Goal: Contribute content: Contribute content

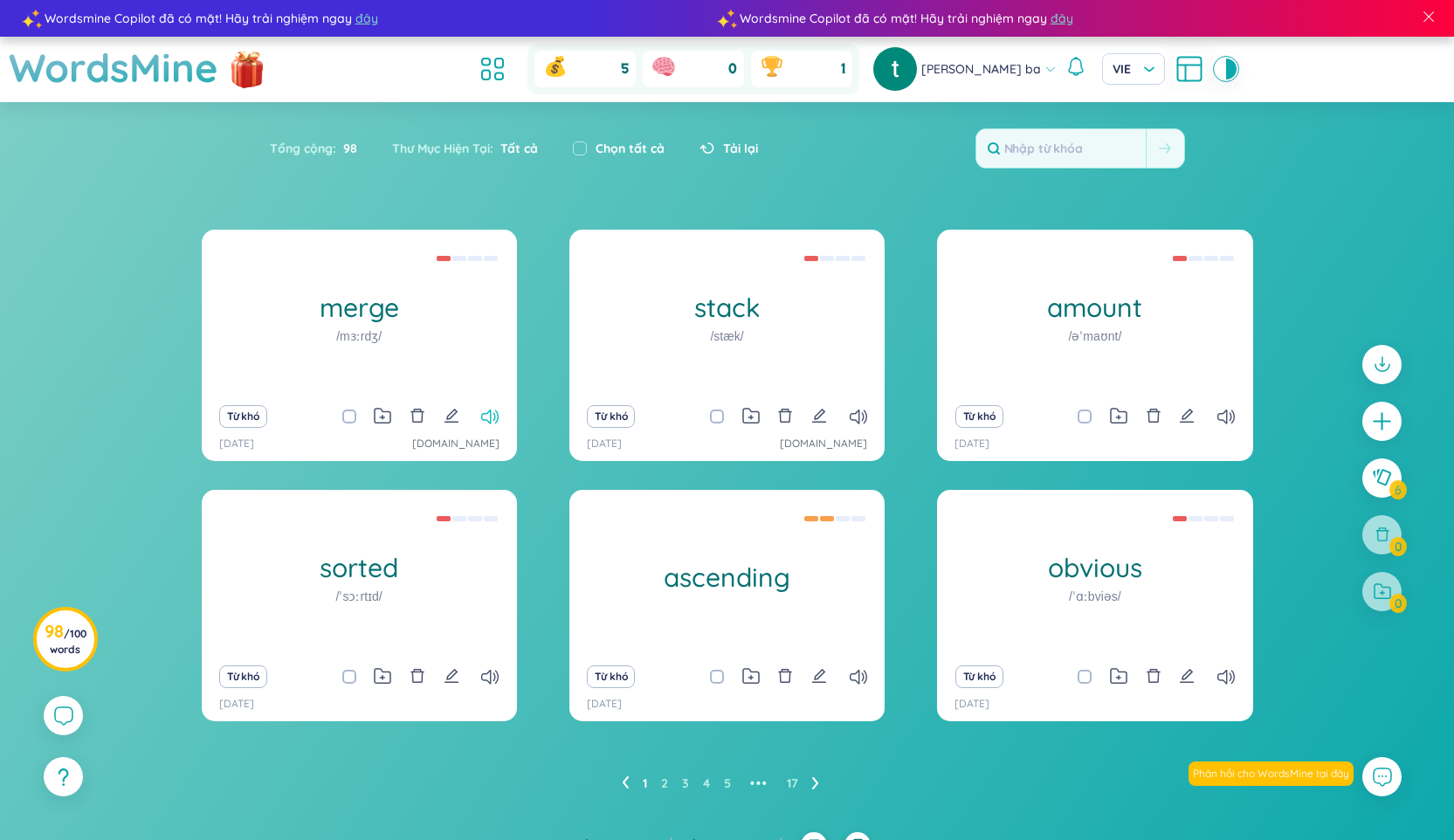
click at [488, 413] on icon at bounding box center [489, 417] width 17 height 15
click at [858, 419] on icon at bounding box center [857, 417] width 17 height 15
click at [1227, 419] on icon at bounding box center [1225, 417] width 17 height 15
click at [1225, 673] on icon at bounding box center [1225, 677] width 17 height 15
click at [862, 675] on icon at bounding box center [857, 677] width 17 height 15
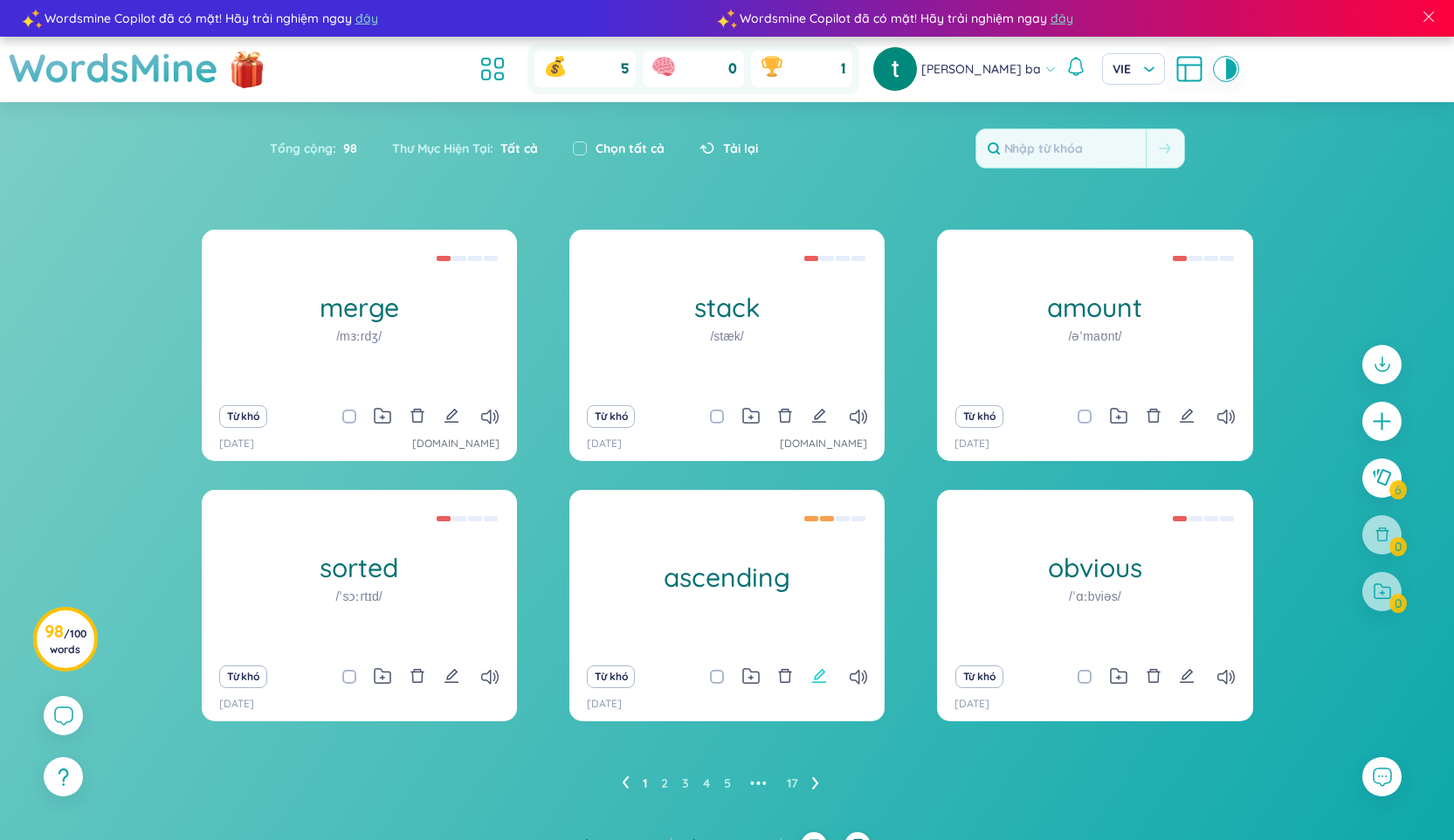
click at [817, 677] on icon "edit" at bounding box center [818, 675] width 16 height 16
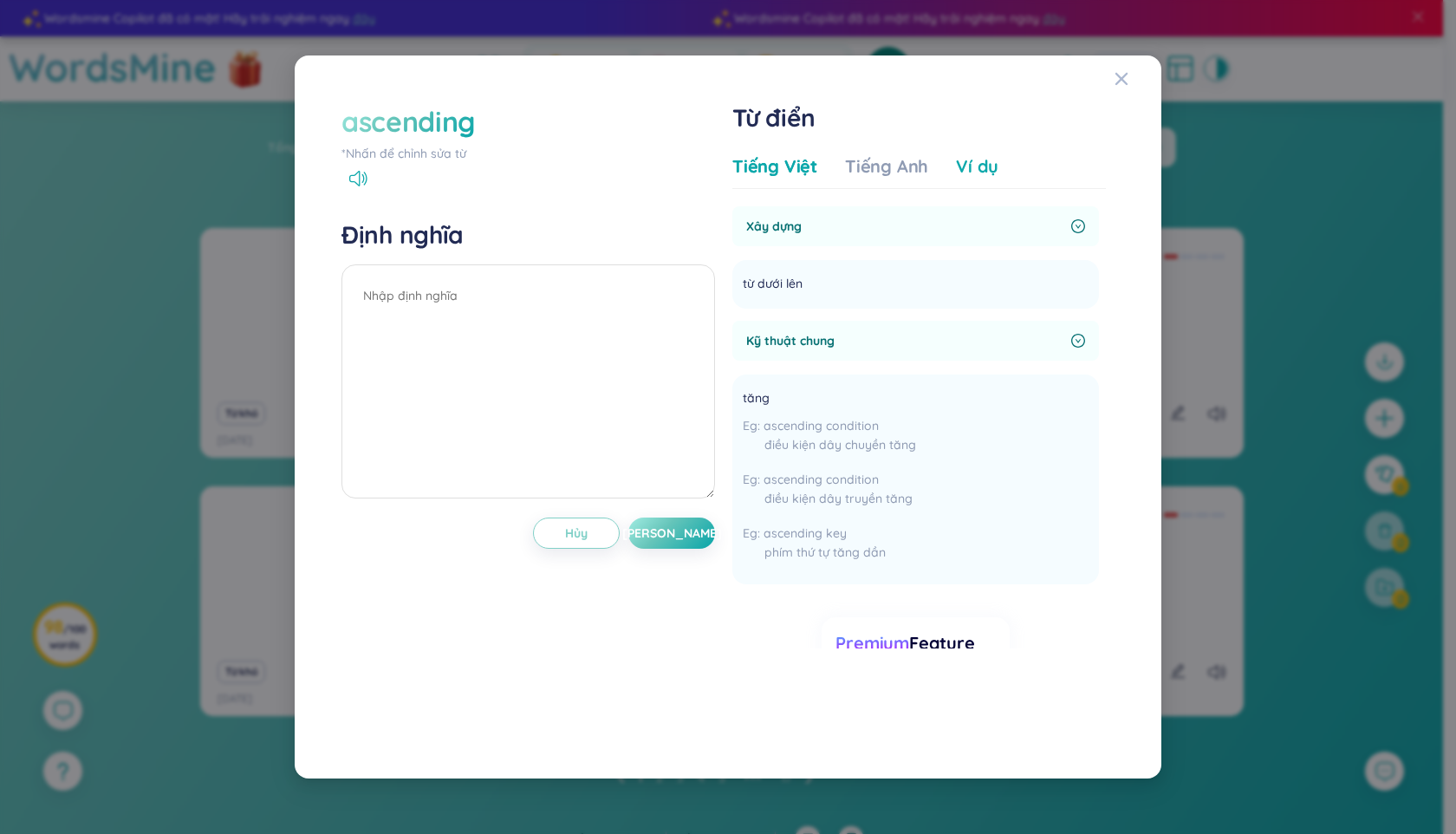
click at [973, 167] on div "Ví dụ" at bounding box center [977, 166] width 43 height 24
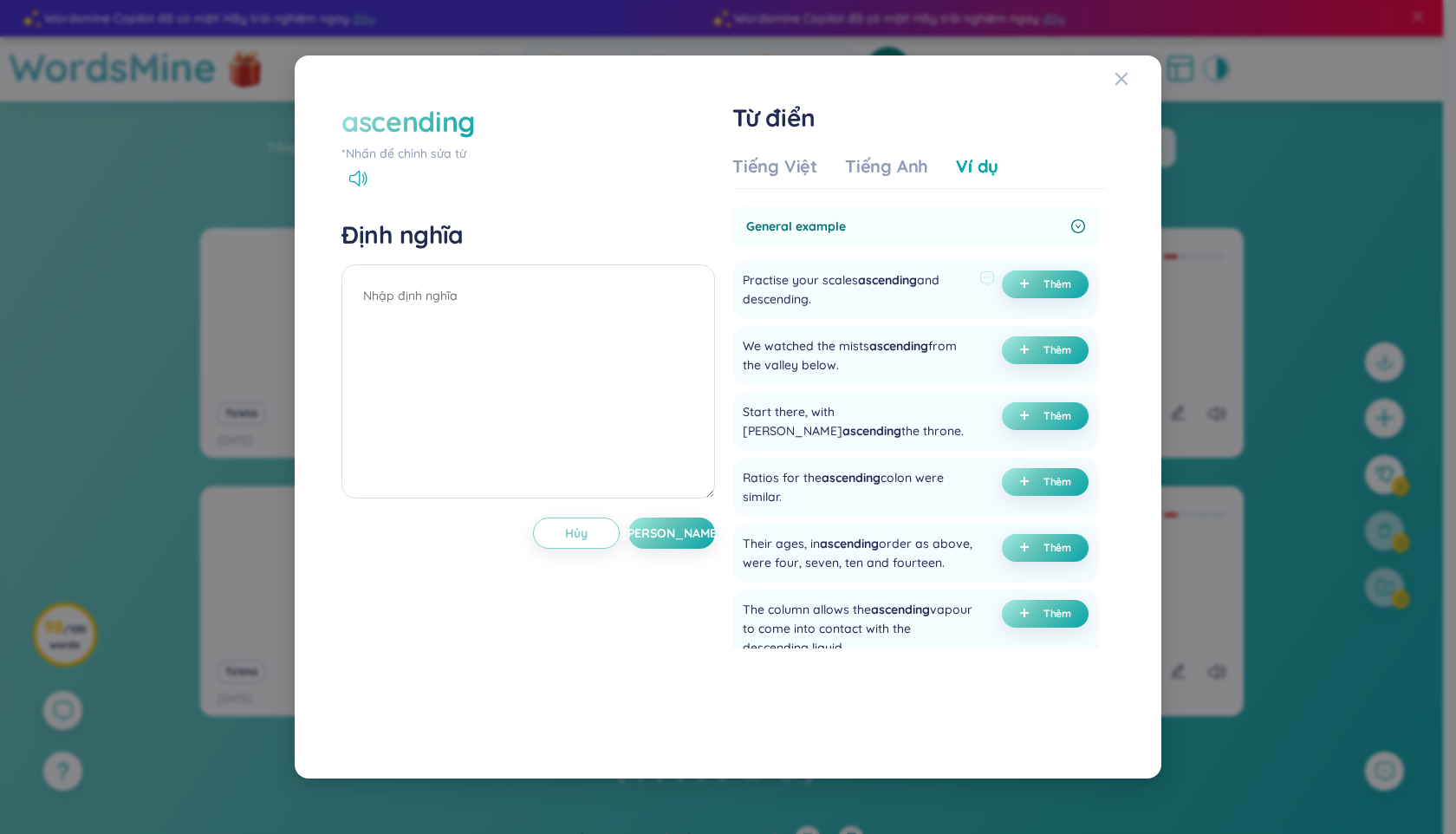
click at [767, 281] on div "Practise your scales ascending and descending." at bounding box center [857, 290] width 230 height 38
click at [815, 285] on div "Practise your scales ascending and descending." at bounding box center [857, 290] width 230 height 38
click at [795, 160] on div "Tiếng Việt" at bounding box center [775, 166] width 85 height 24
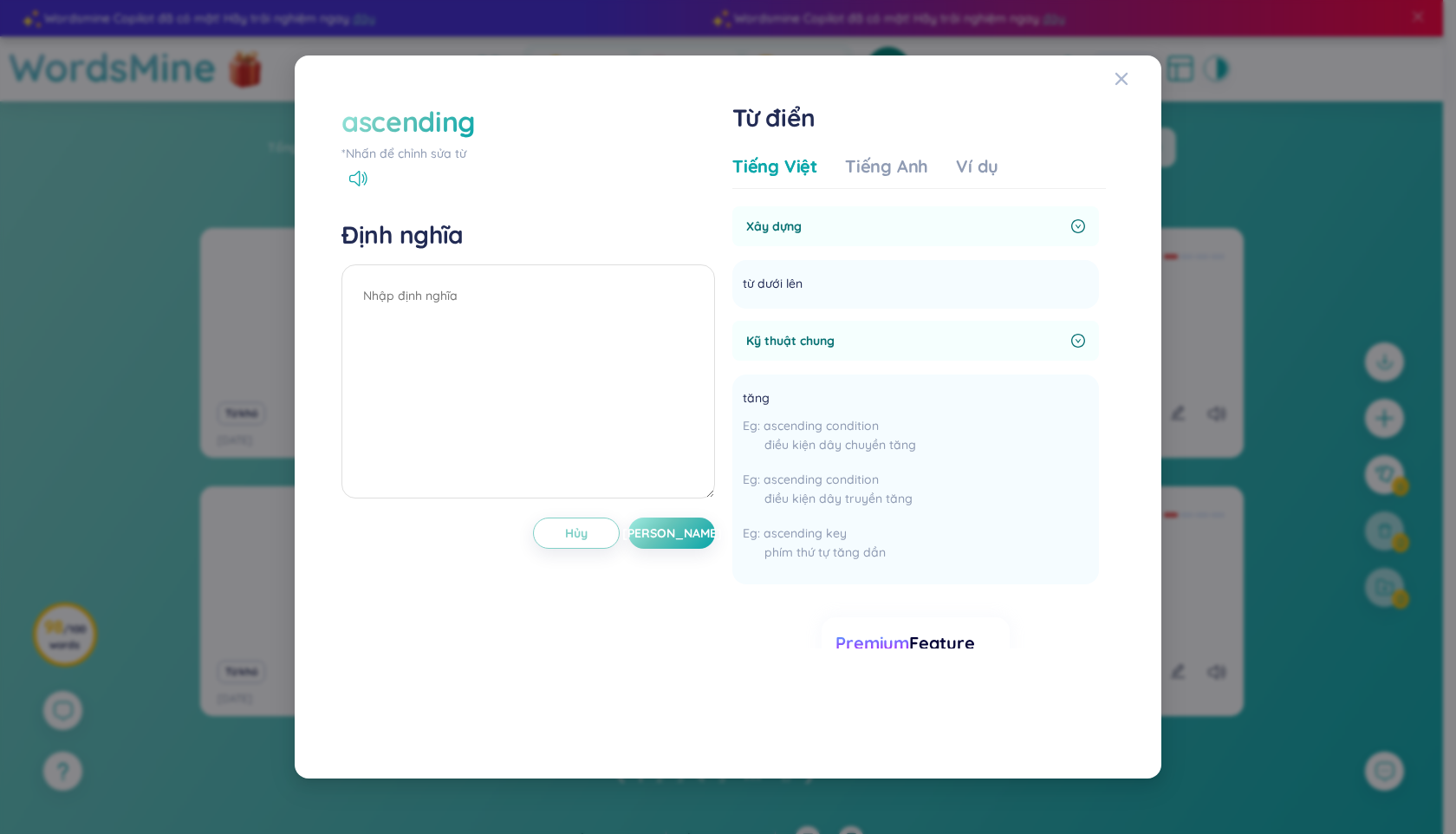
click at [1076, 227] on icon "right-circle" at bounding box center [1078, 226] width 6 height 5
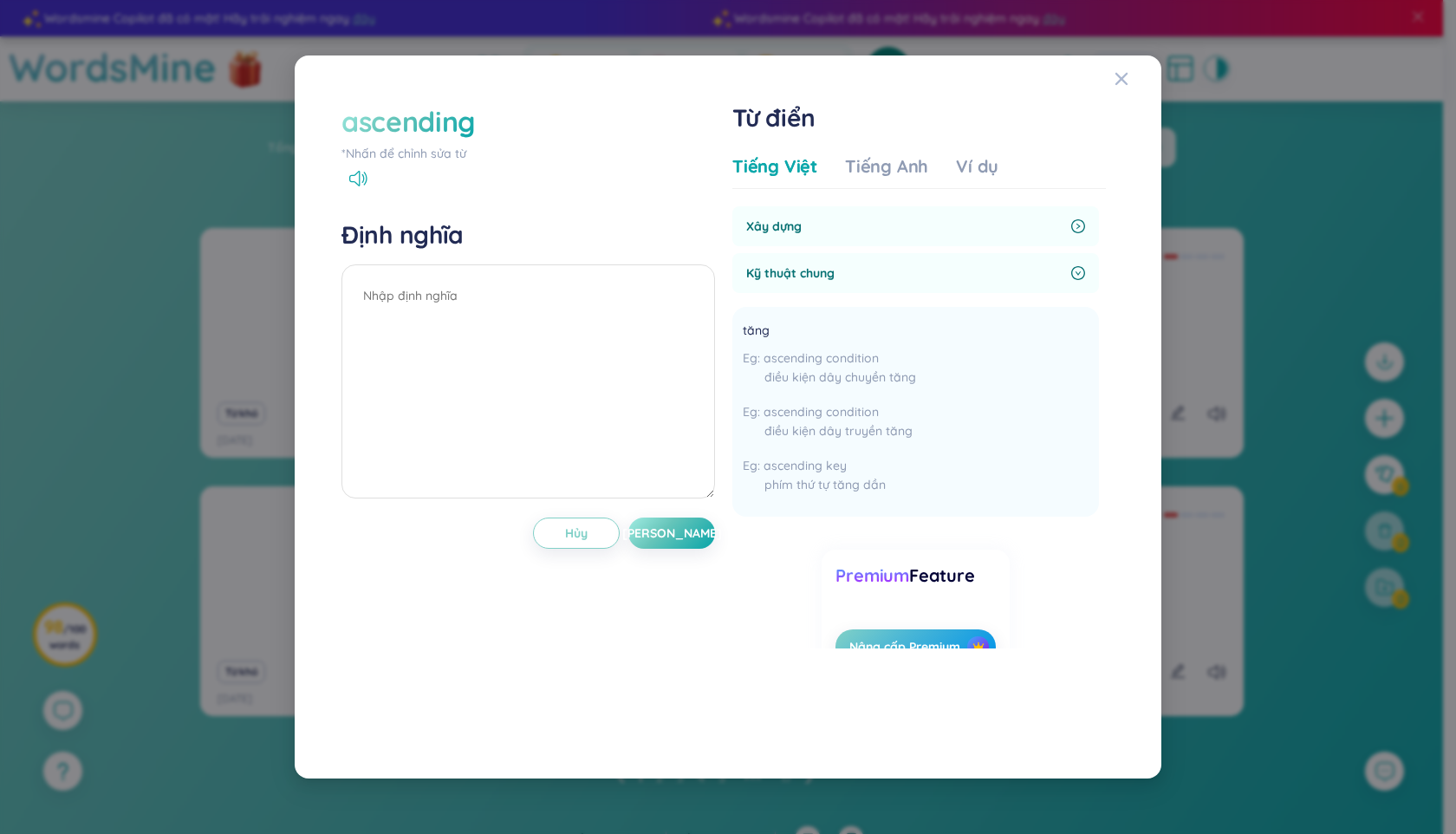
click at [1072, 219] on icon "right-circle" at bounding box center [1078, 225] width 14 height 14
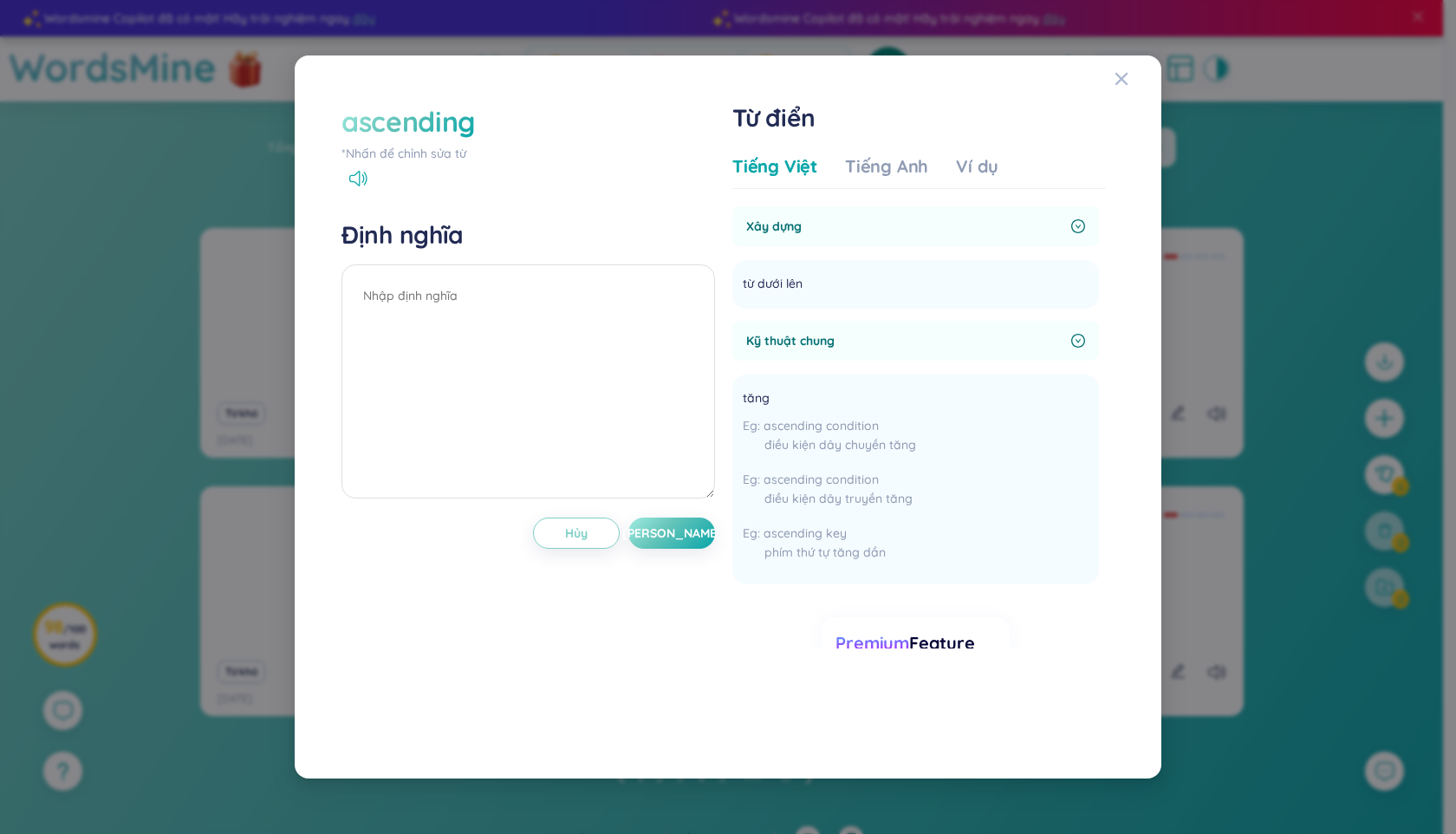
click at [1073, 342] on icon "right-circle" at bounding box center [1078, 340] width 14 height 14
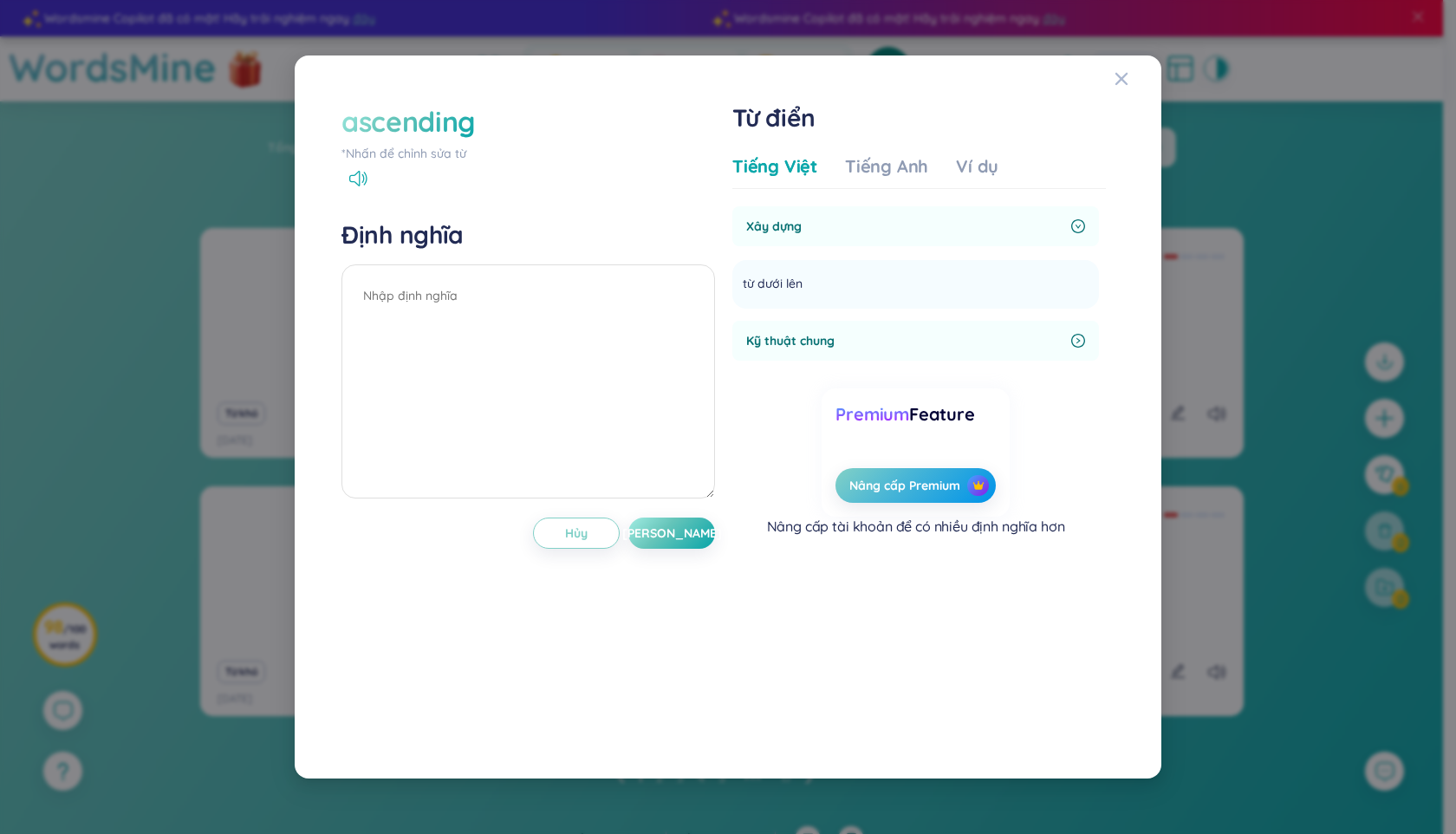
click at [1075, 341] on icon "right-circle" at bounding box center [1078, 340] width 14 height 14
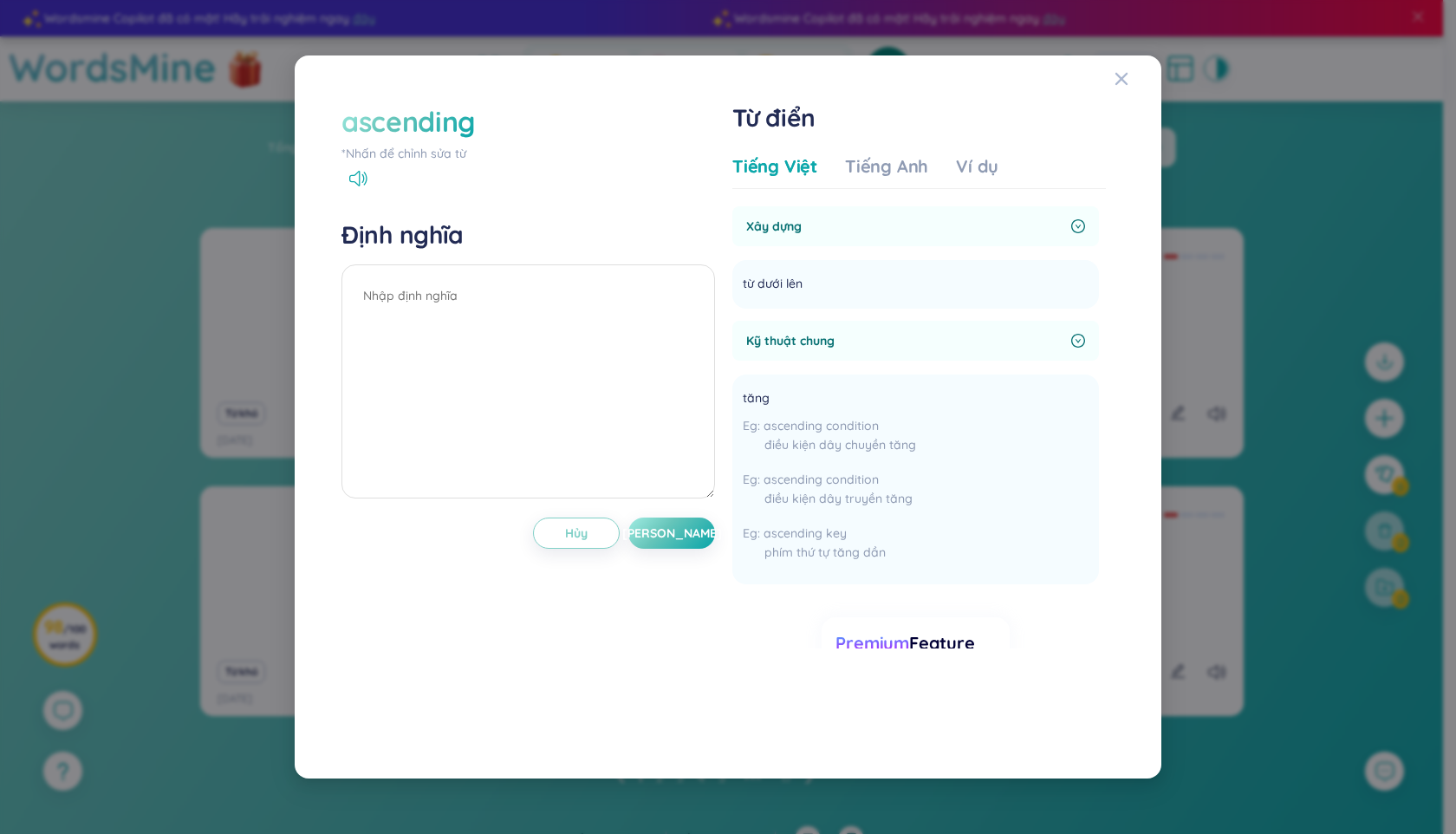
click at [346, 184] on div at bounding box center [354, 180] width 26 height 11
click at [367, 177] on icon at bounding box center [359, 178] width 18 height 15
click at [1126, 76] on icon "Close" at bounding box center [1121, 78] width 14 height 14
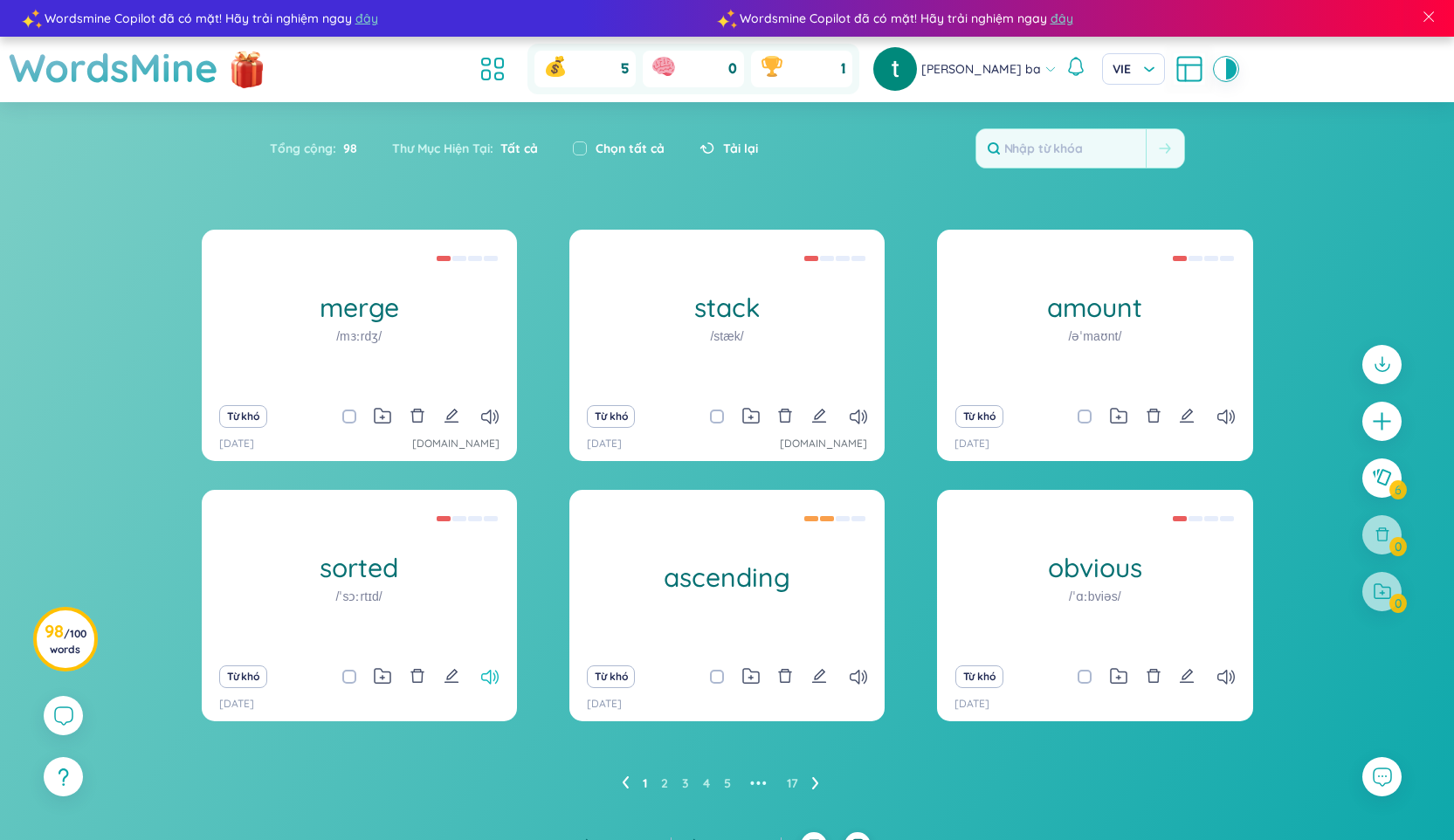
click at [489, 679] on icon at bounding box center [489, 677] width 17 height 15
click at [496, 675] on icon at bounding box center [489, 677] width 17 height 15
click at [542, 650] on div "merge /mɜːrdʒ/ trộn sắp (Toán & tin) Từ khó [DATE] [DOMAIN_NAME] stack /stæk/ c…" at bounding box center [727, 486] width 1052 height 513
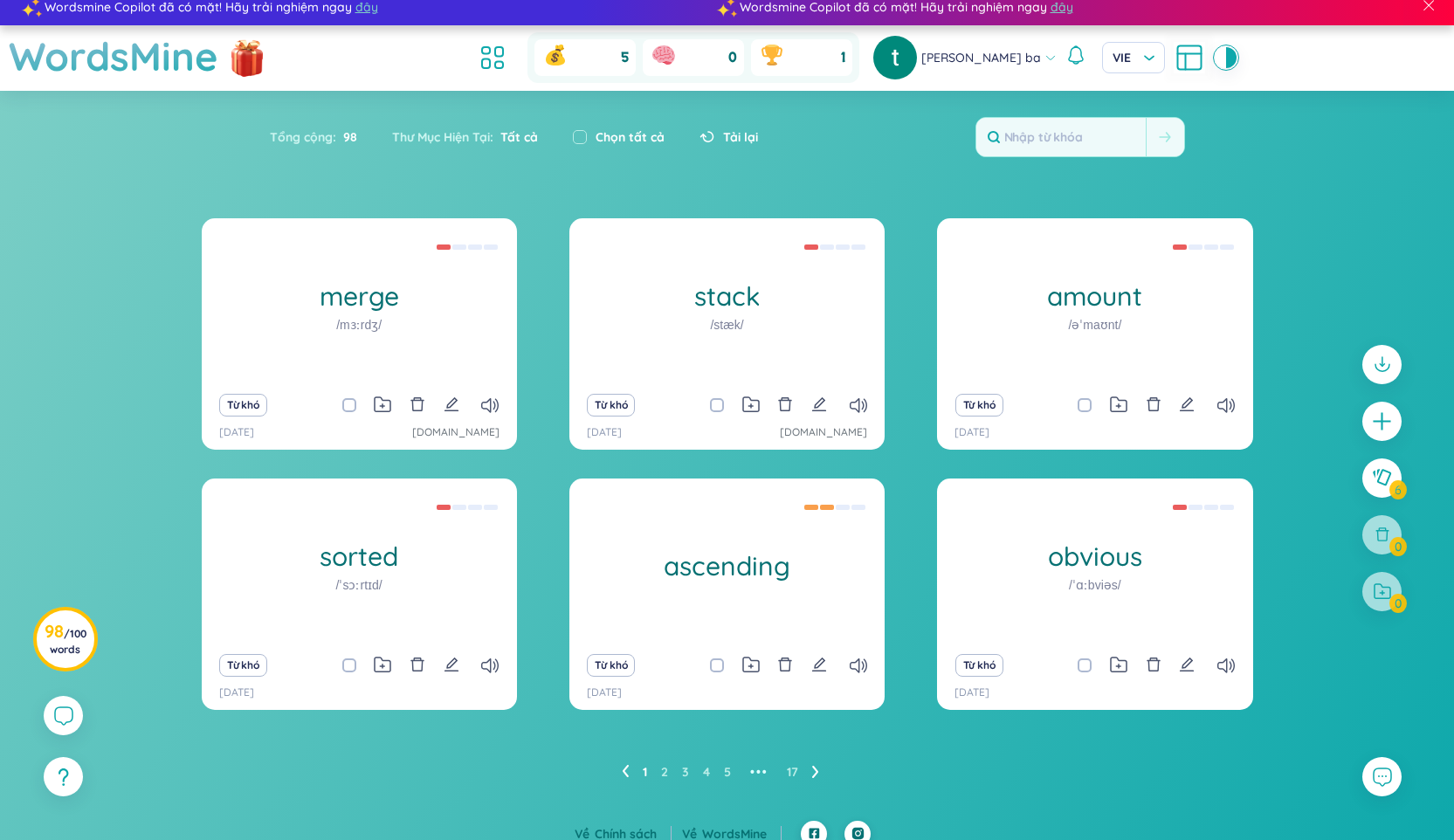
scroll to position [26, 0]
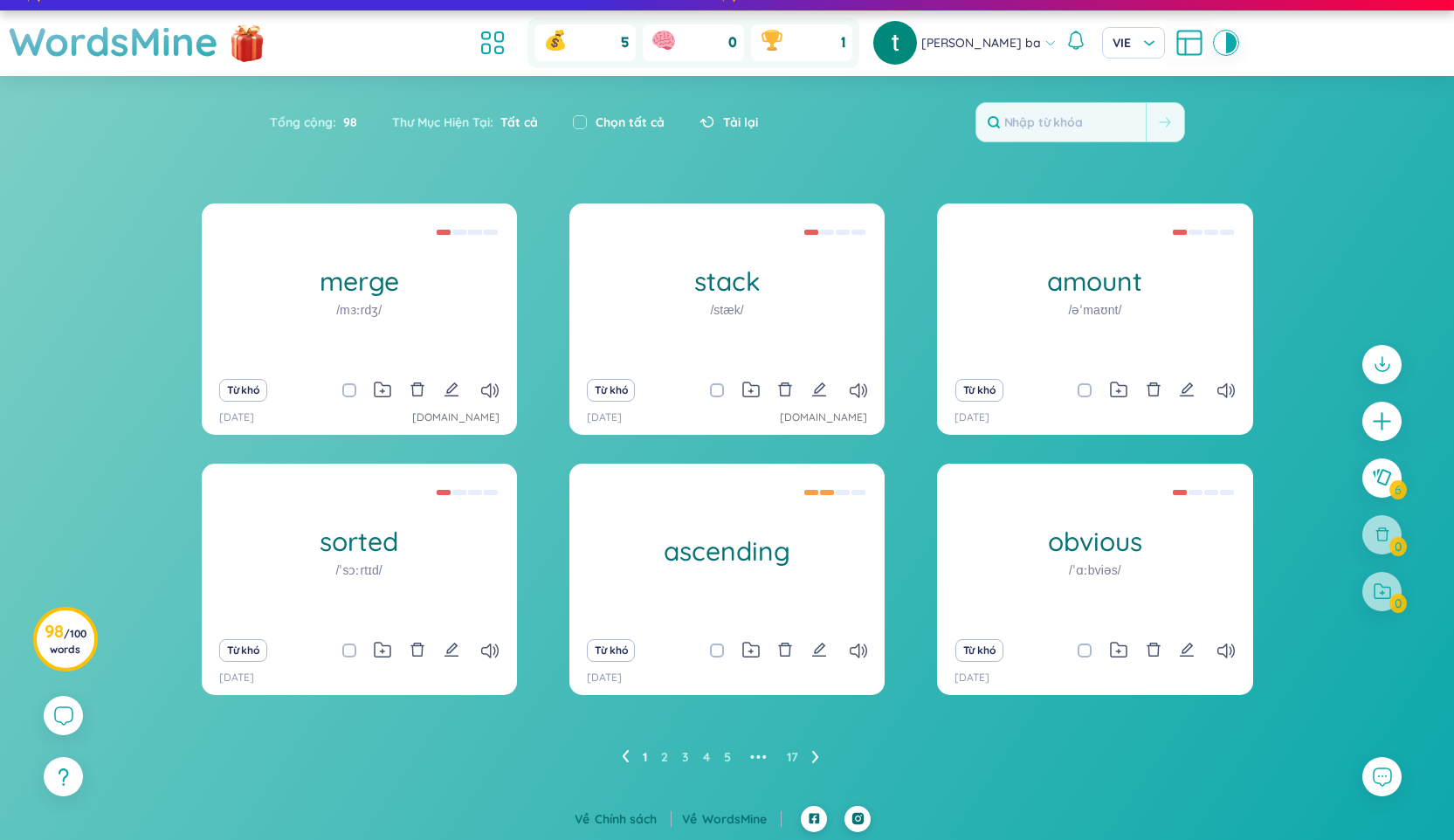
click at [815, 754] on icon at bounding box center [814, 756] width 6 height 12
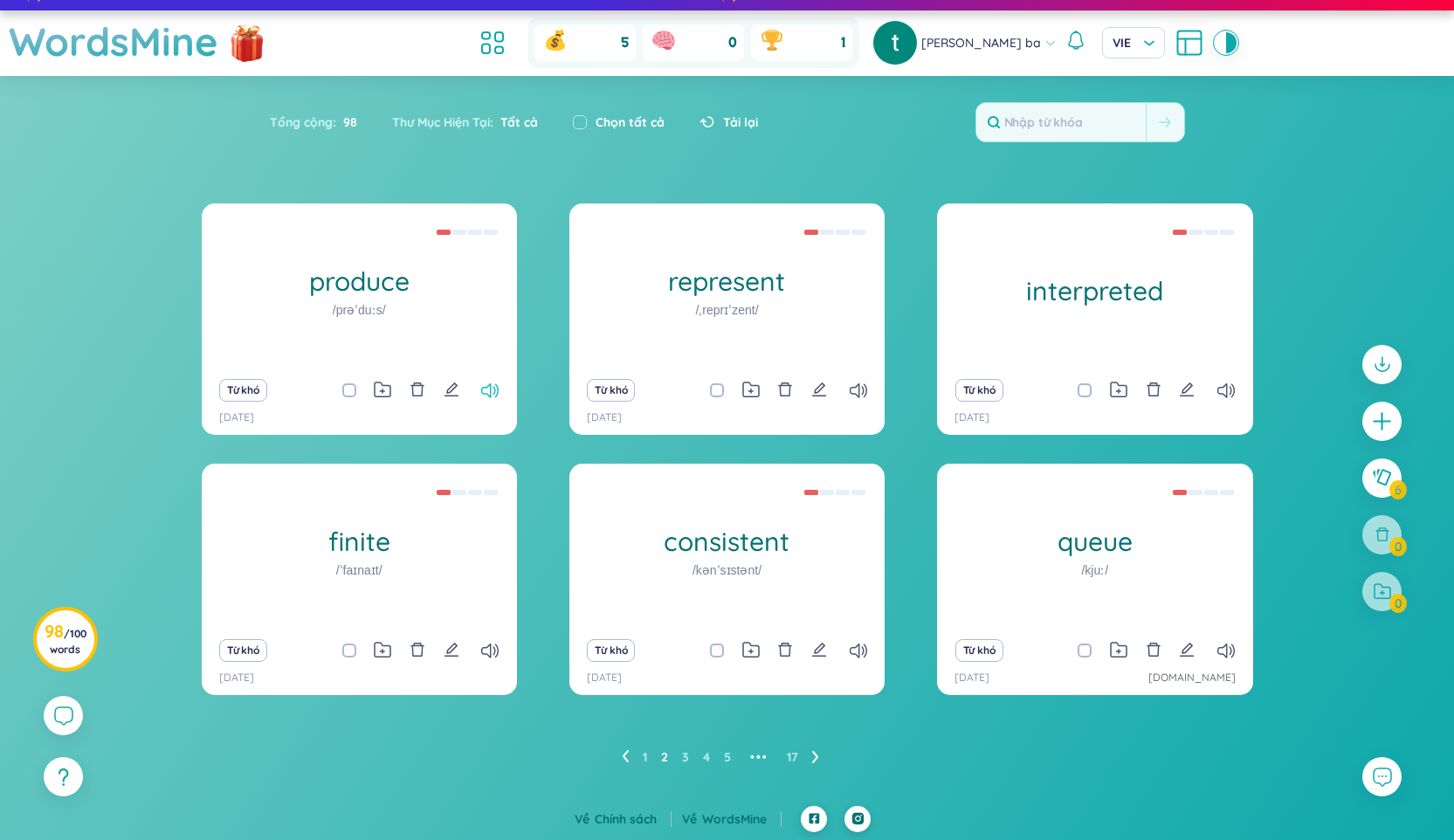
click at [486, 392] on icon at bounding box center [489, 390] width 17 height 15
click at [866, 384] on icon at bounding box center [857, 390] width 17 height 15
click at [867, 384] on icon at bounding box center [857, 390] width 17 height 15
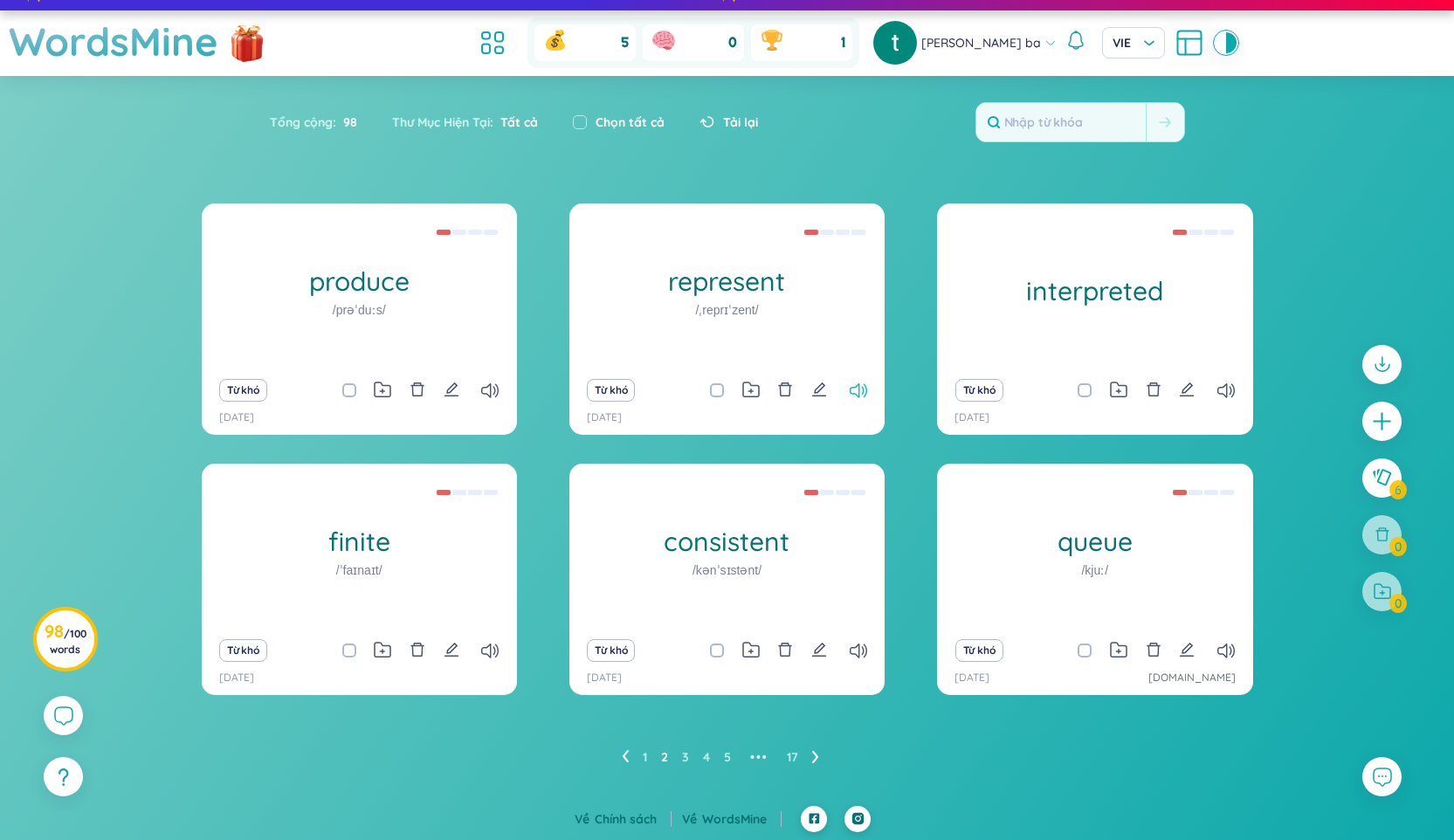
click at [867, 384] on icon at bounding box center [857, 390] width 17 height 15
click at [854, 387] on icon at bounding box center [857, 390] width 17 height 15
click at [1233, 391] on icon at bounding box center [1225, 390] width 17 height 15
click at [1221, 389] on icon at bounding box center [1225, 390] width 17 height 15
click at [1231, 390] on icon at bounding box center [1225, 390] width 17 height 15
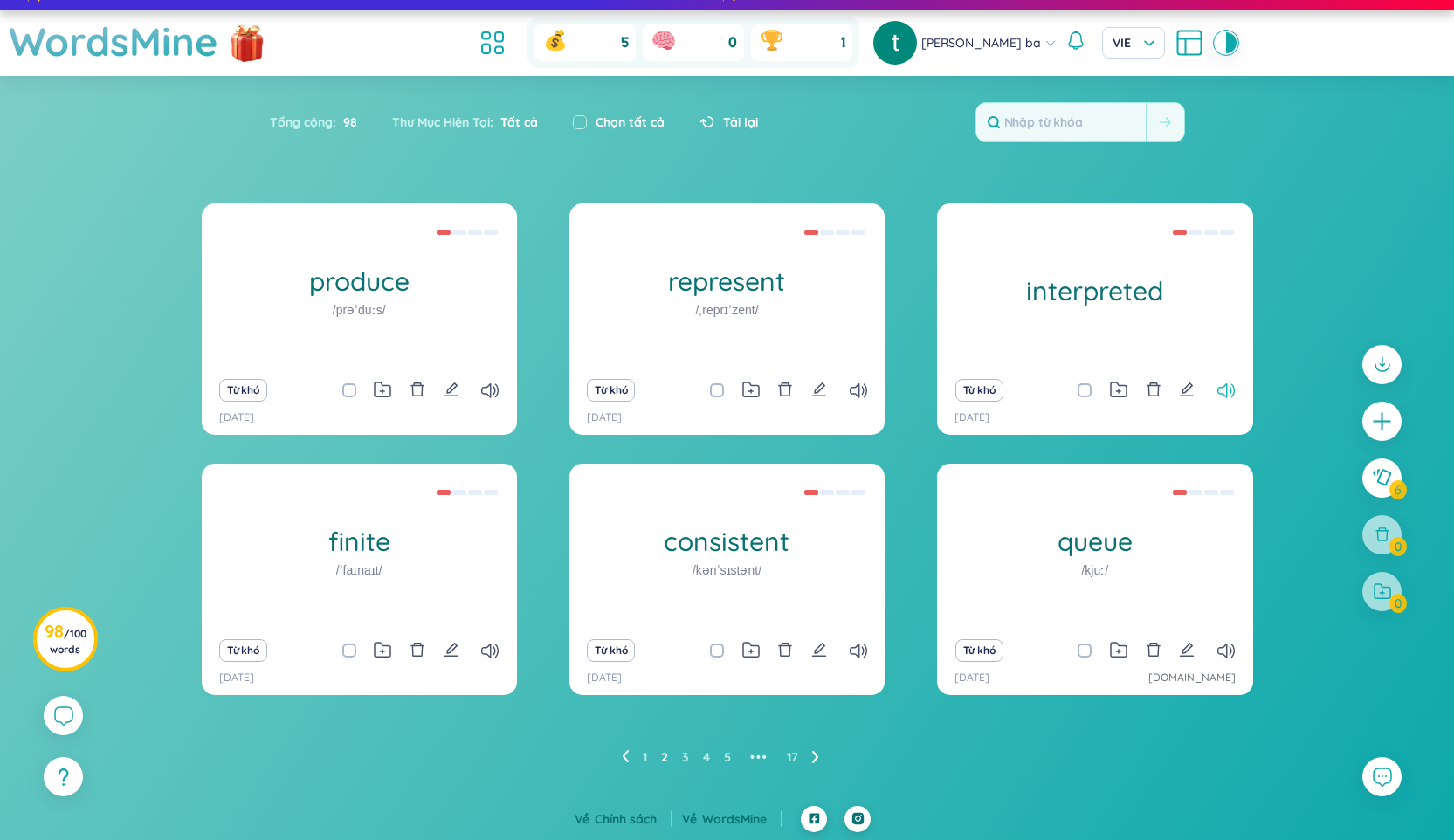
click at [1231, 390] on icon at bounding box center [1225, 390] width 17 height 15
click at [493, 650] on icon at bounding box center [489, 651] width 17 height 15
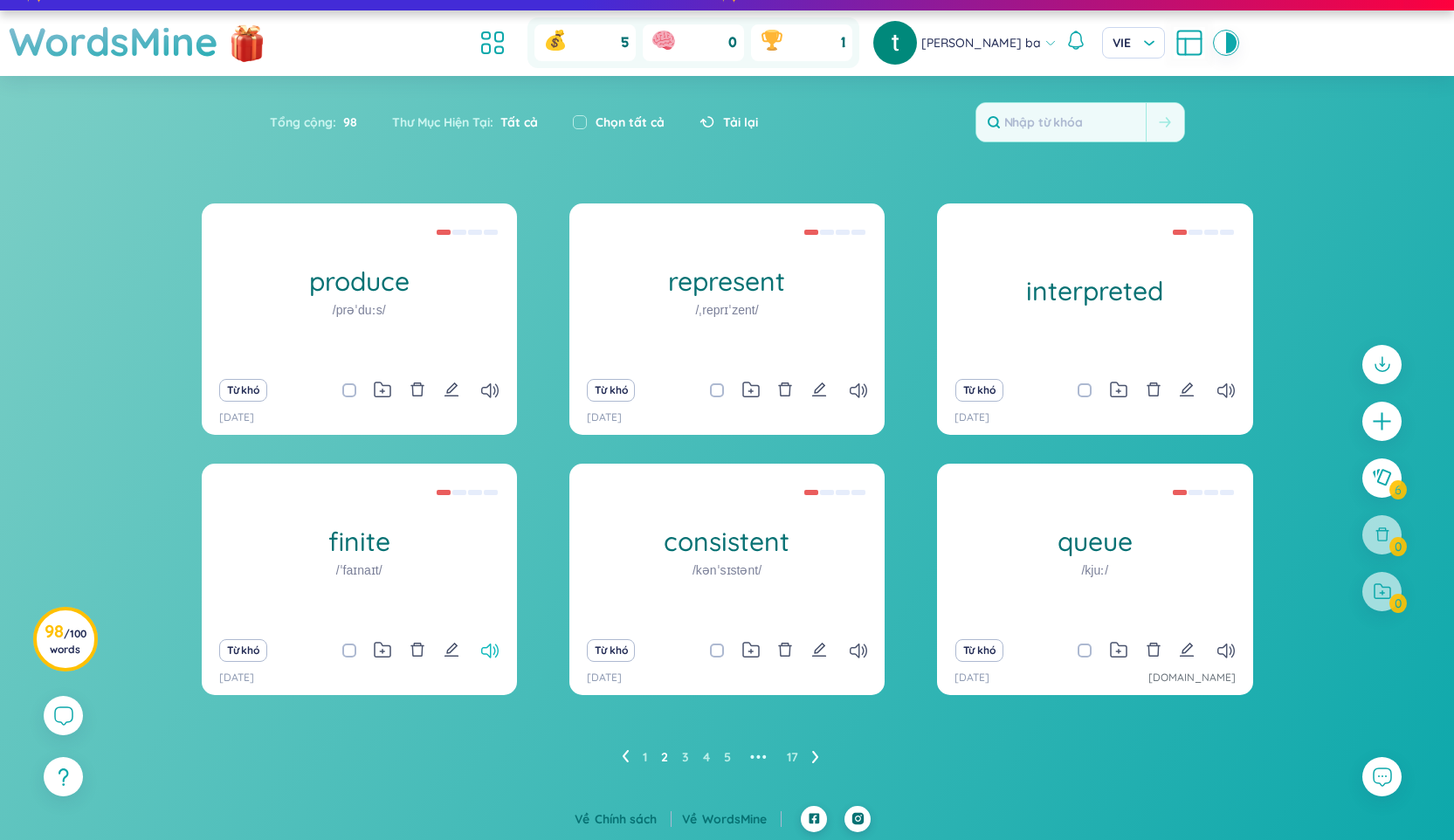
click at [493, 650] on icon at bounding box center [489, 651] width 17 height 15
click at [865, 655] on icon at bounding box center [857, 651] width 17 height 15
click at [1222, 387] on icon at bounding box center [1225, 390] width 17 height 15
click at [1222, 648] on icon at bounding box center [1225, 651] width 17 height 15
click at [1229, 655] on icon at bounding box center [1225, 651] width 17 height 15
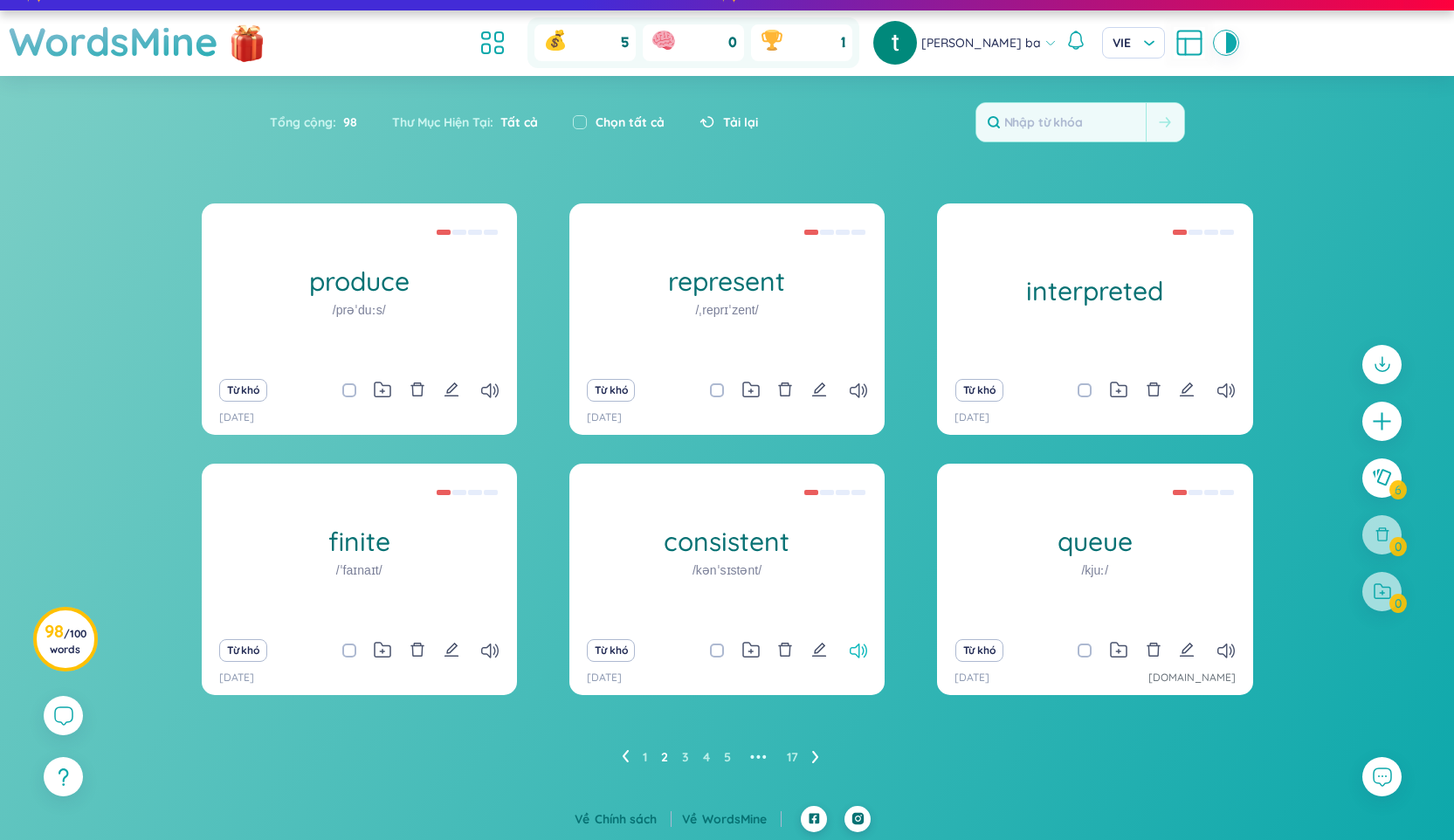
click at [854, 647] on icon at bounding box center [857, 651] width 17 height 15
click at [493, 648] on icon at bounding box center [489, 651] width 17 height 15
click at [1224, 649] on icon at bounding box center [1225, 651] width 17 height 15
click at [1188, 653] on icon "edit" at bounding box center [1186, 649] width 16 height 16
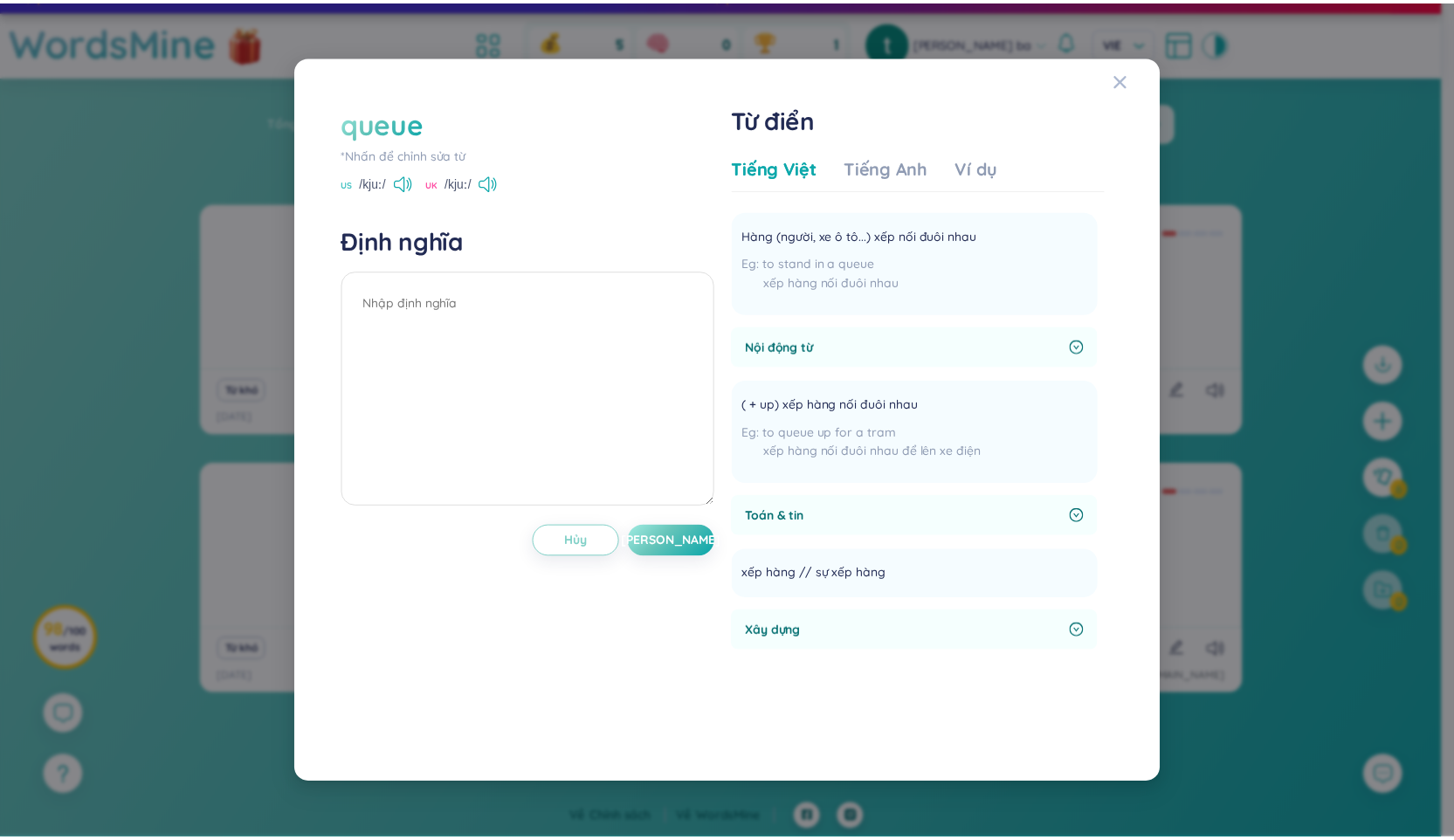
scroll to position [110, 0]
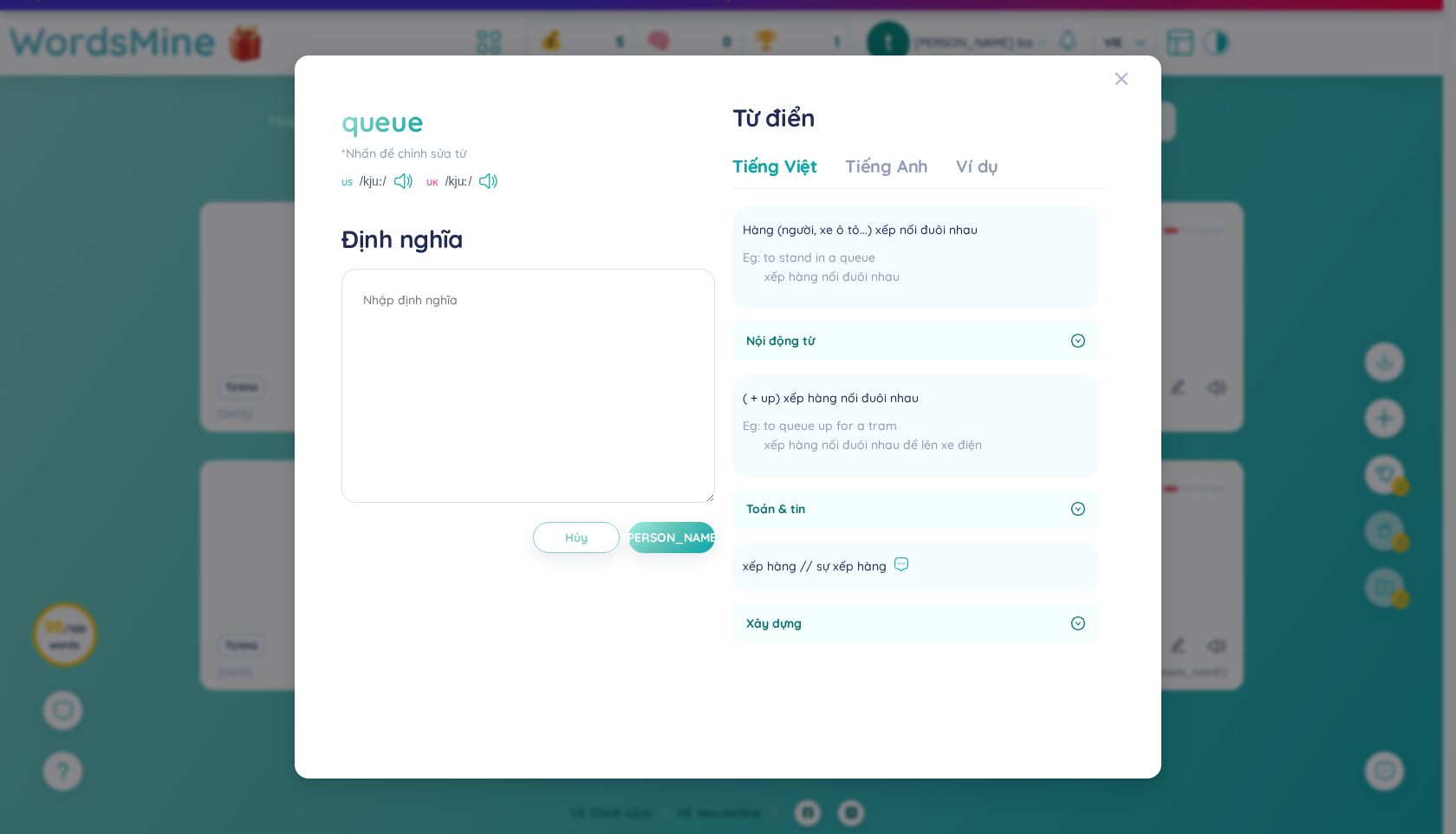
click at [898, 567] on icon at bounding box center [901, 564] width 15 height 15
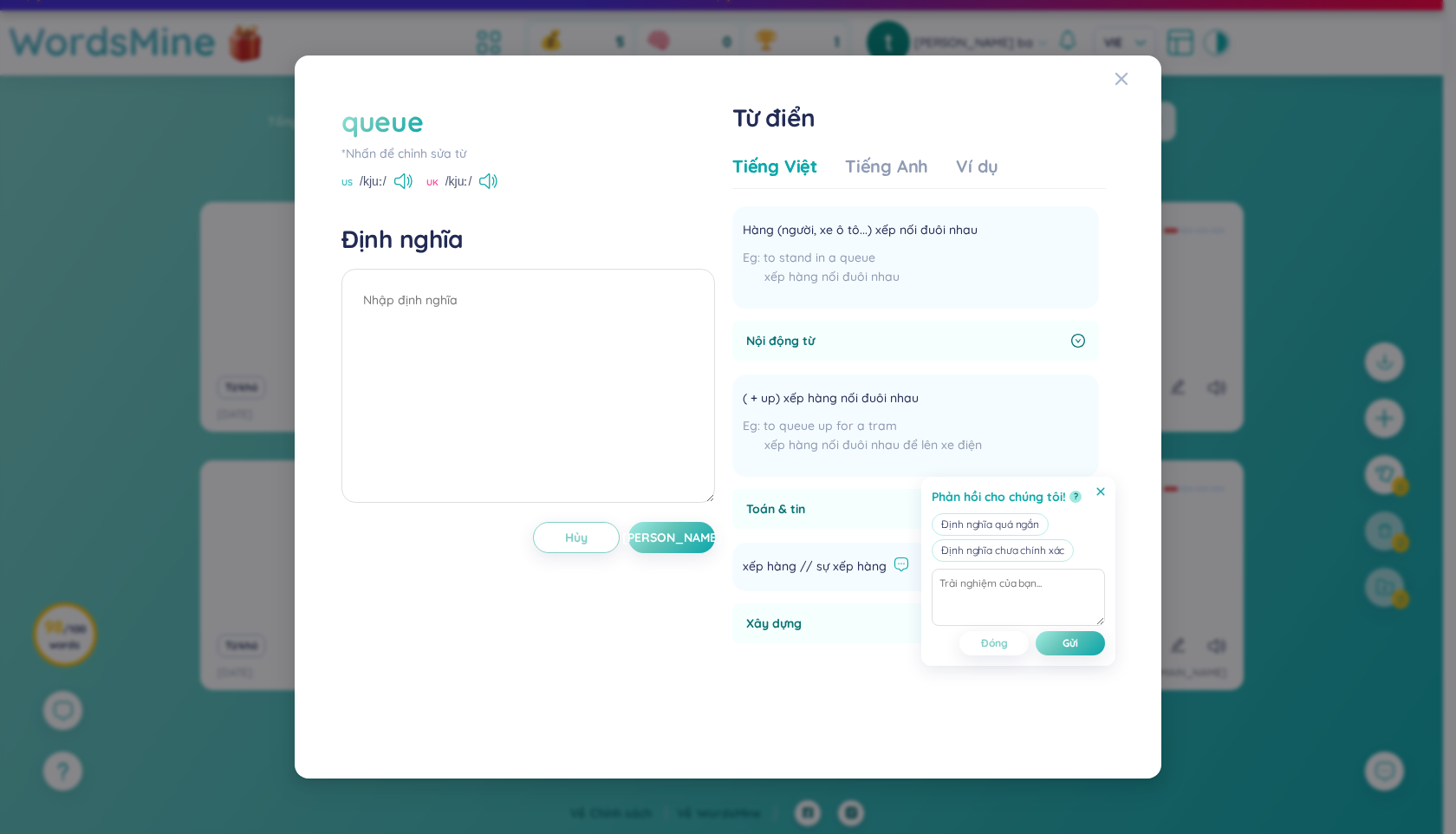
click at [1097, 490] on icon at bounding box center [1101, 492] width 9 height 9
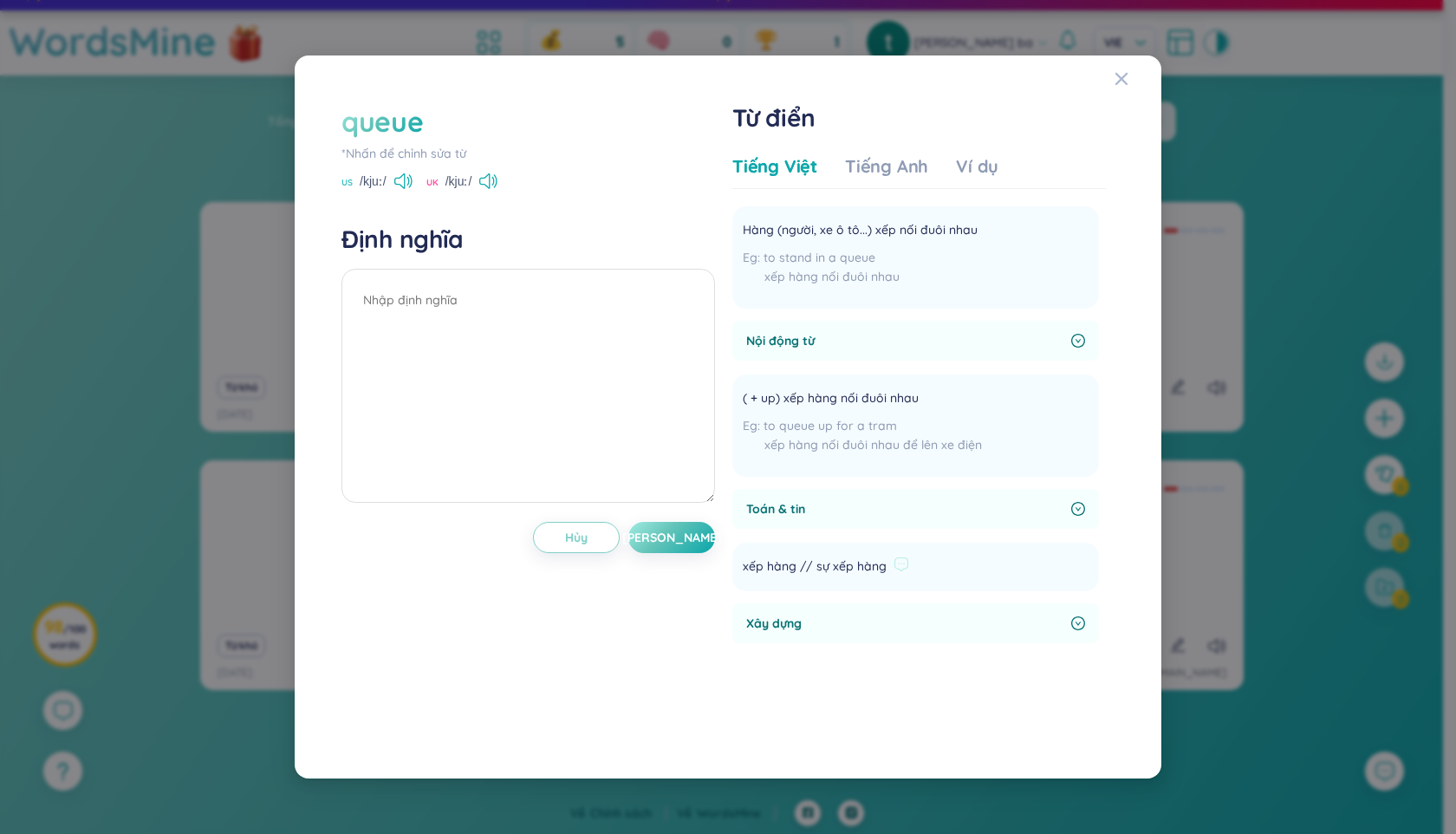
click at [835, 572] on span "xếp hàng // sự xếp hàng" at bounding box center [814, 567] width 144 height 21
drag, startPoint x: 742, startPoint y: 565, endPoint x: 793, endPoint y: 568, distance: 51.1
click at [793, 568] on span "xếp hàng // sự xếp hàng" at bounding box center [814, 567] width 144 height 21
click at [788, 571] on span "xếp hàng // sự xếp hàng" at bounding box center [814, 567] width 144 height 21
drag, startPoint x: 794, startPoint y: 564, endPoint x: 767, endPoint y: 565, distance: 27.0
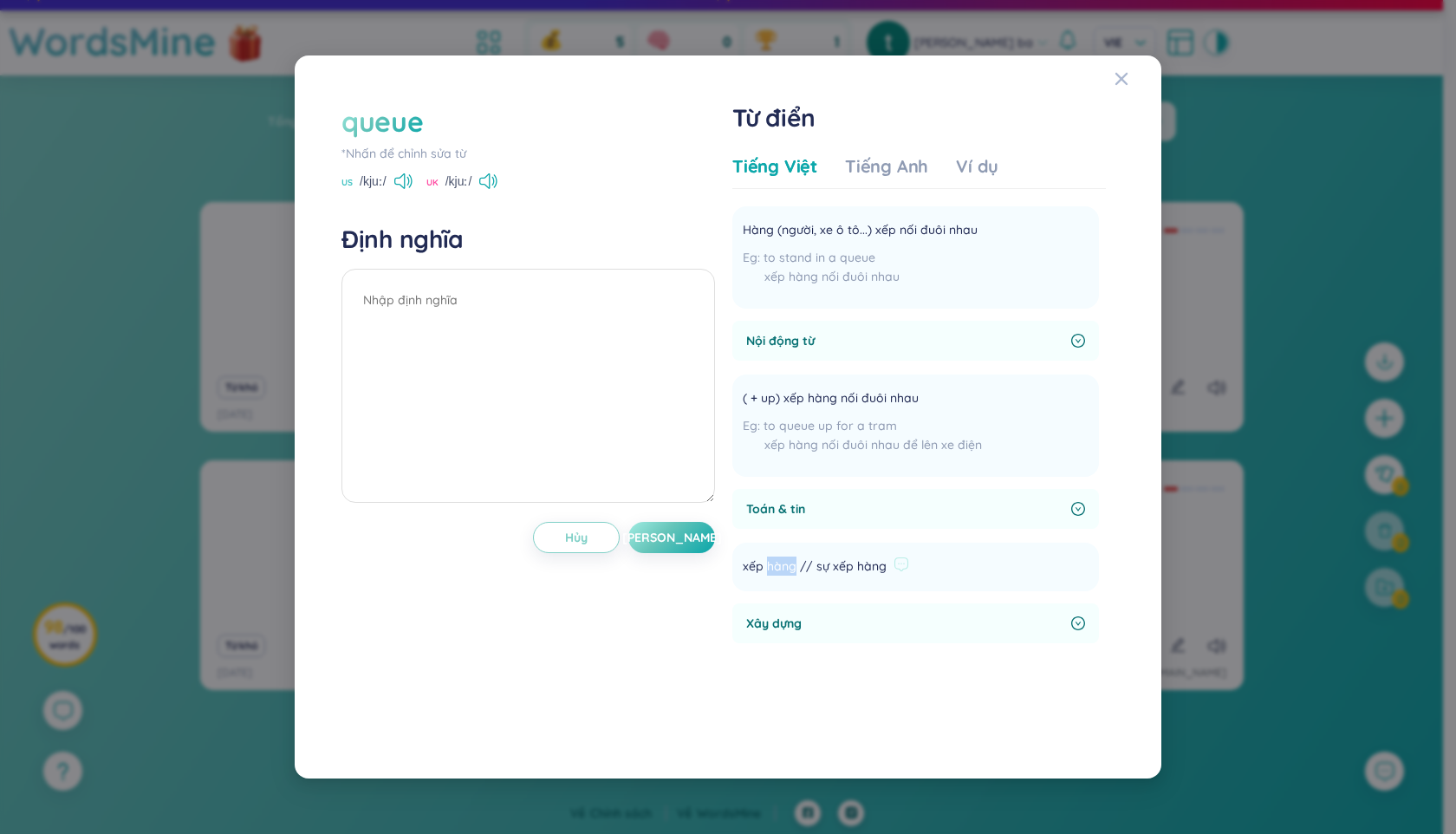
click at [767, 565] on span "xếp hàng // sự xếp hàng" at bounding box center [814, 567] width 144 height 21
click at [802, 563] on span "xếp hàng // sự xếp hàng" at bounding box center [814, 567] width 144 height 21
drag, startPoint x: 797, startPoint y: 564, endPoint x: 742, endPoint y: 567, distance: 55.1
click at [742, 567] on span "xếp hàng // sự xếp hàng" at bounding box center [814, 567] width 144 height 21
copy span "xếp hàng"
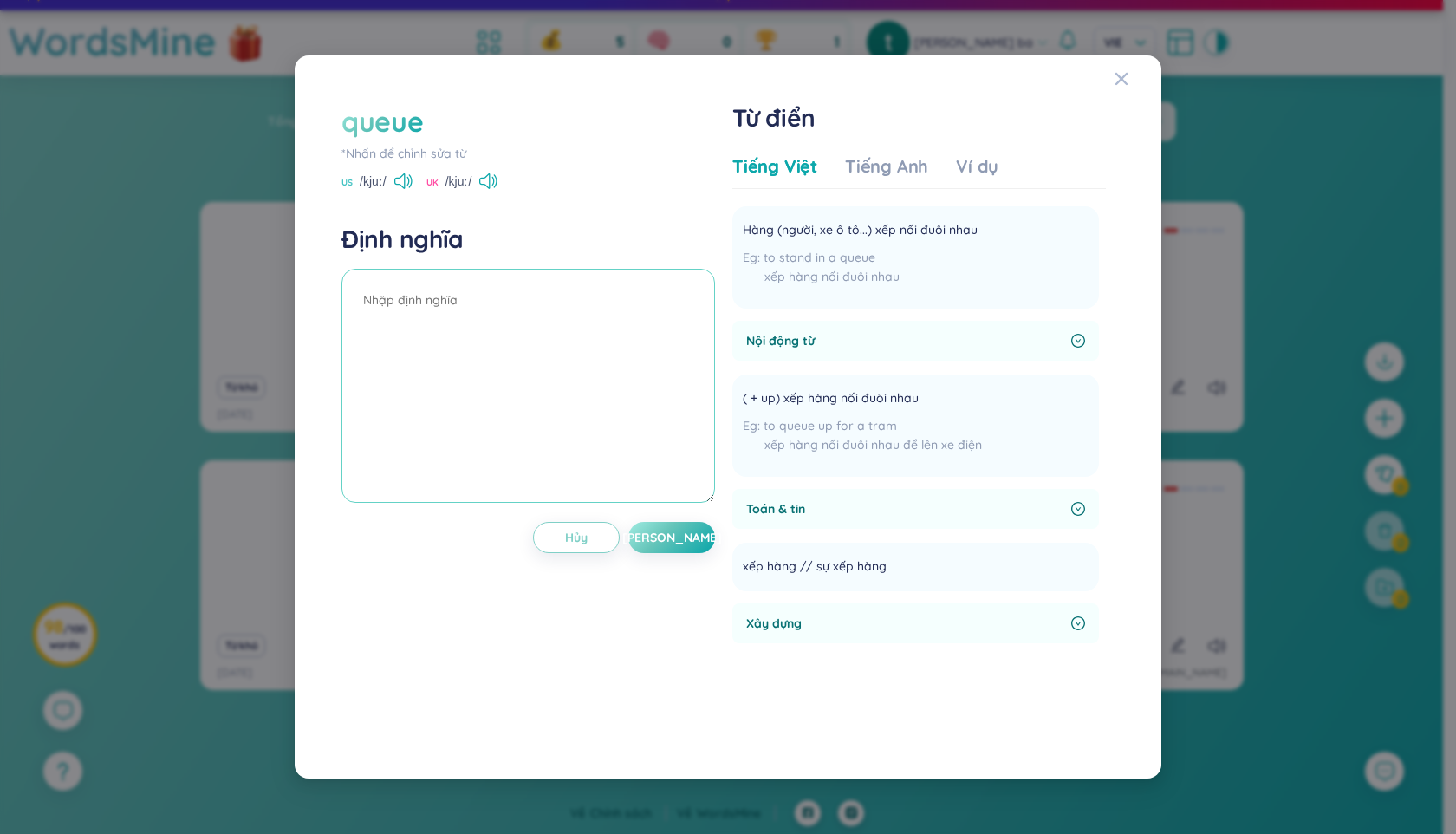
click at [455, 293] on textarea at bounding box center [528, 386] width 374 height 234
paste textarea "xếp hàng"
type textarea "xếp hàng"
click at [687, 541] on button "[PERSON_NAME]" at bounding box center [672, 537] width 87 height 31
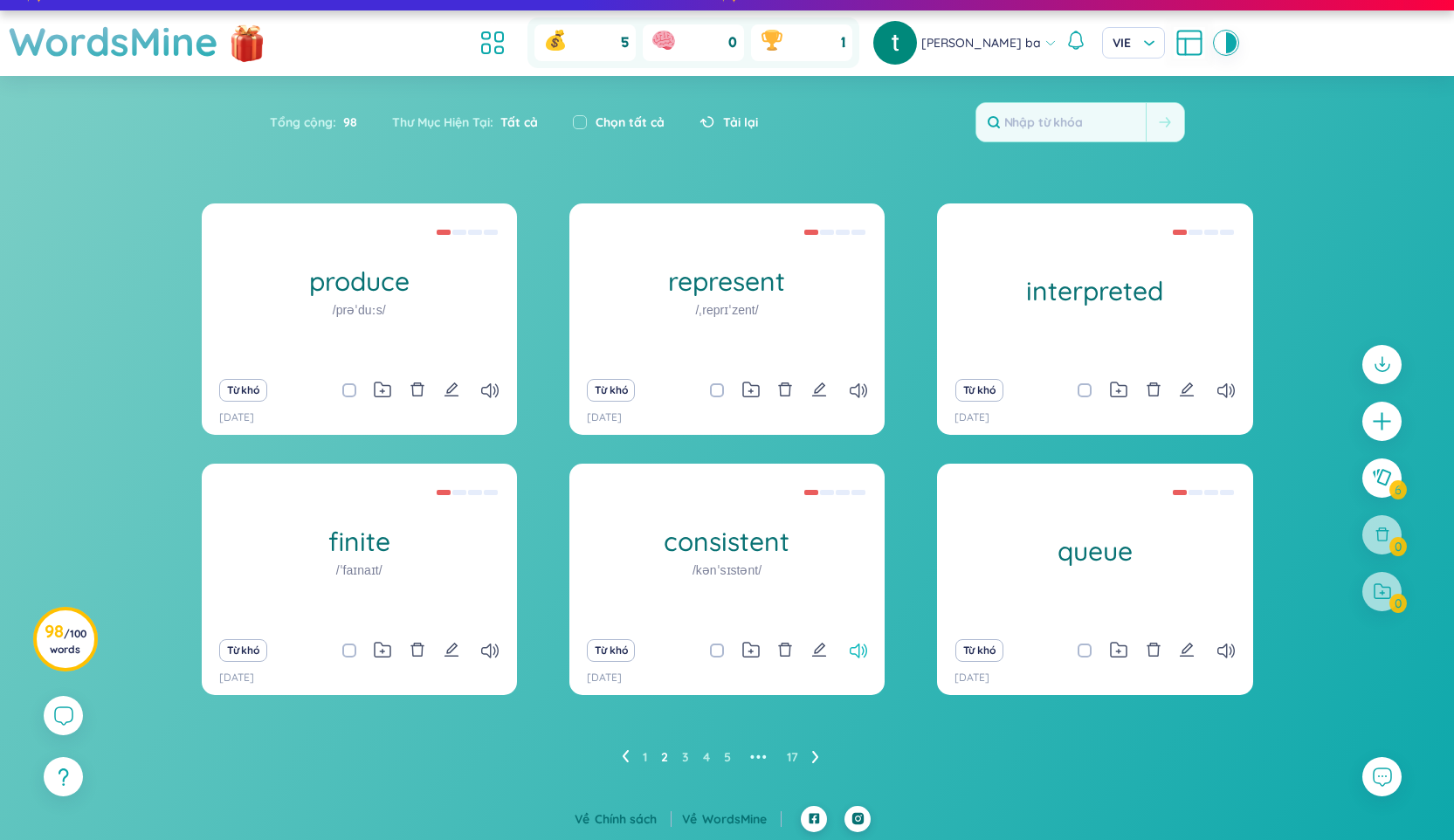
click at [854, 649] on icon at bounding box center [857, 651] width 17 height 15
click at [628, 755] on ul "1 2 3 4 5 ••• 17" at bounding box center [728, 757] width 212 height 28
click at [624, 754] on icon at bounding box center [626, 756] width 7 height 13
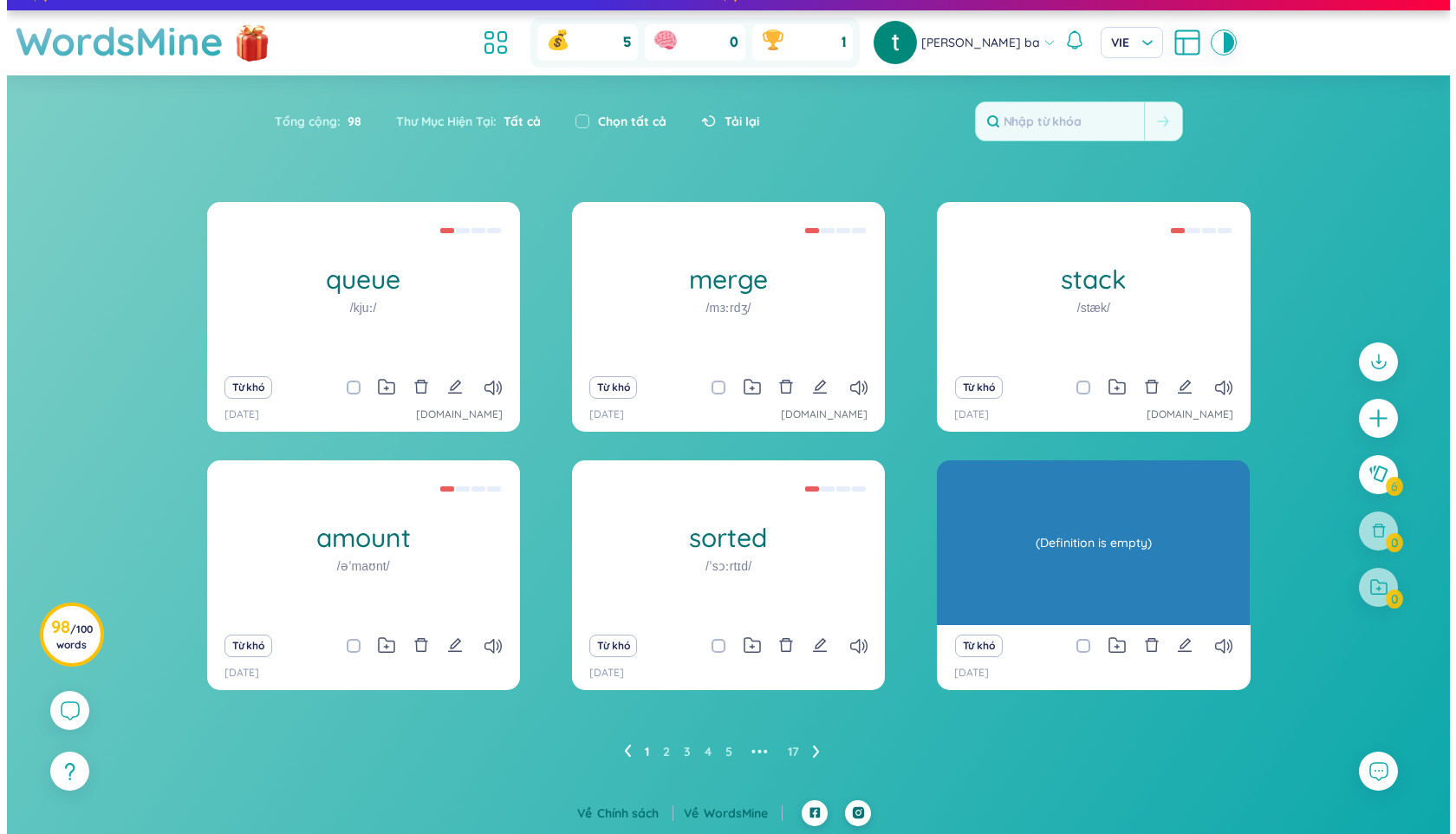
scroll to position [26, 0]
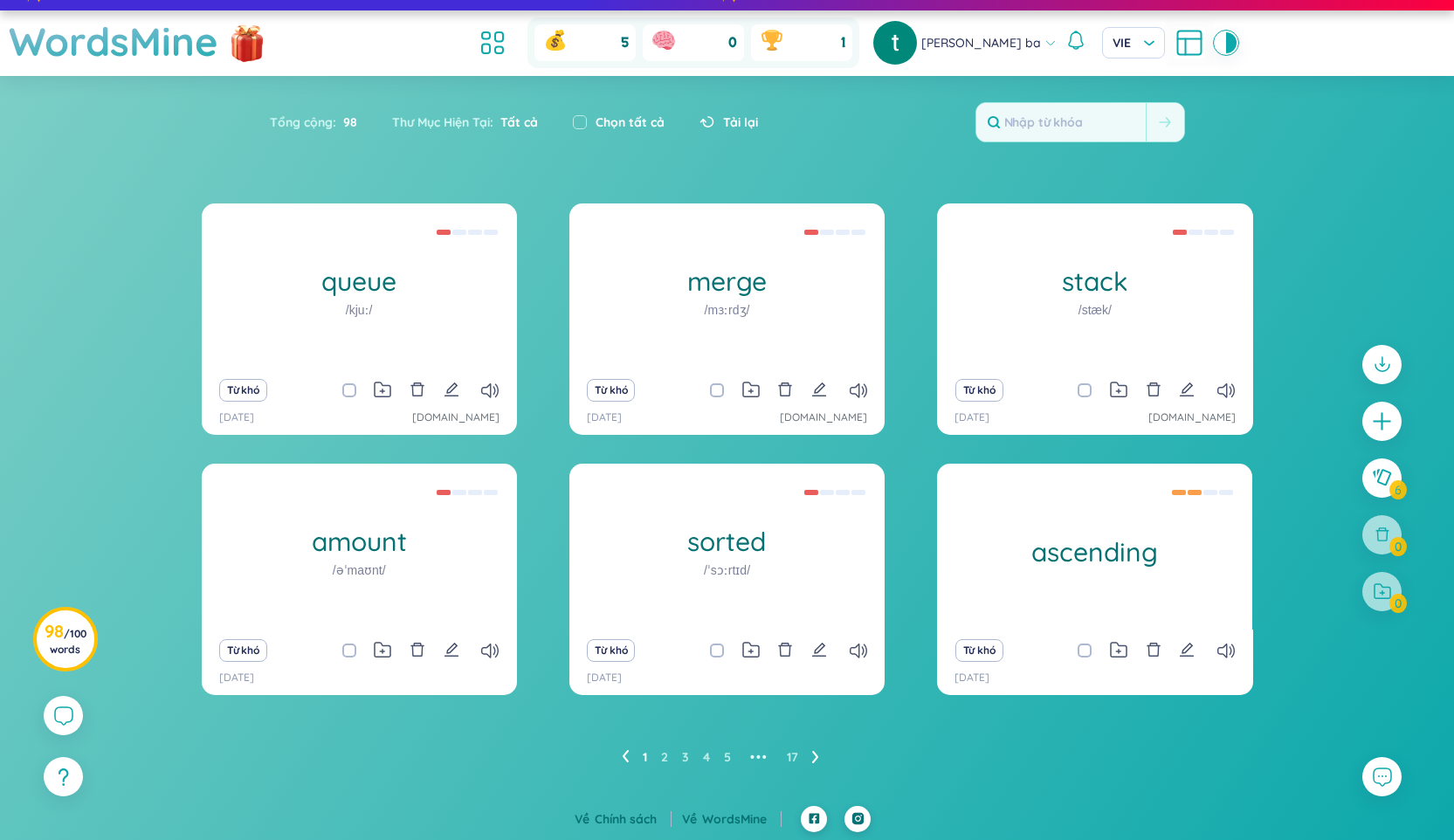
click at [644, 758] on link "1" at bounding box center [645, 757] width 5 height 26
click at [624, 757] on icon at bounding box center [625, 755] width 6 height 12
click at [486, 385] on icon at bounding box center [489, 390] width 17 height 15
click at [493, 393] on icon at bounding box center [489, 390] width 17 height 15
click at [539, 441] on div "queue /kjuː/ xếp hàng Từ khó [DATE] [DOMAIN_NAME] merge /mɜːrdʒ/ trộn sắp (Toán…" at bounding box center [727, 460] width 1052 height 513
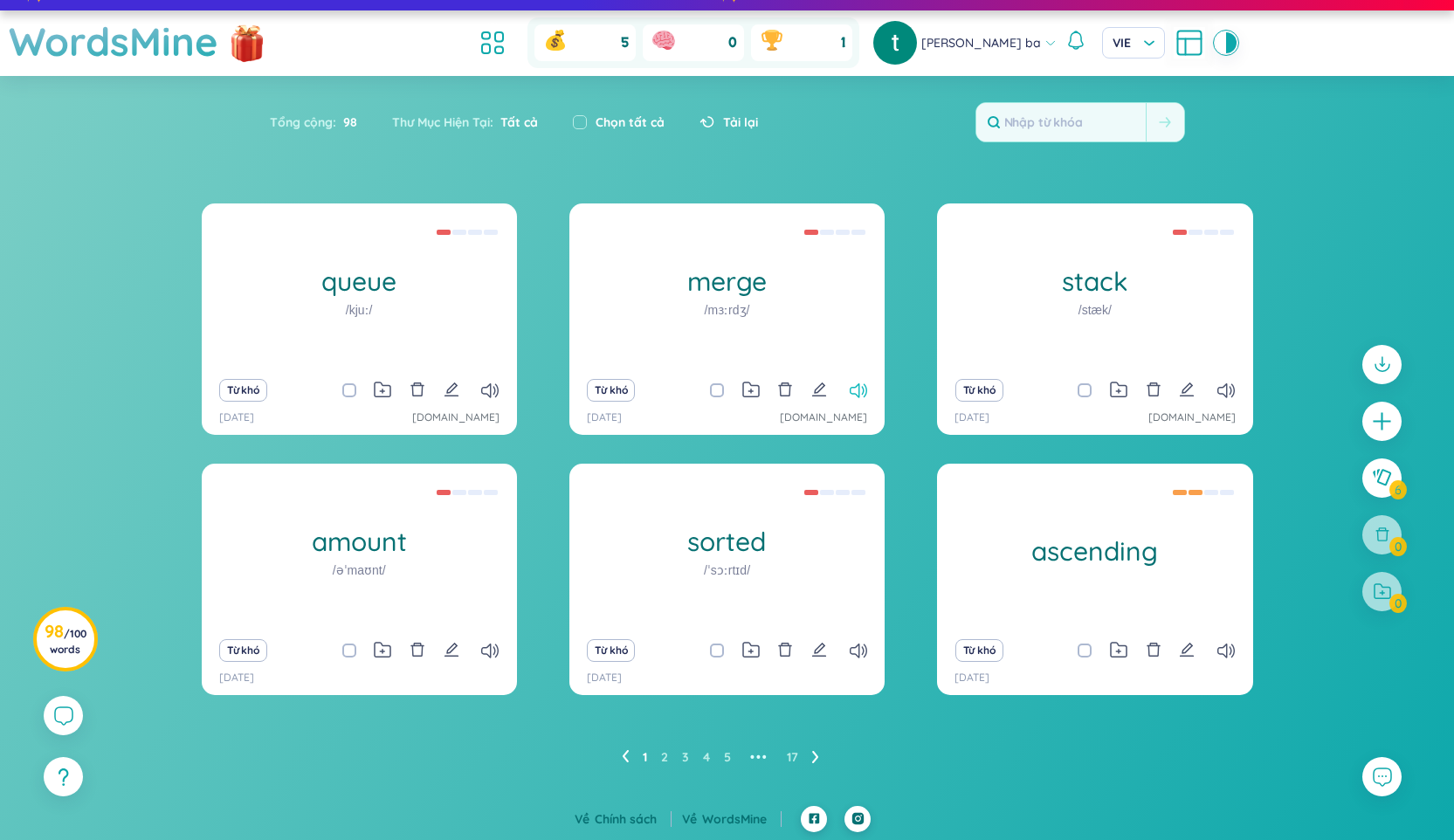
click at [859, 386] on icon at bounding box center [857, 390] width 17 height 15
click at [1227, 387] on icon at bounding box center [1225, 390] width 17 height 15
click at [491, 649] on icon at bounding box center [489, 651] width 17 height 15
click at [862, 646] on icon at bounding box center [857, 651] width 17 height 15
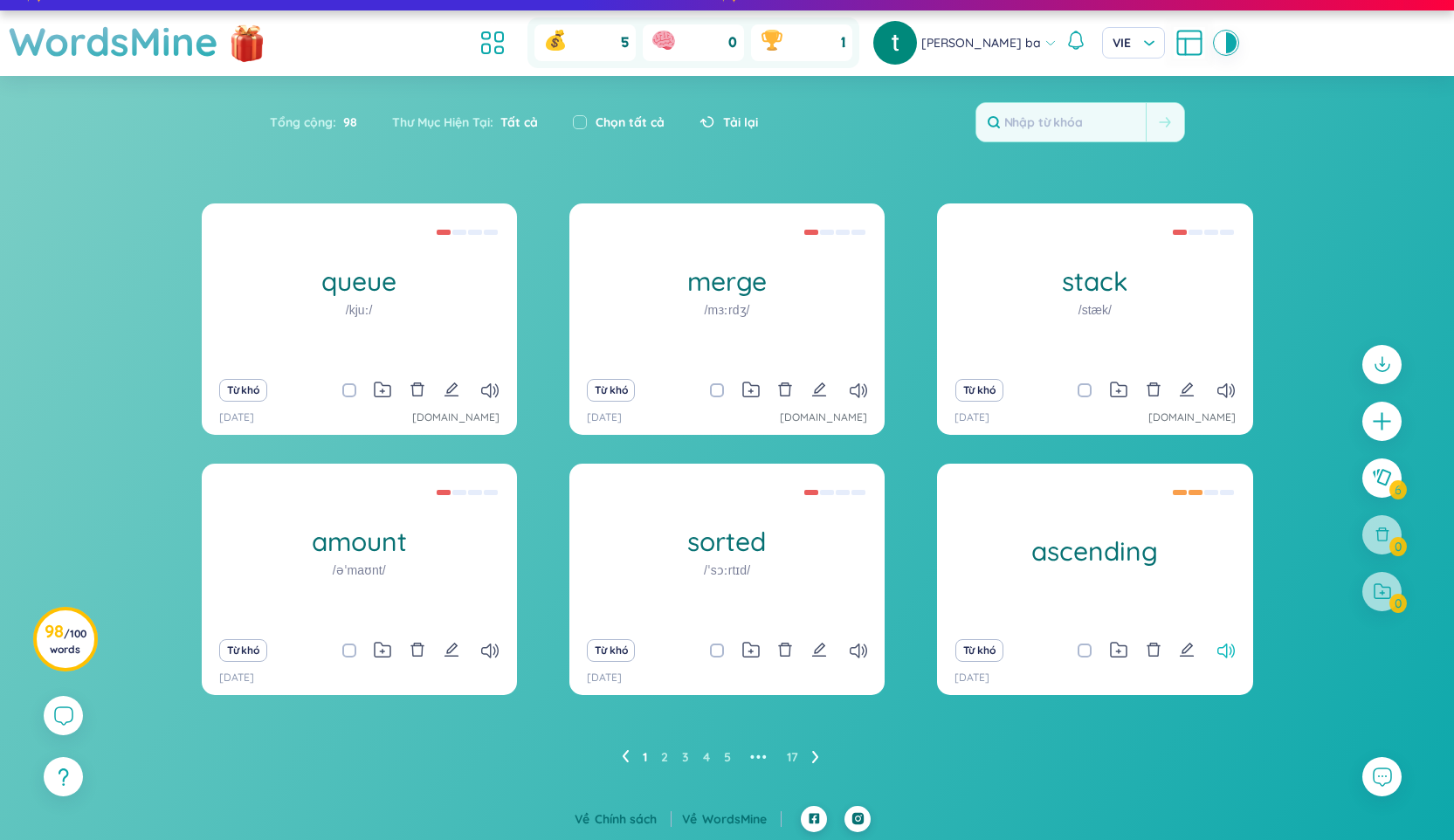
click at [1228, 653] on icon at bounding box center [1225, 651] width 17 height 15
click at [1179, 648] on icon "edit" at bounding box center [1186, 649] width 16 height 16
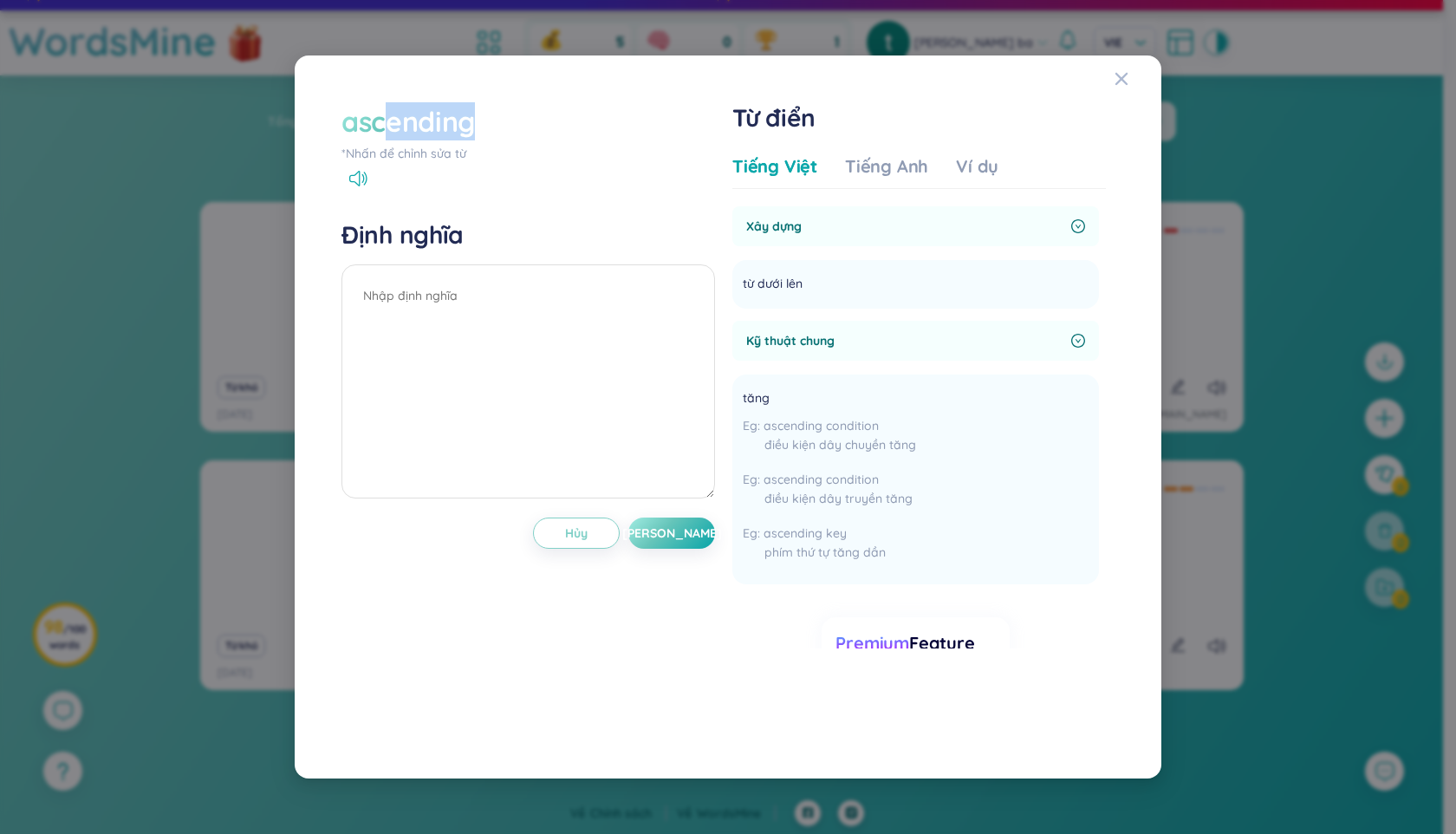
drag, startPoint x: 473, startPoint y: 126, endPoint x: 366, endPoint y: 132, distance: 107.2
click at [366, 132] on div "ascending" at bounding box center [407, 121] width 133 height 38
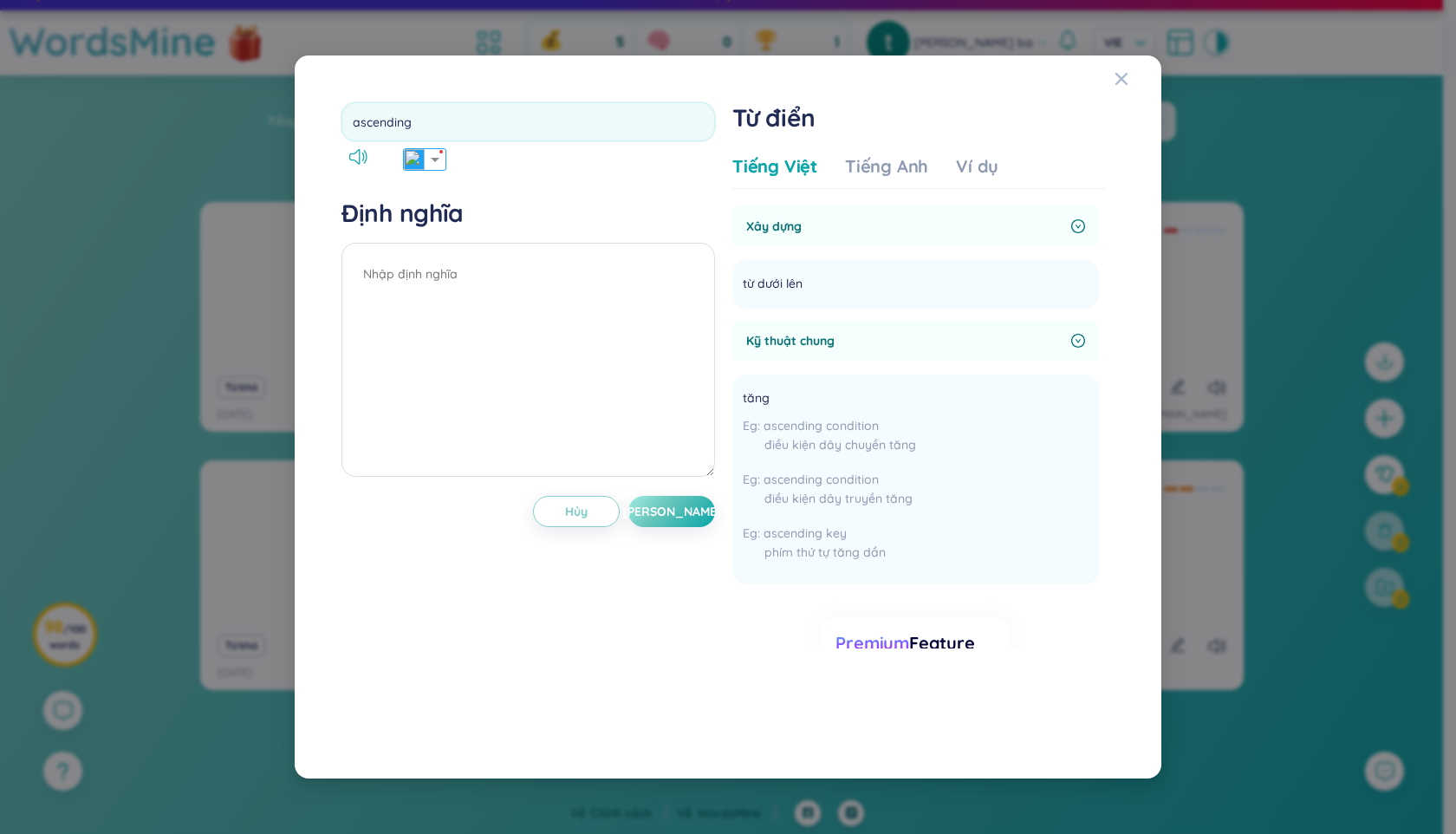
click at [499, 169] on div "ascending Định nghĩa Hủy Lưu" at bounding box center [528, 417] width 374 height 628
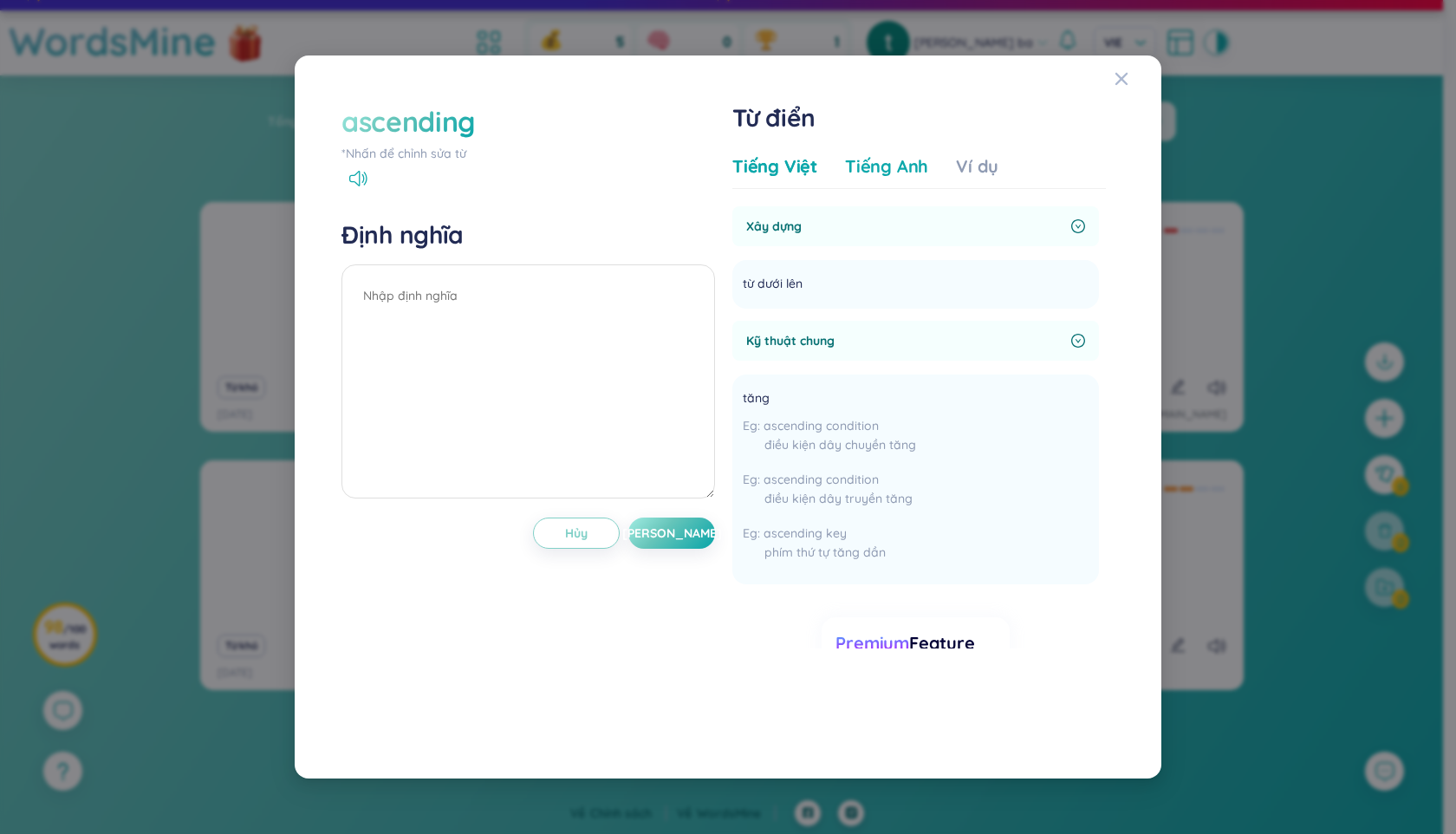
click at [896, 176] on div "Tiếng Anh" at bounding box center [886, 166] width 83 height 24
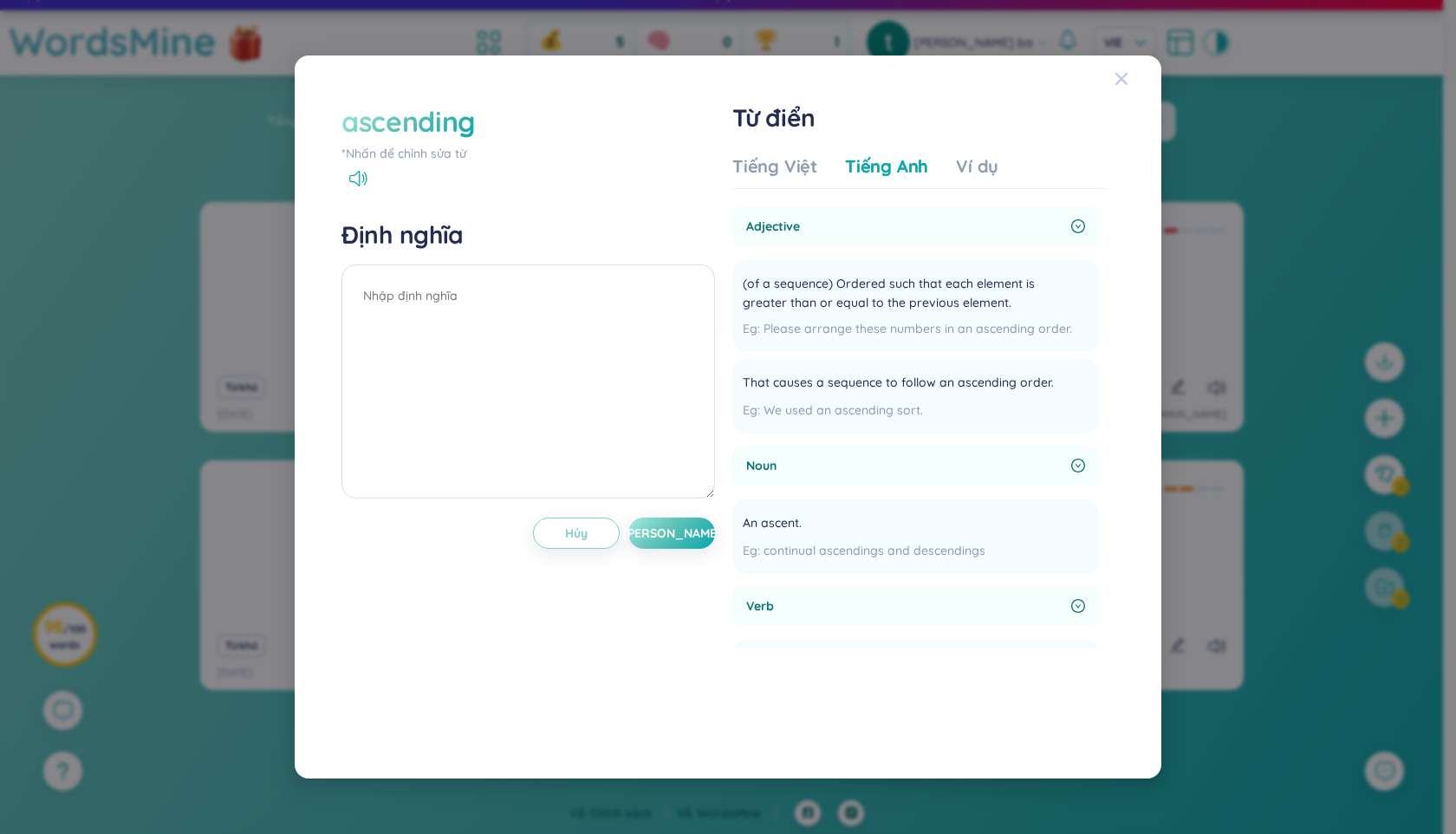
click at [1116, 78] on icon "Close" at bounding box center [1121, 78] width 14 height 14
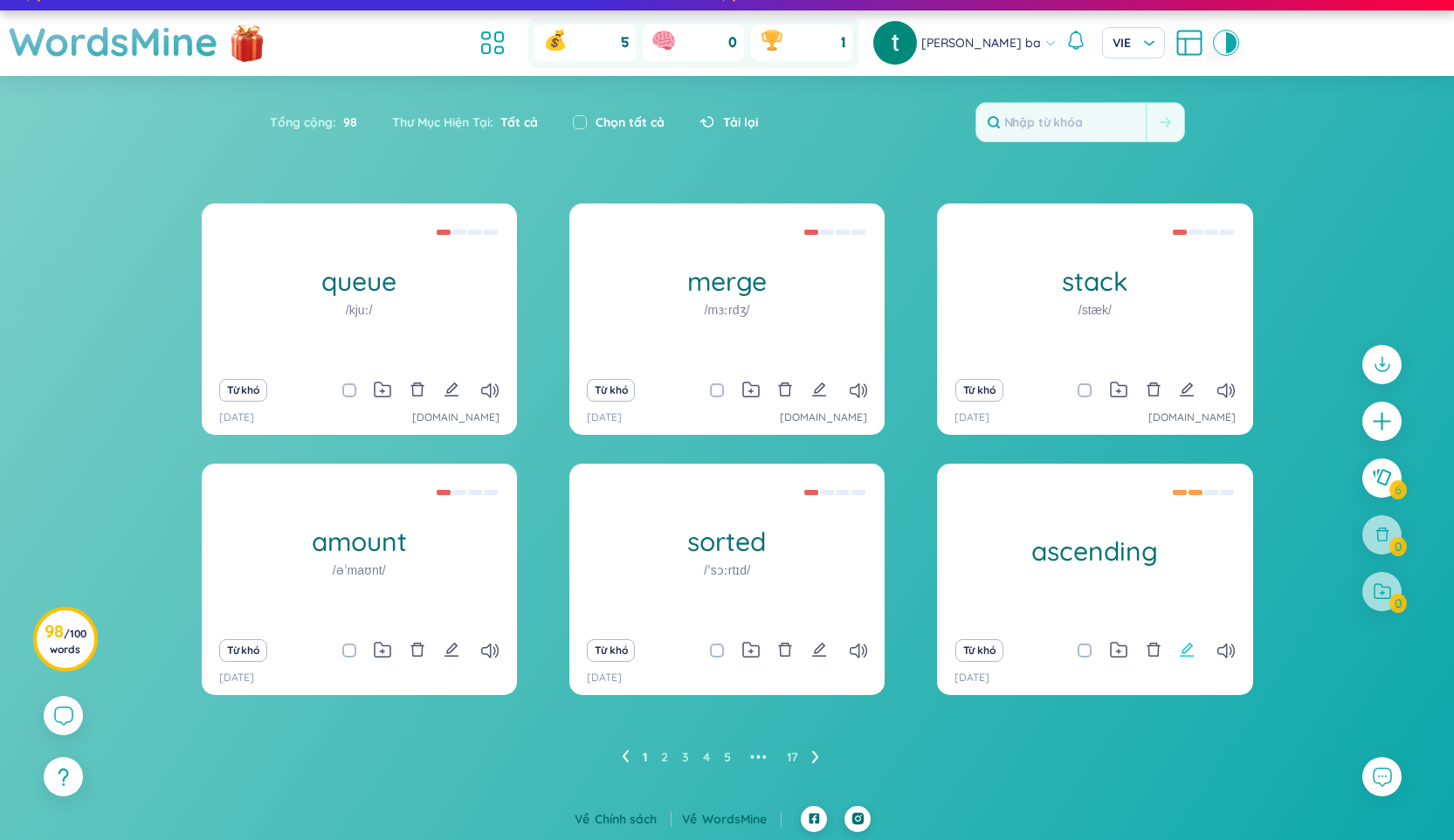
click at [1190, 650] on icon "edit" at bounding box center [1186, 649] width 16 height 16
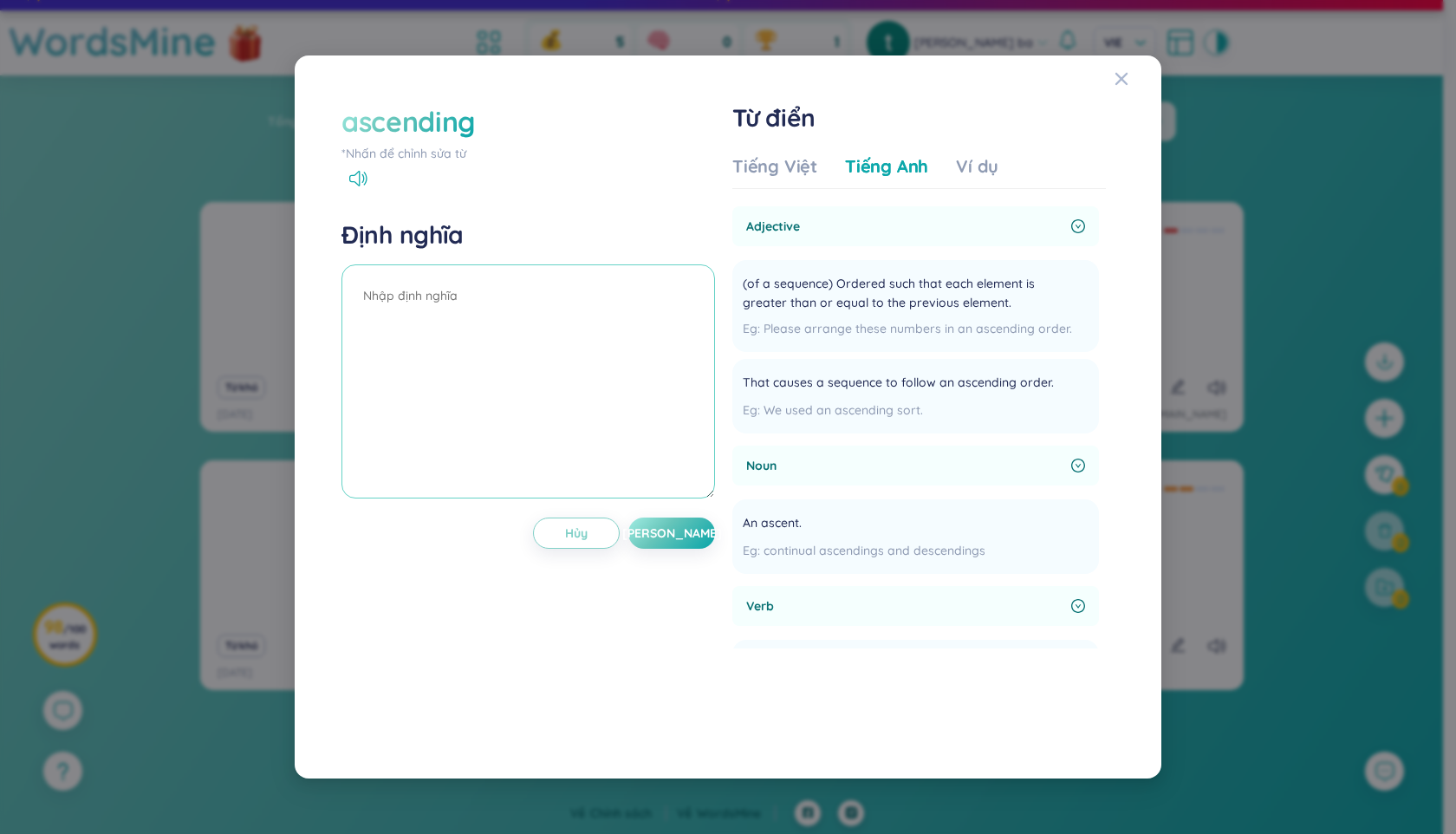
click at [582, 321] on textarea at bounding box center [528, 381] width 374 height 234
paste textarea "tăng dần"
click at [693, 523] on button "[PERSON_NAME]" at bounding box center [672, 532] width 87 height 31
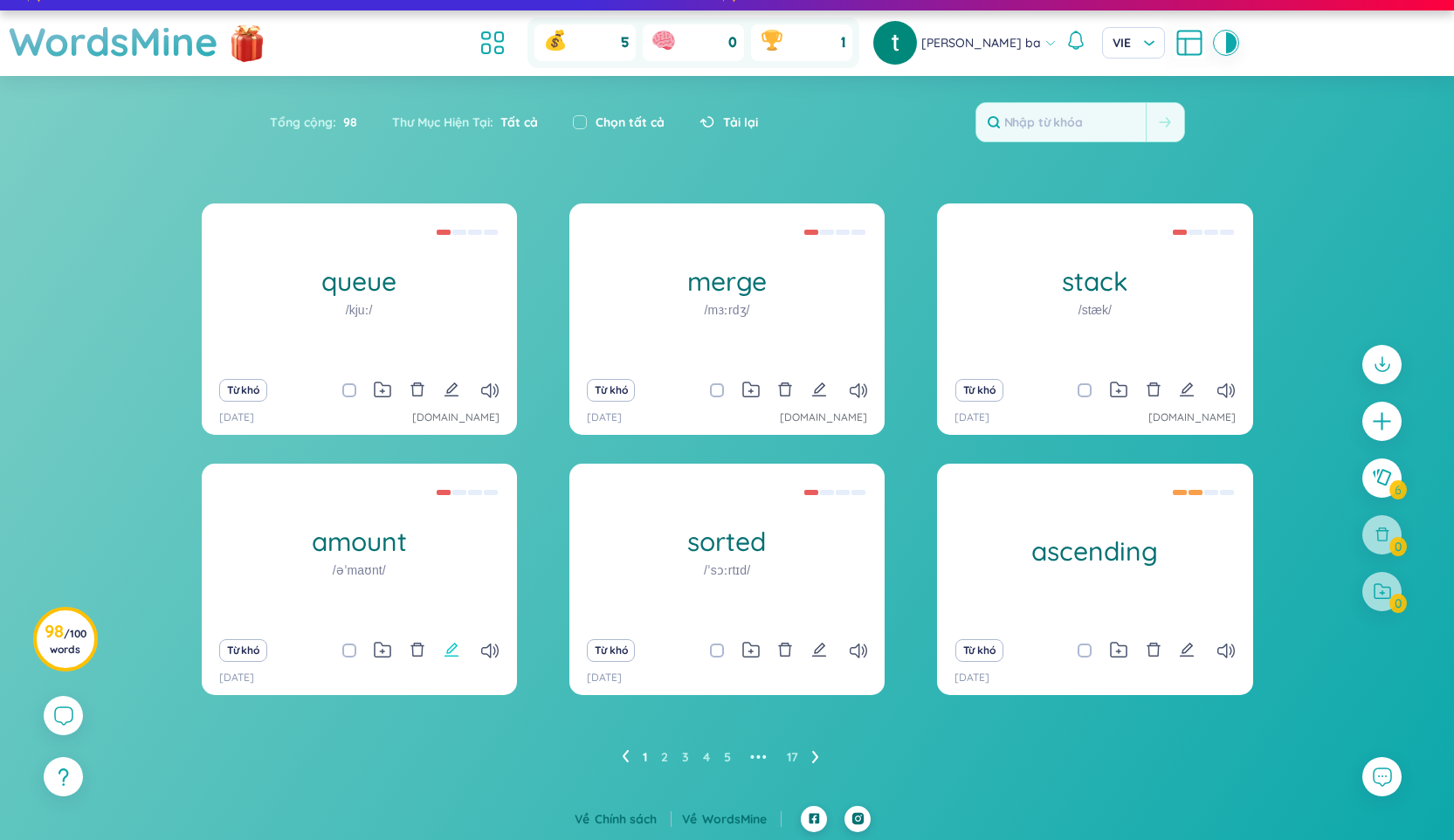
click at [446, 648] on icon "edit" at bounding box center [451, 649] width 16 height 16
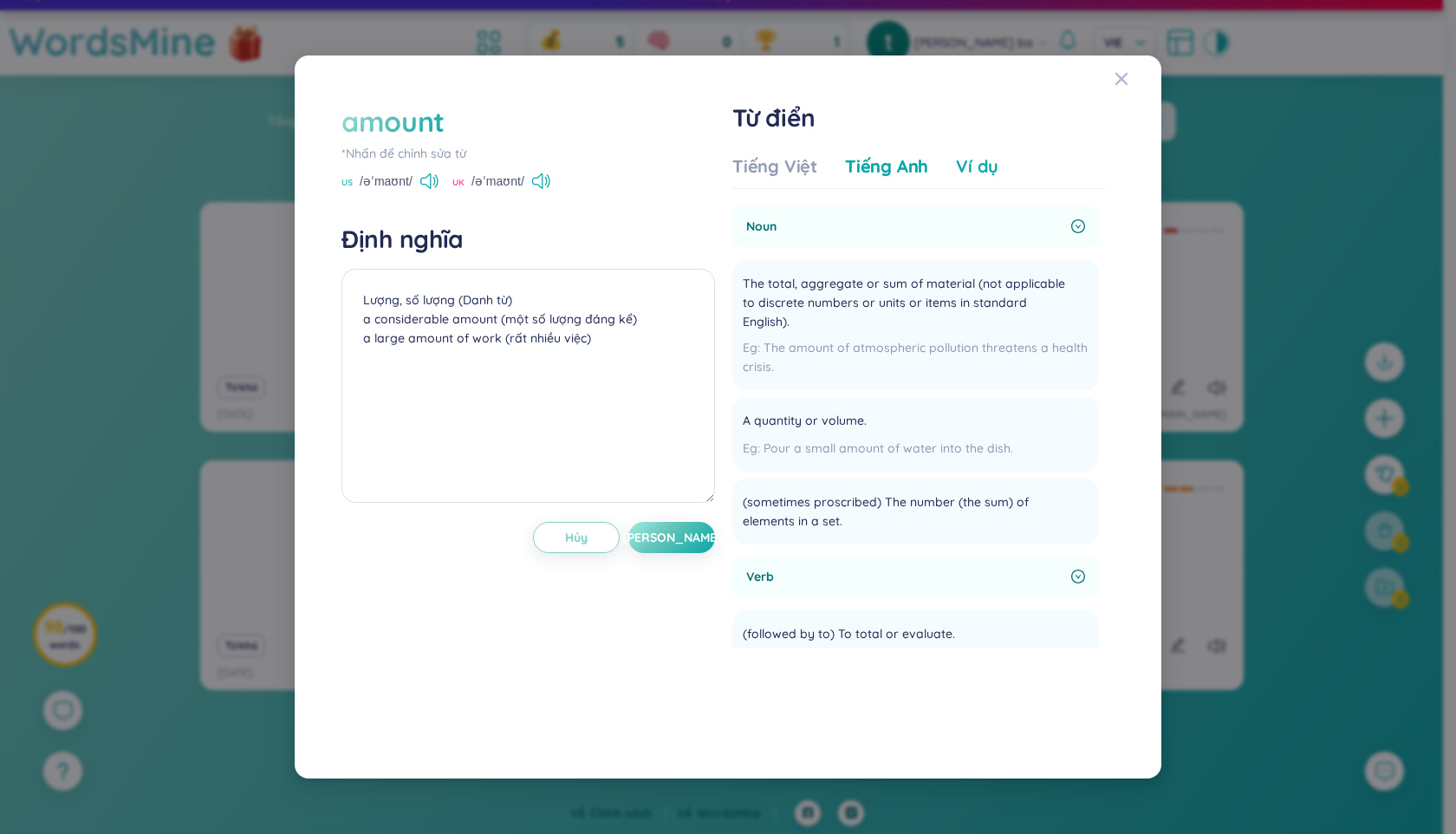
click at [961, 165] on div "Ví dụ" at bounding box center [977, 166] width 43 height 24
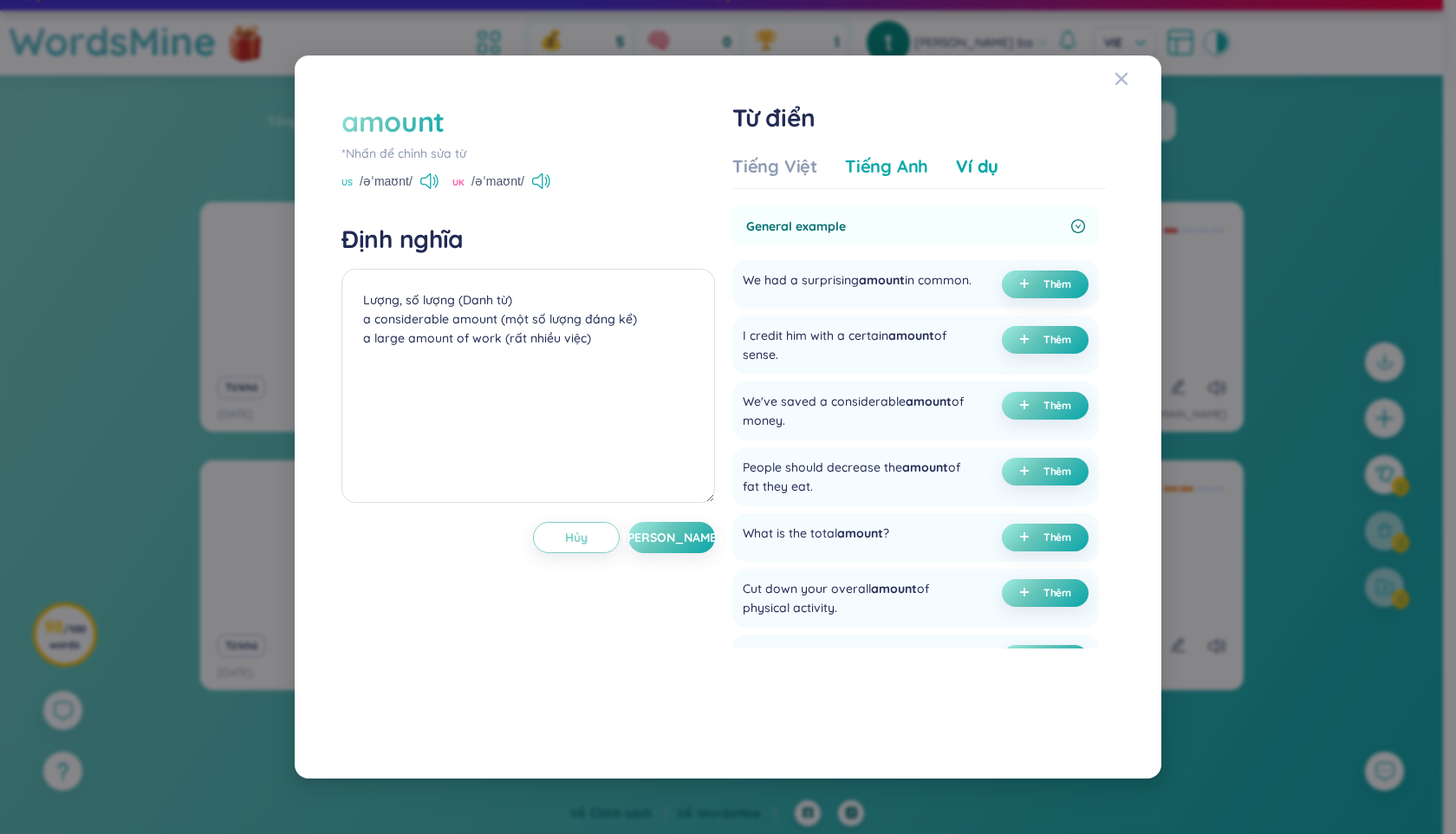
click at [892, 170] on div "Tiếng Anh" at bounding box center [886, 166] width 83 height 24
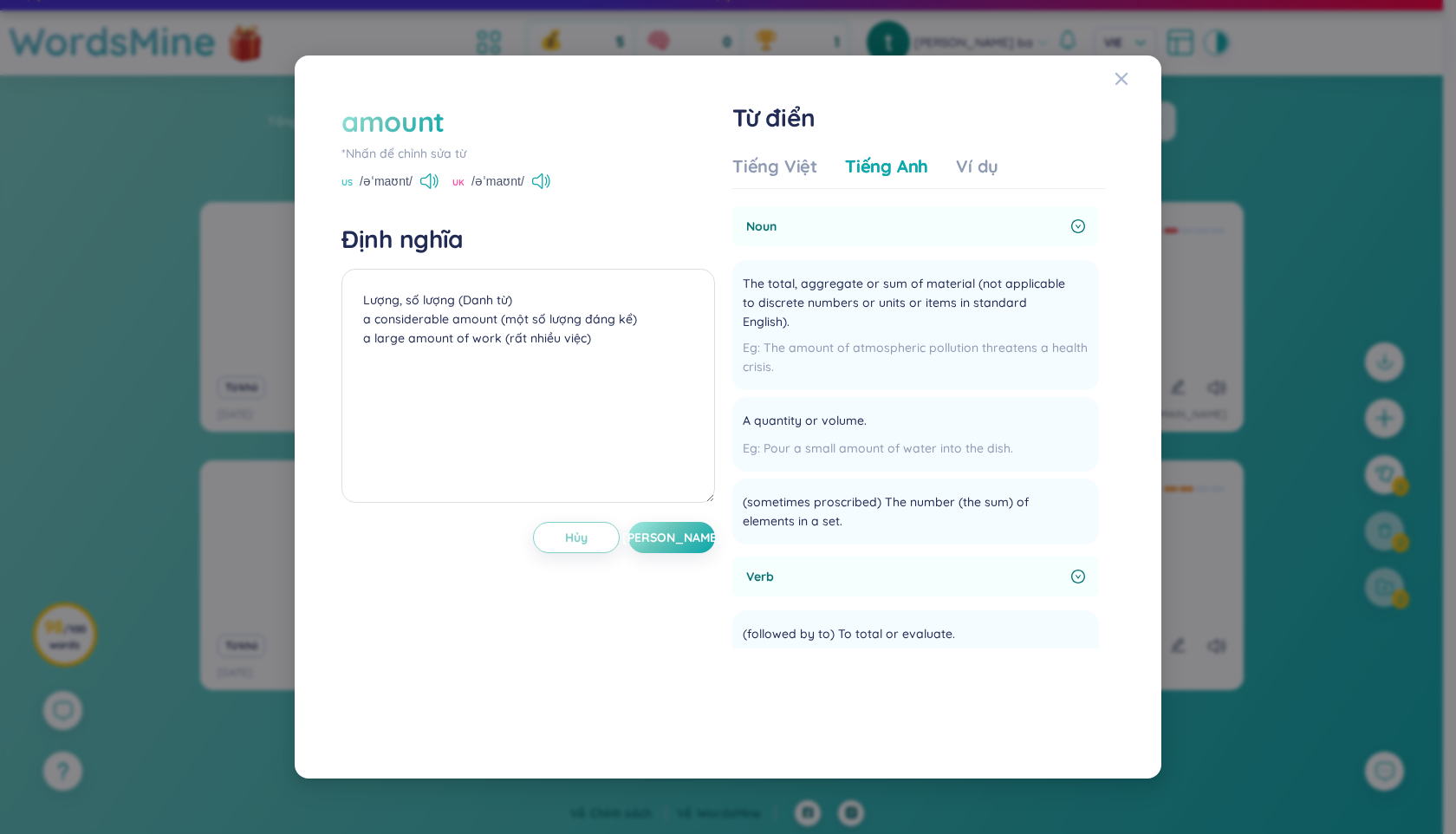
click at [792, 181] on div "Tiếng Việt Tiếng Anh Ví dụ" at bounding box center [866, 171] width 266 height 34
click at [798, 180] on div "Tiếng Việt Tiếng Anh Ví dụ" at bounding box center [866, 171] width 266 height 34
click at [807, 167] on div "Tiếng Việt" at bounding box center [775, 166] width 85 height 24
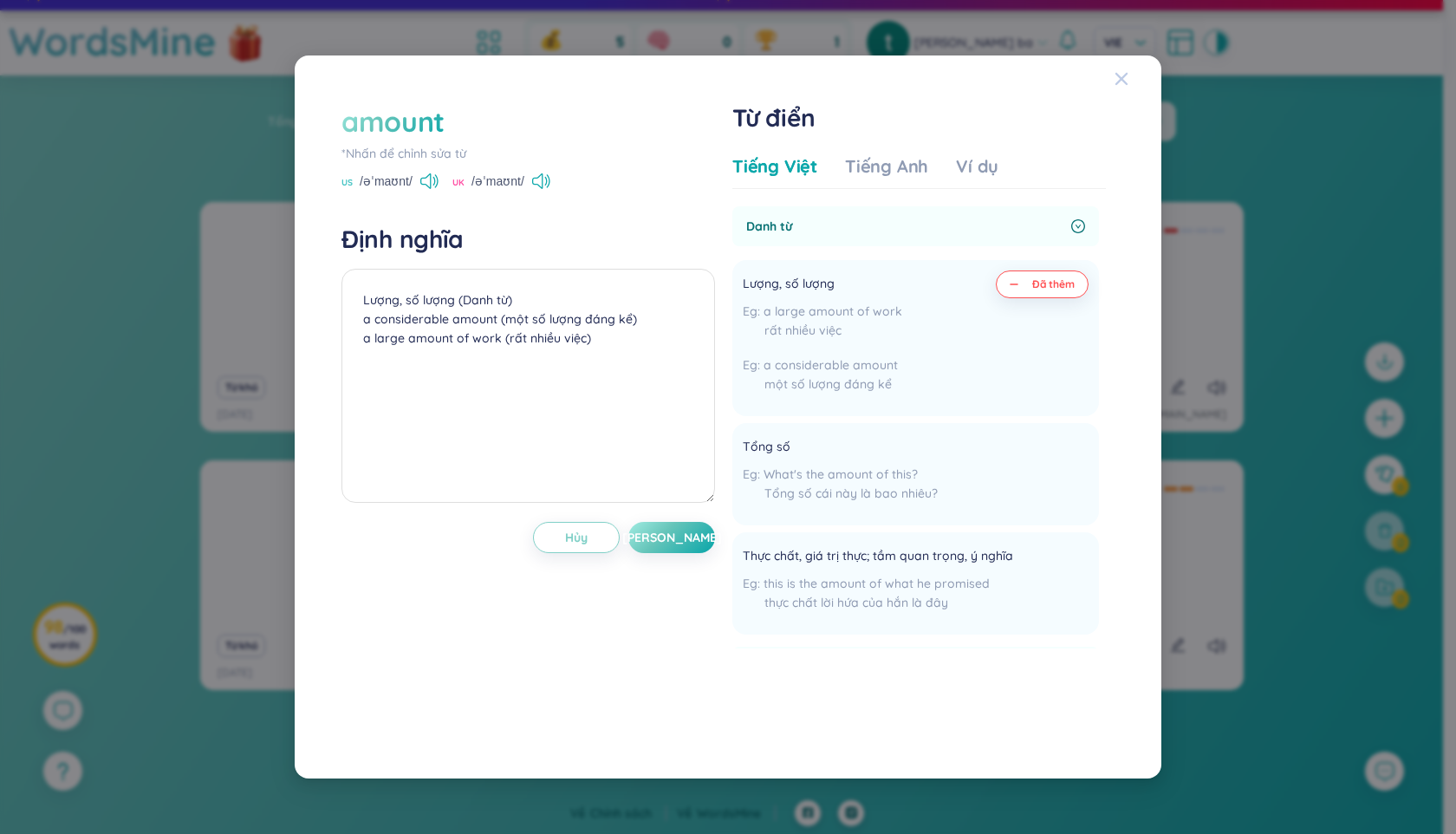
click at [1121, 80] on icon "Close" at bounding box center [1121, 78] width 12 height 12
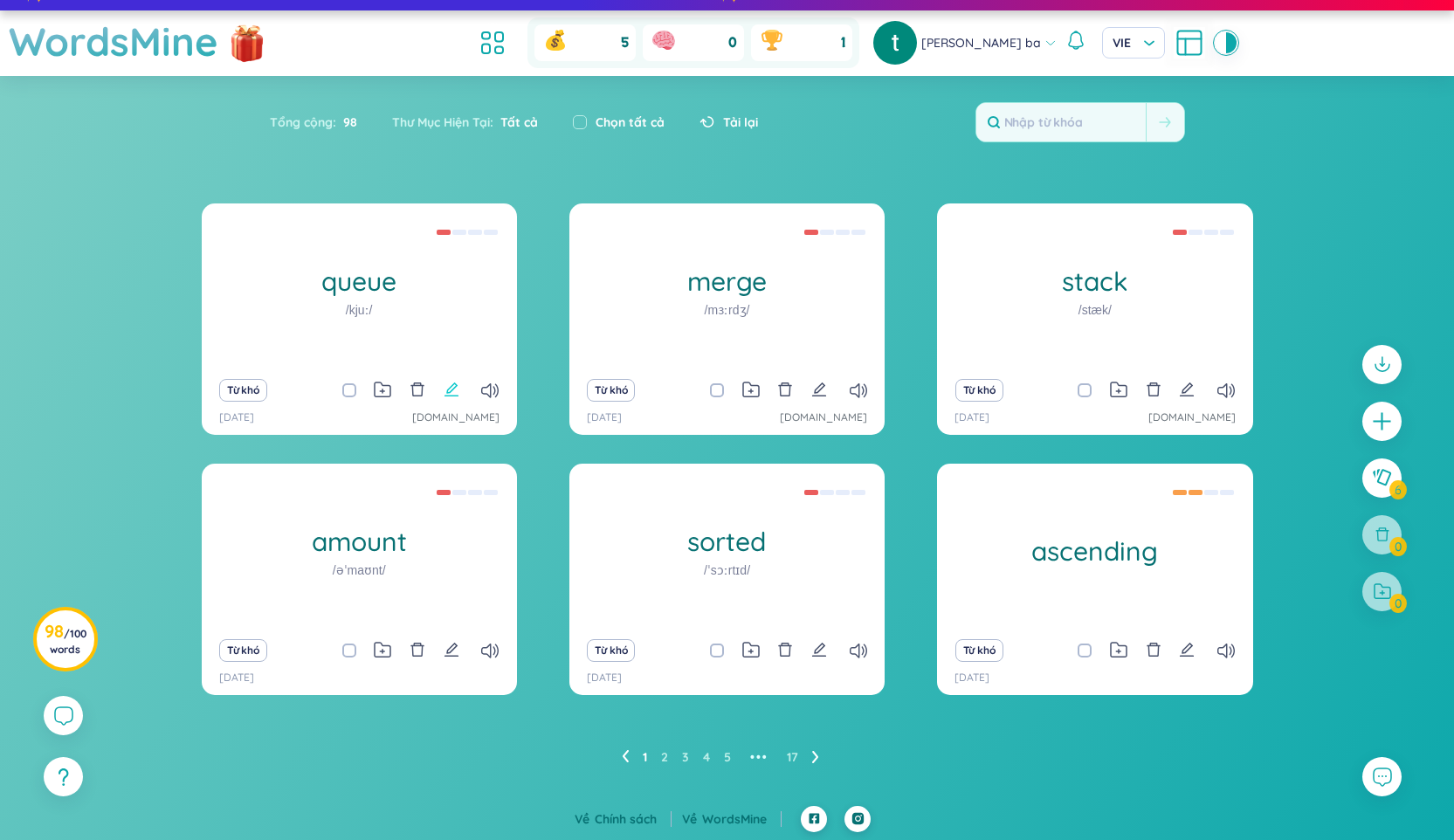
click at [453, 391] on icon "edit" at bounding box center [451, 389] width 16 height 16
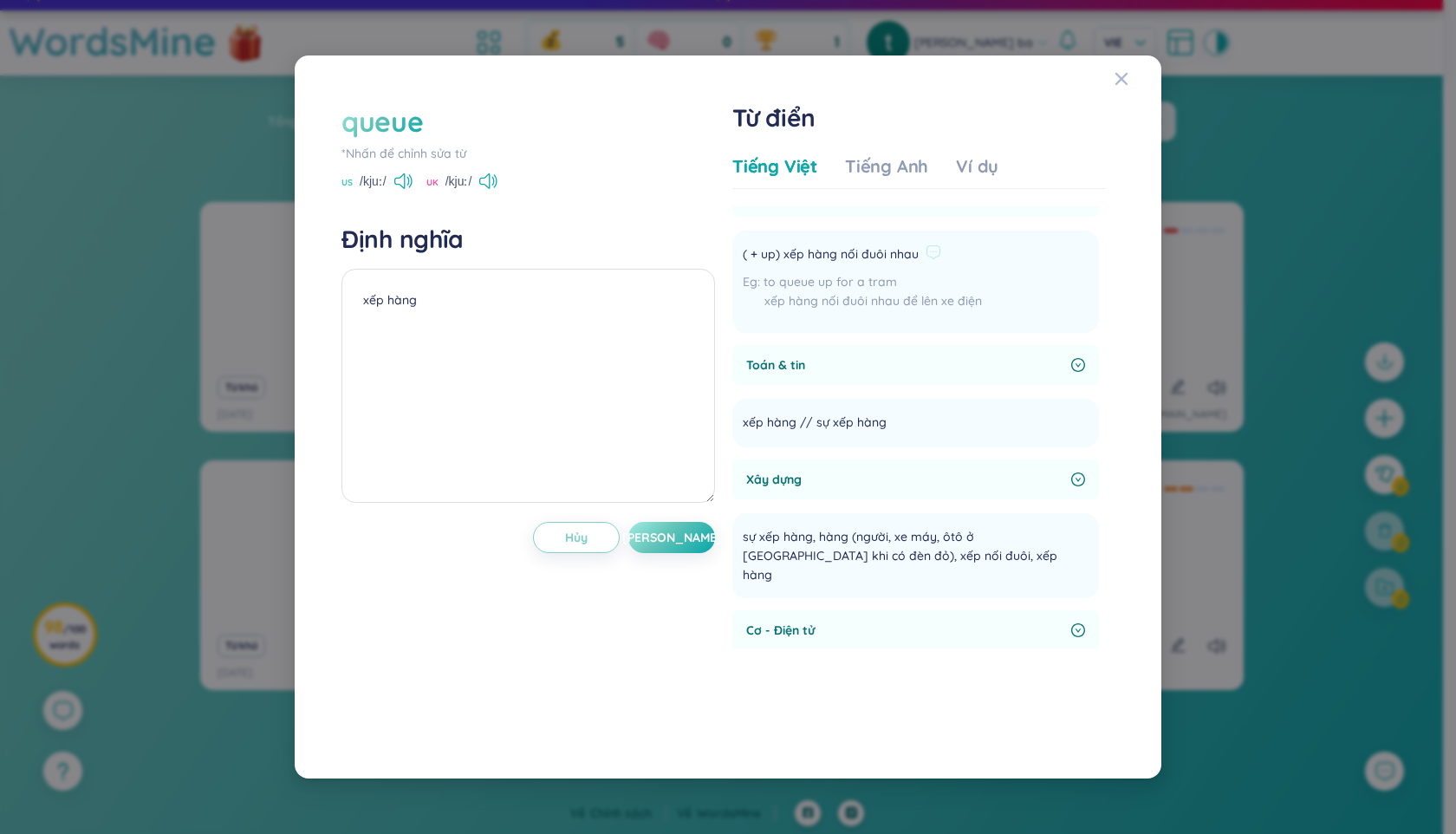
scroll to position [254, 0]
click at [1076, 364] on icon "right-circle" at bounding box center [1078, 365] width 6 height 5
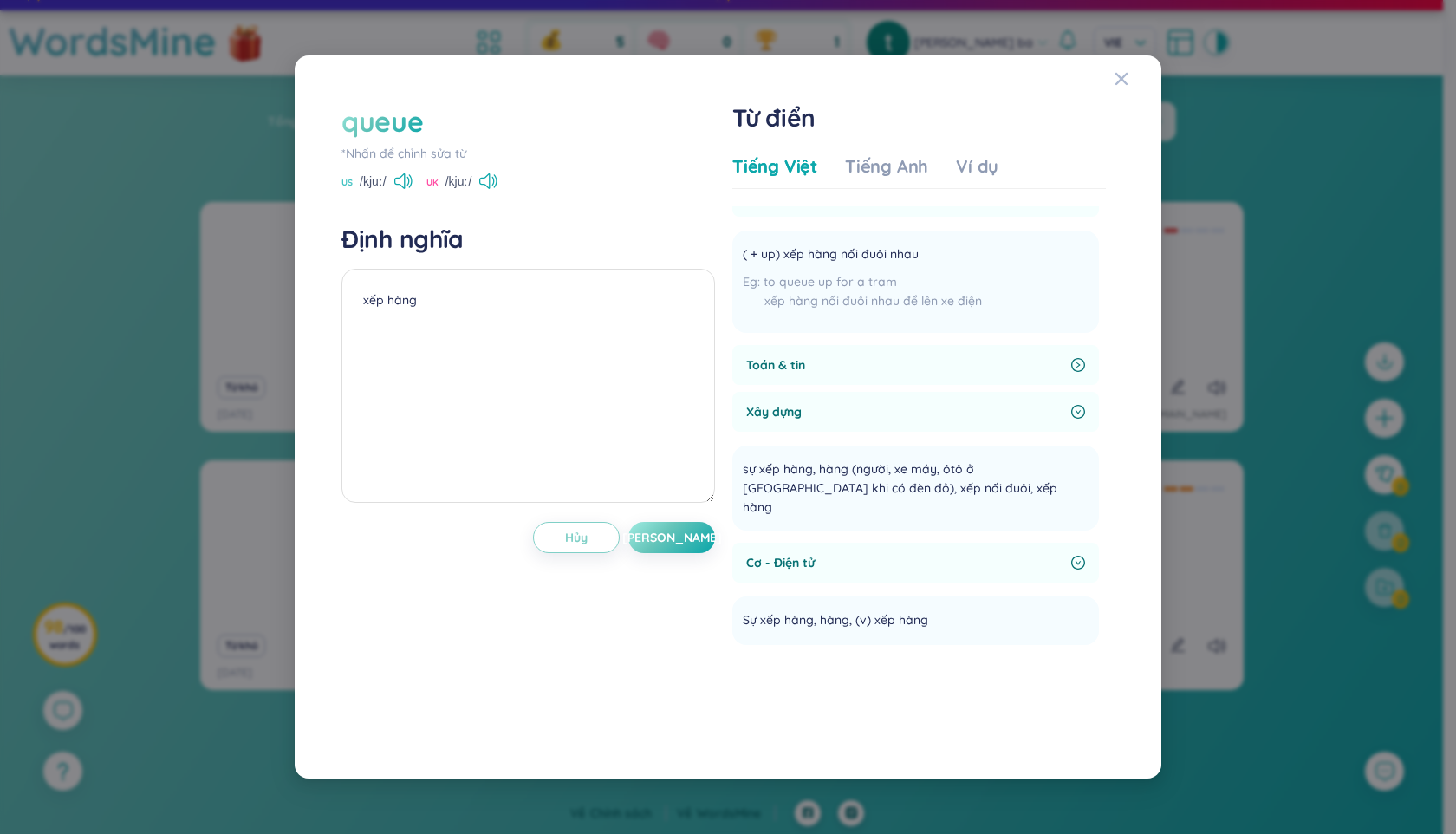
click at [1071, 364] on icon "right-circle" at bounding box center [1078, 364] width 14 height 14
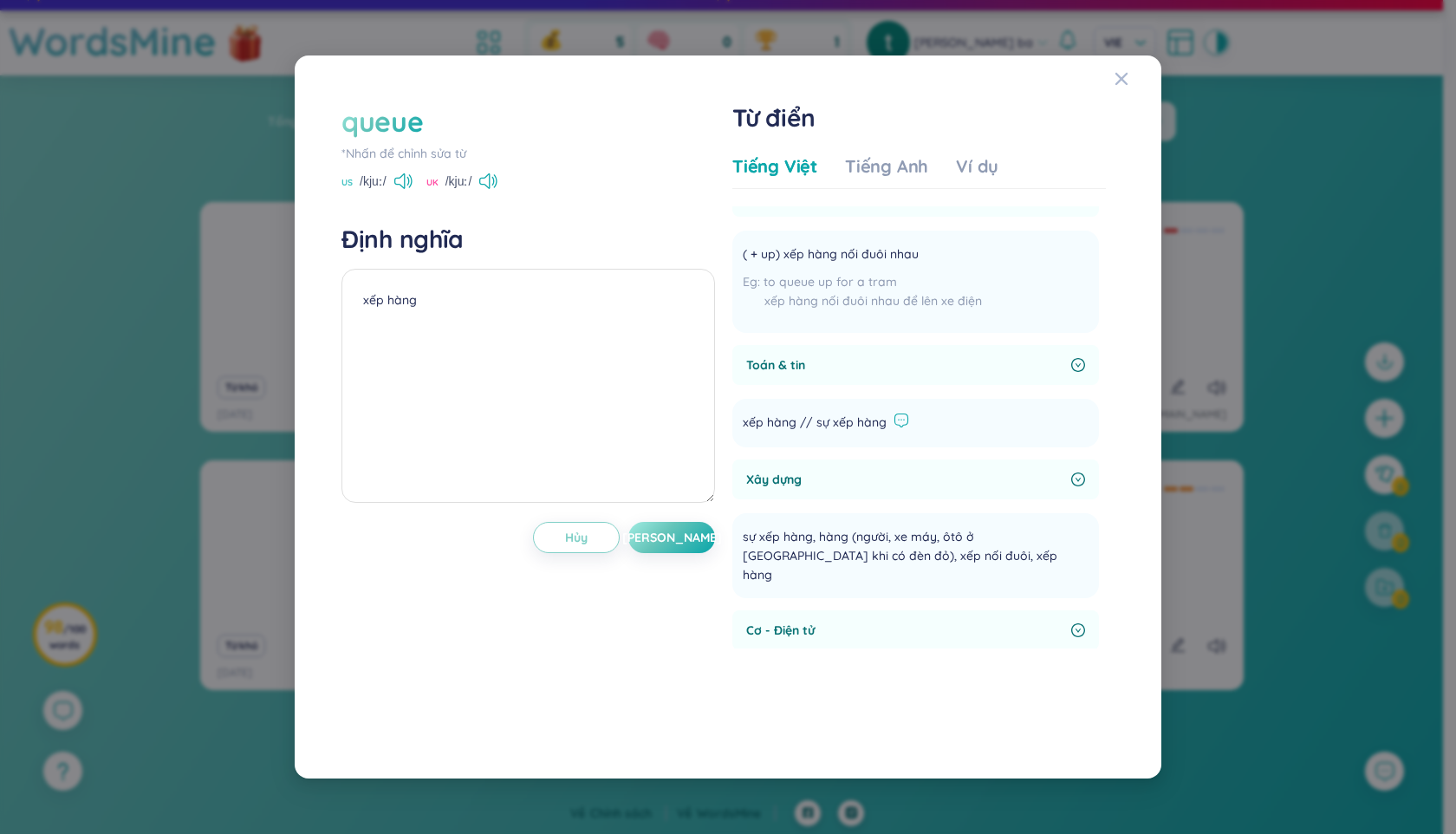
click at [894, 421] on icon at bounding box center [901, 420] width 15 height 15
click at [1103, 349] on icon at bounding box center [1101, 347] width 9 height 9
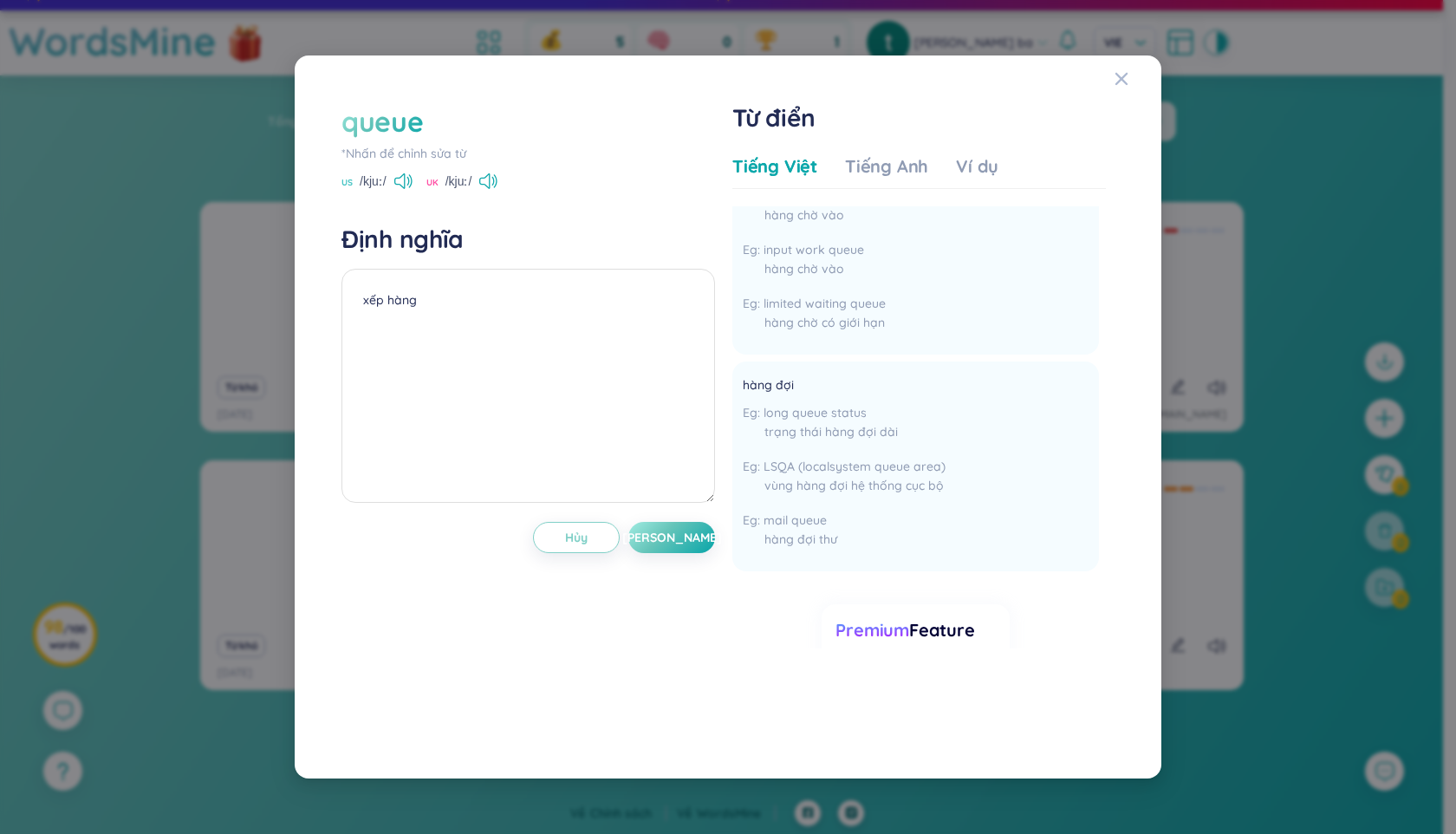
scroll to position [1414, 0]
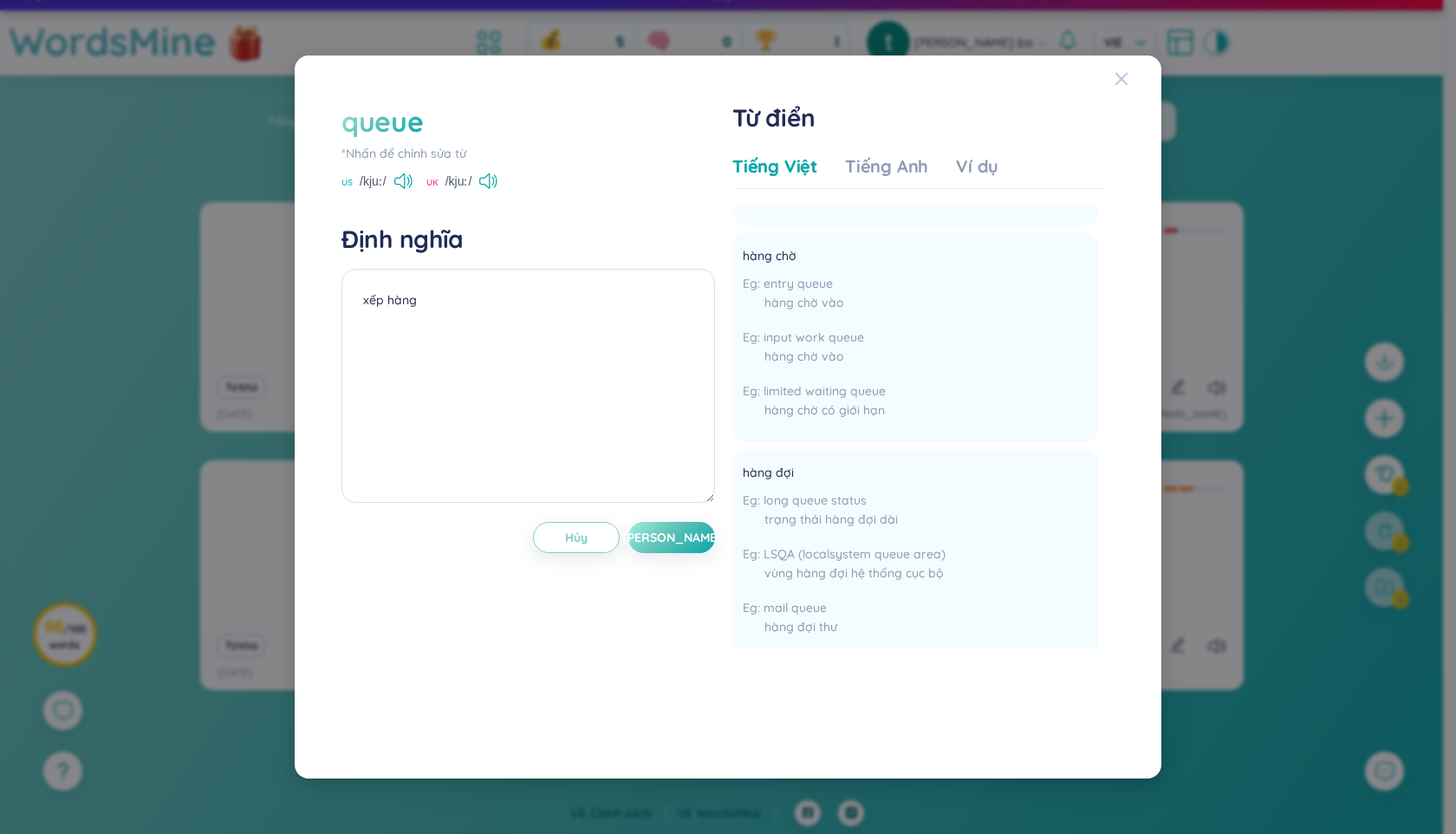
click at [1123, 76] on icon "Close" at bounding box center [1121, 78] width 12 height 12
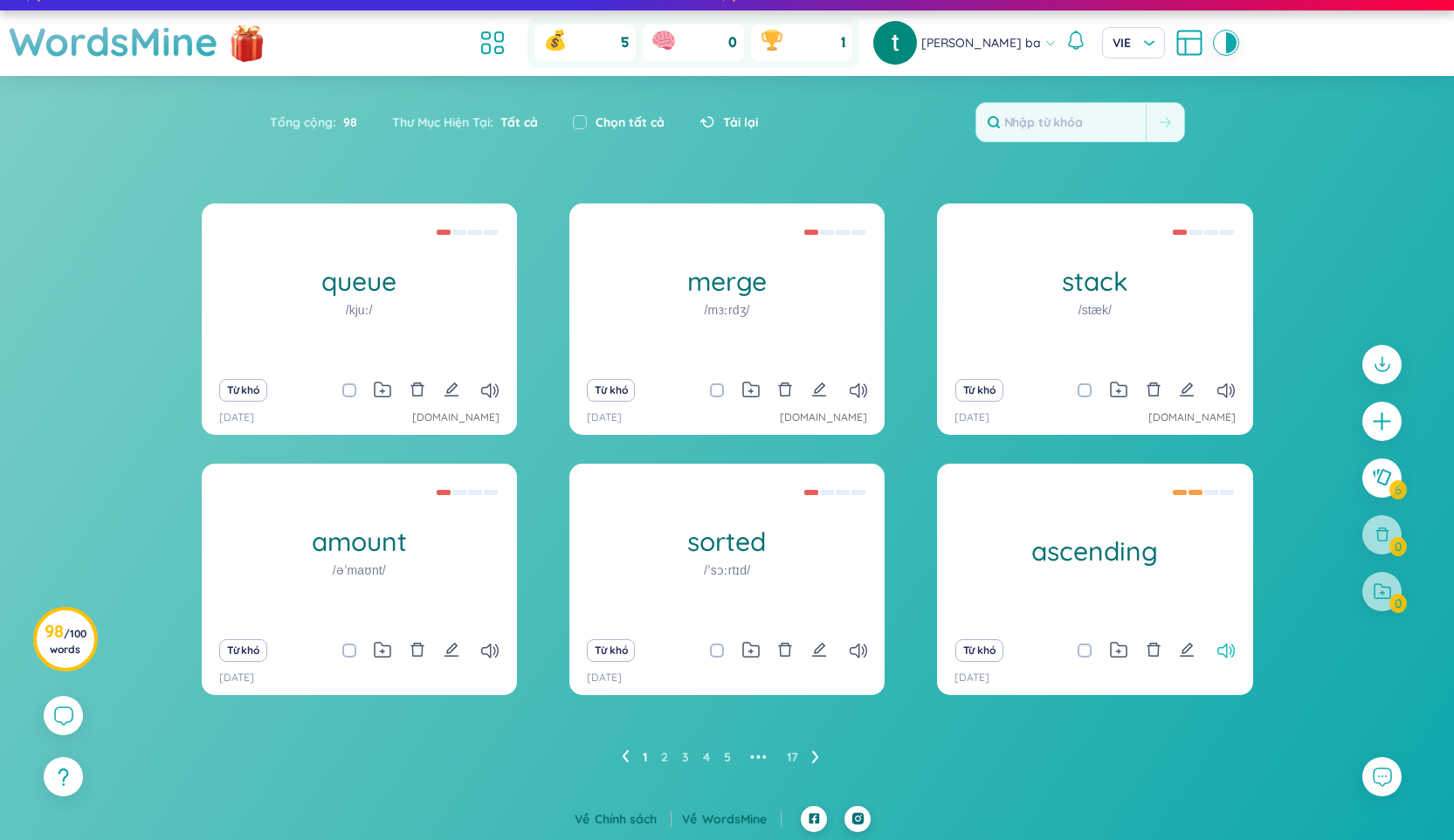
click at [1228, 651] on icon at bounding box center [1225, 651] width 17 height 15
click at [1085, 123] on input "text" at bounding box center [1061, 122] width 170 height 38
click at [1186, 650] on icon "edit" at bounding box center [1186, 649] width 14 height 14
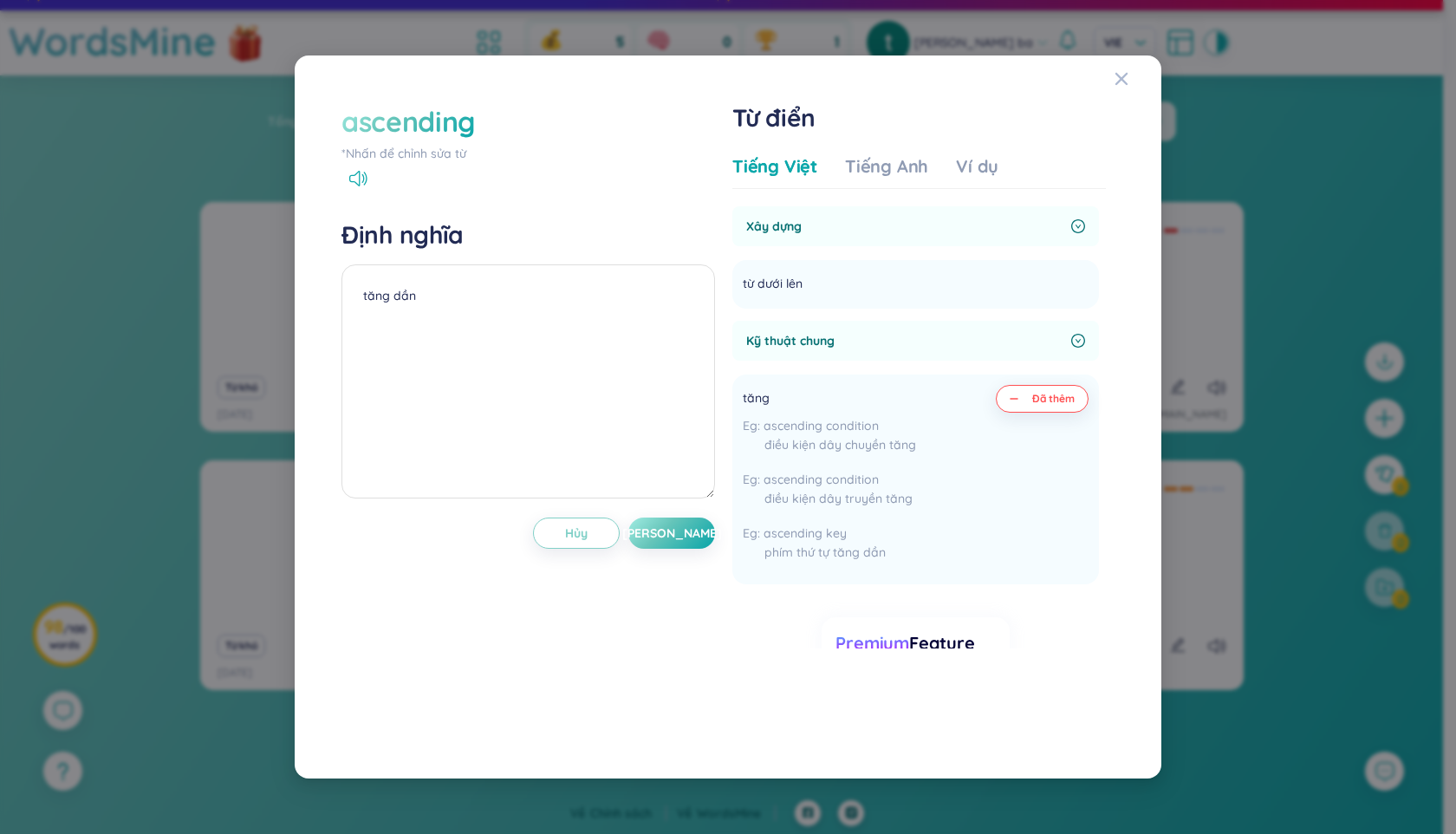
click at [1035, 341] on span "Kỹ thuật chung" at bounding box center [905, 340] width 318 height 19
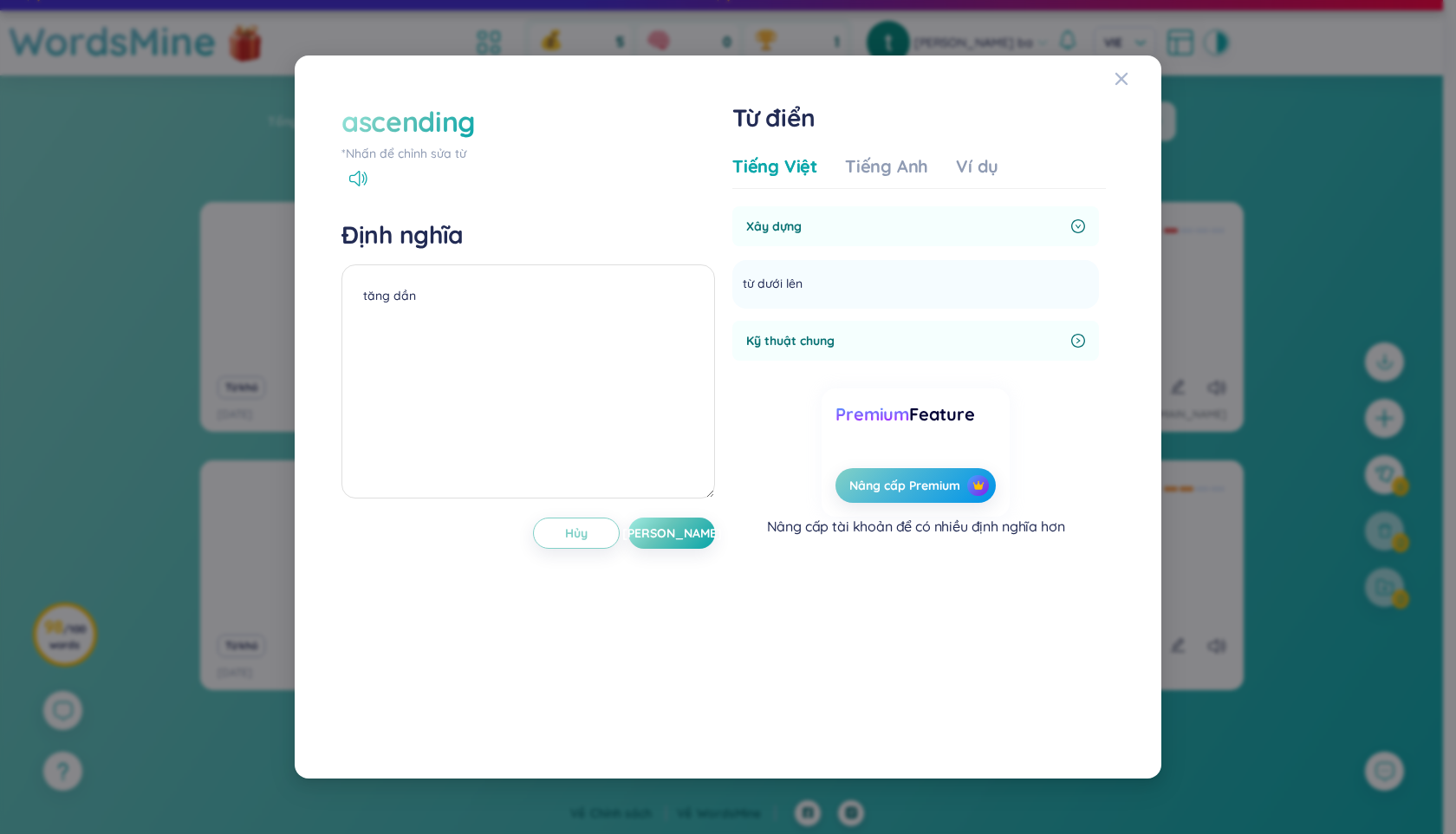
click at [1078, 340] on icon "right-circle" at bounding box center [1078, 340] width 14 height 14
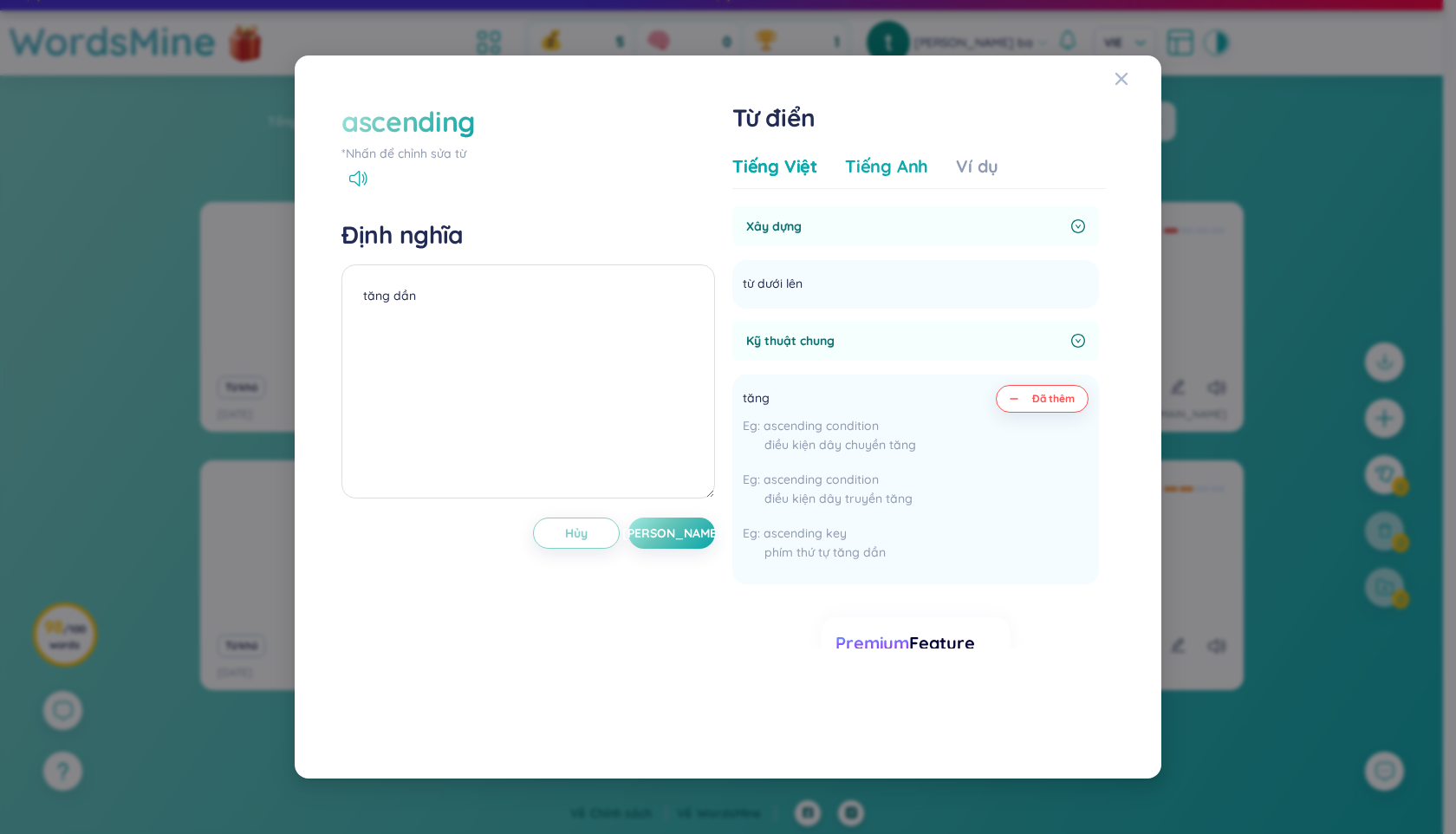
click at [883, 170] on div "Tiếng Anh" at bounding box center [886, 166] width 83 height 24
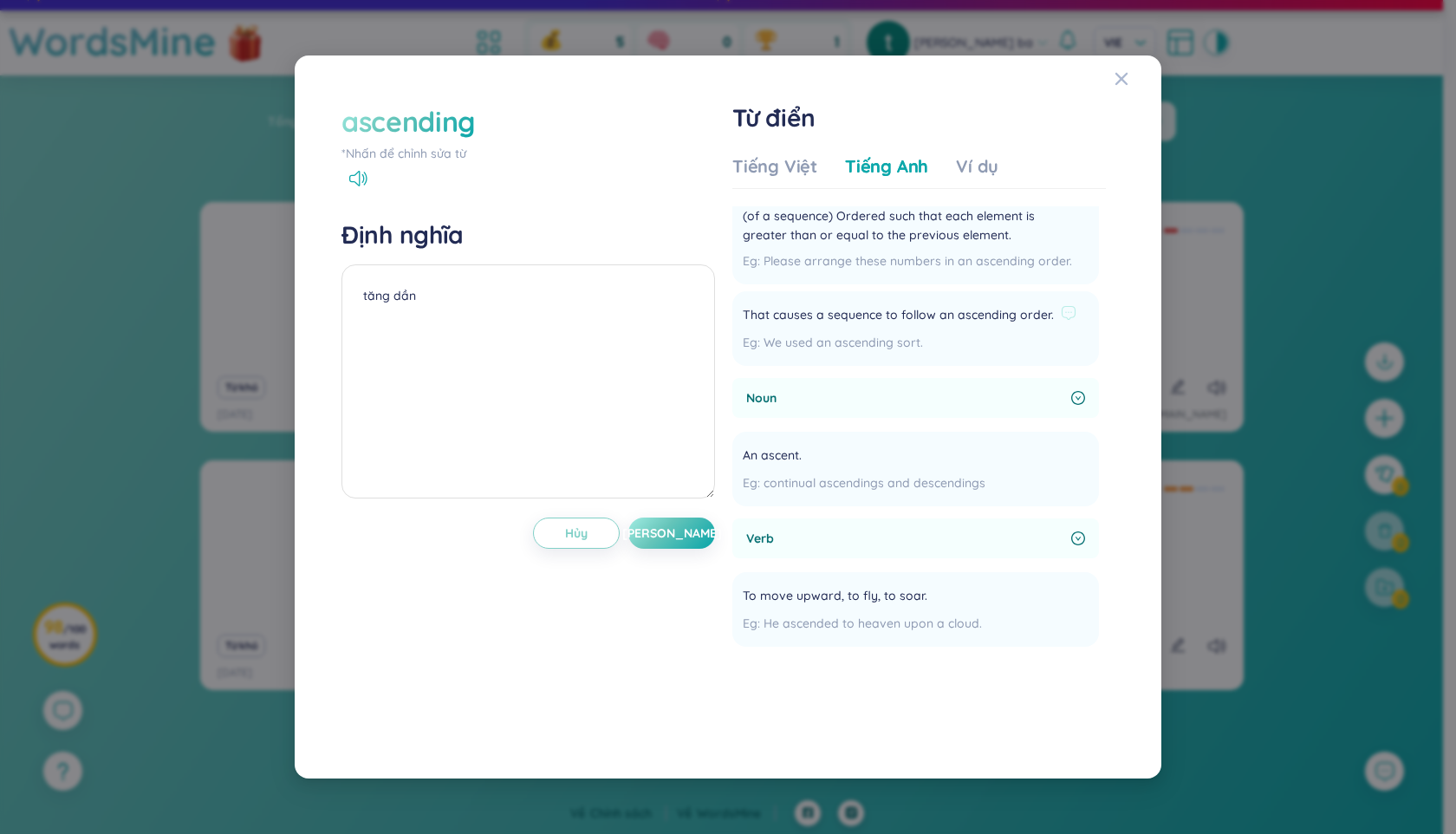
scroll to position [106, 0]
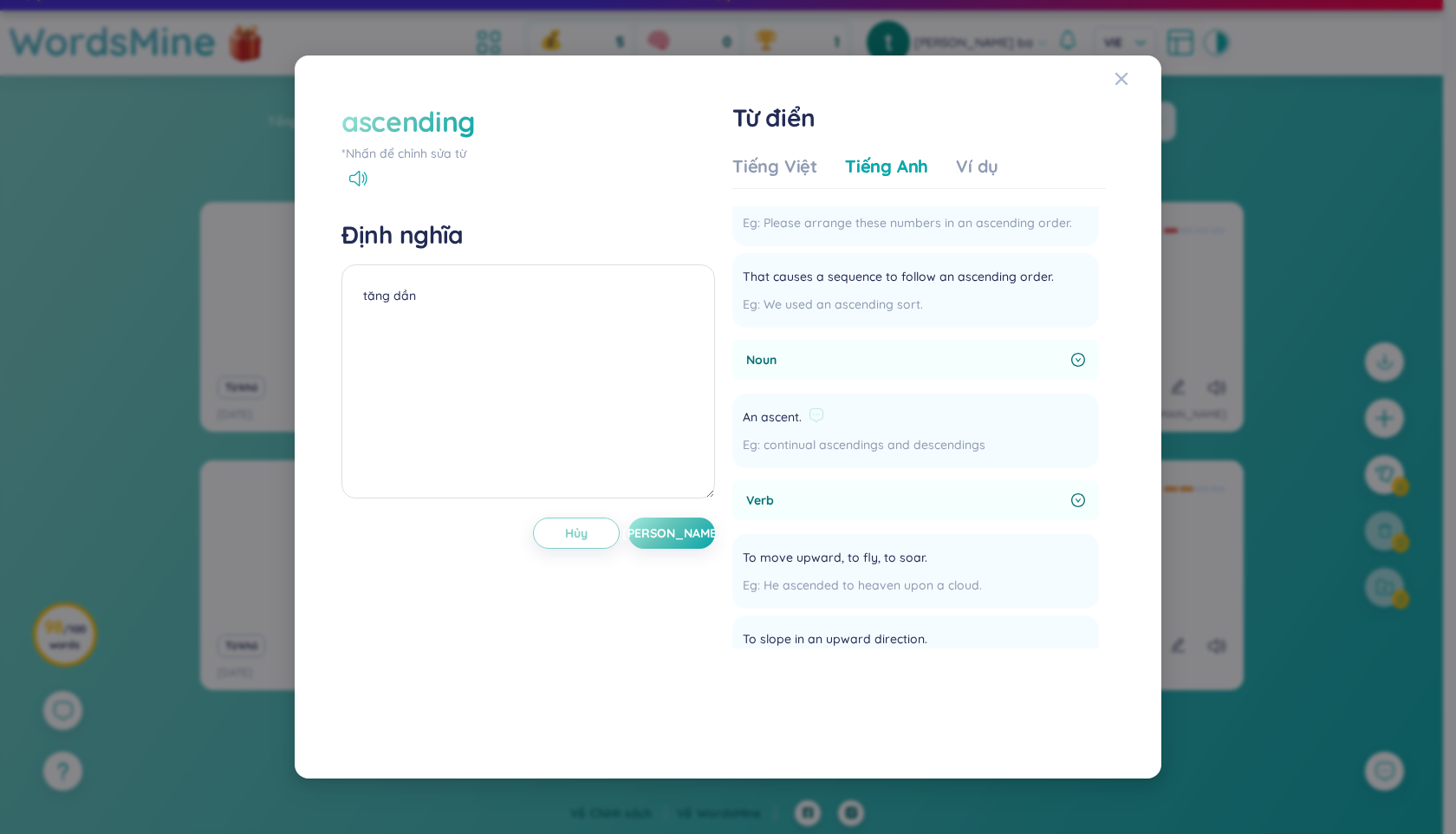
click at [786, 444] on div "continual ascendings and descendings" at bounding box center [864, 445] width 243 height 19
click at [773, 480] on img at bounding box center [780, 472] width 23 height 23
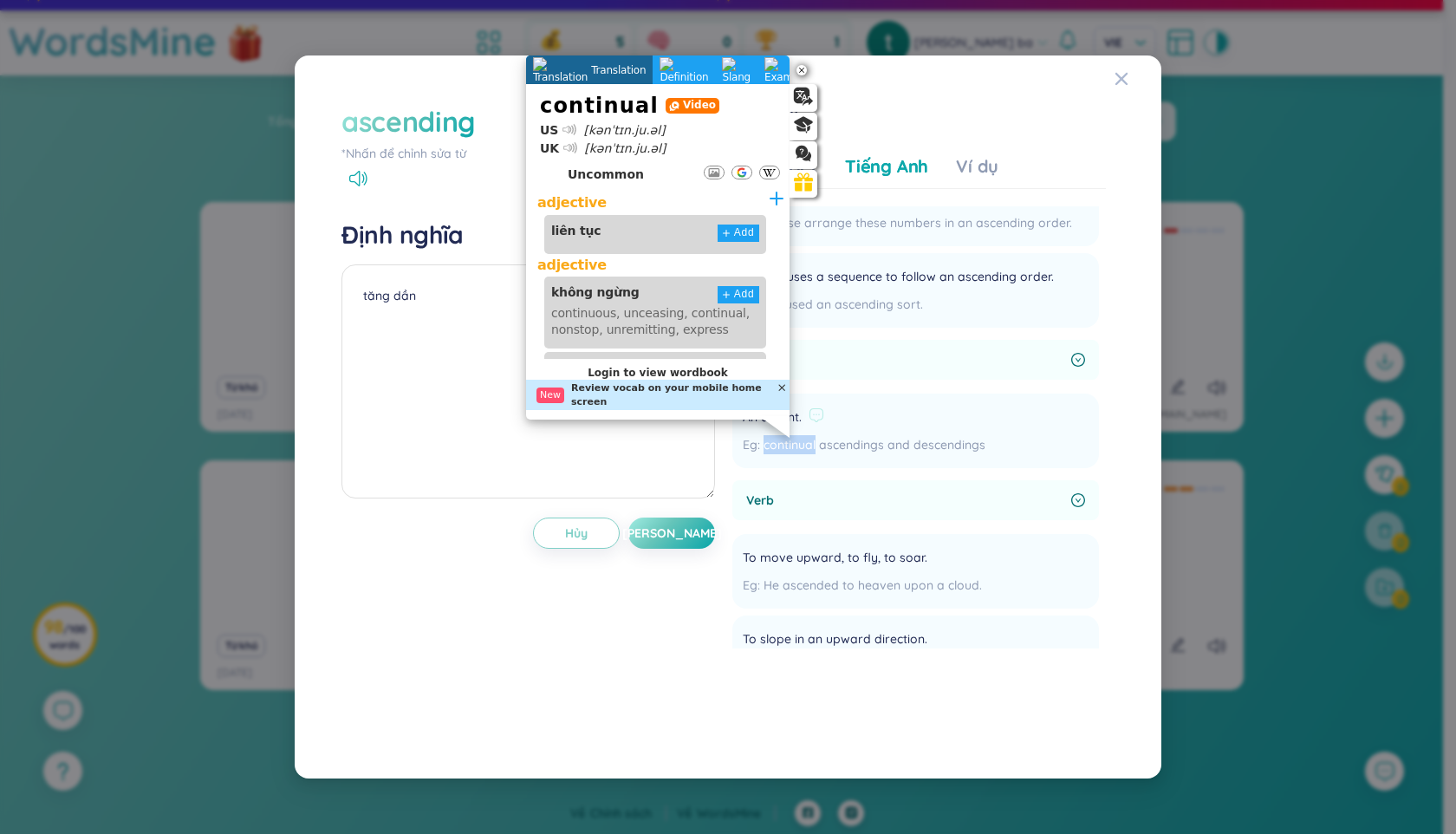
click at [899, 446] on div "continual ascendings and descendings" at bounding box center [864, 445] width 243 height 19
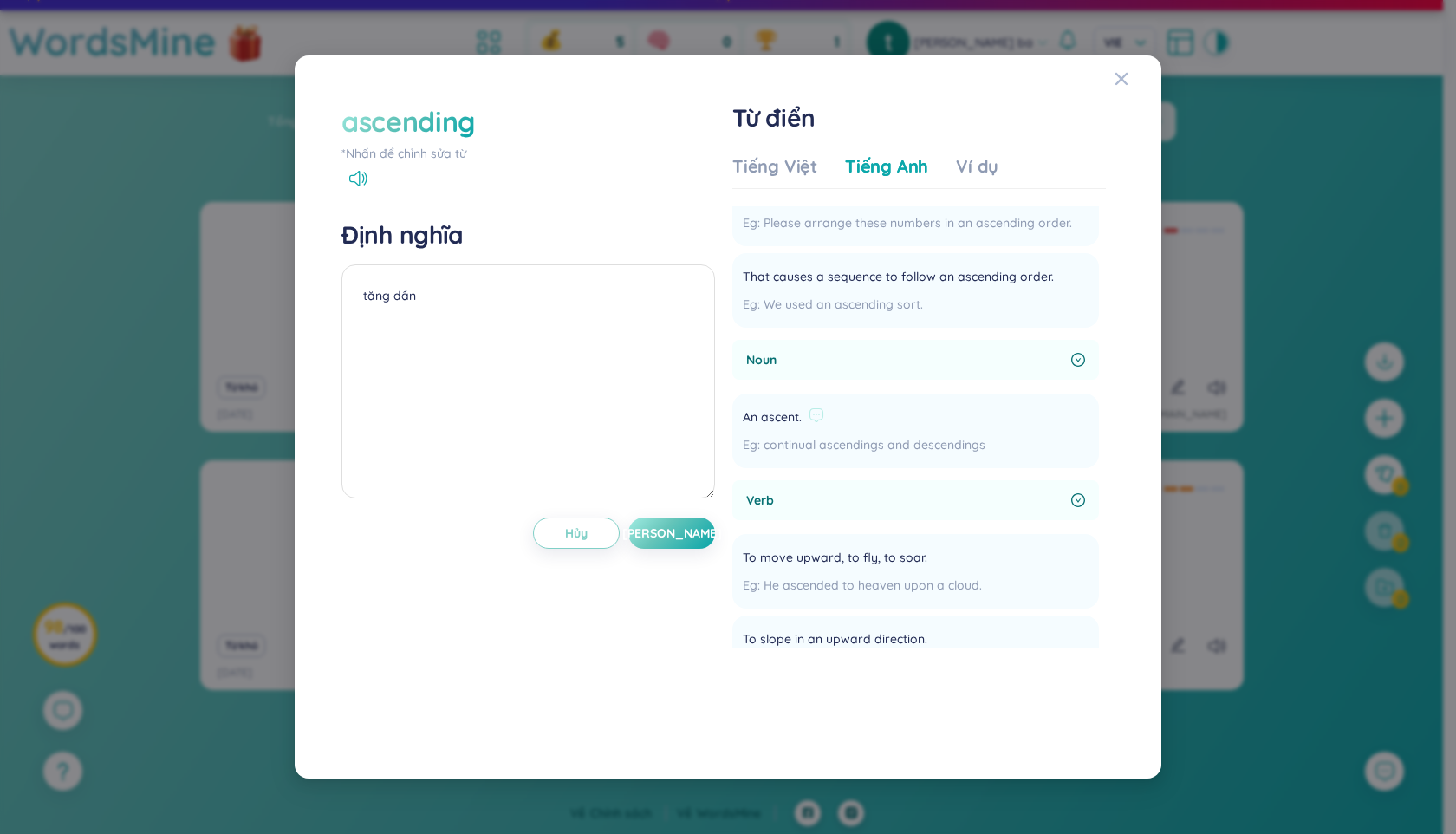
click at [939, 448] on div "continual ascendings and descendings" at bounding box center [864, 445] width 243 height 19
click at [934, 469] on img at bounding box center [937, 472] width 23 height 23
click at [998, 436] on li "An ascent. continual ascendings and descendings Thêm" at bounding box center [915, 431] width 367 height 74
click at [956, 442] on div "continual ascendings and descendings" at bounding box center [864, 445] width 243 height 19
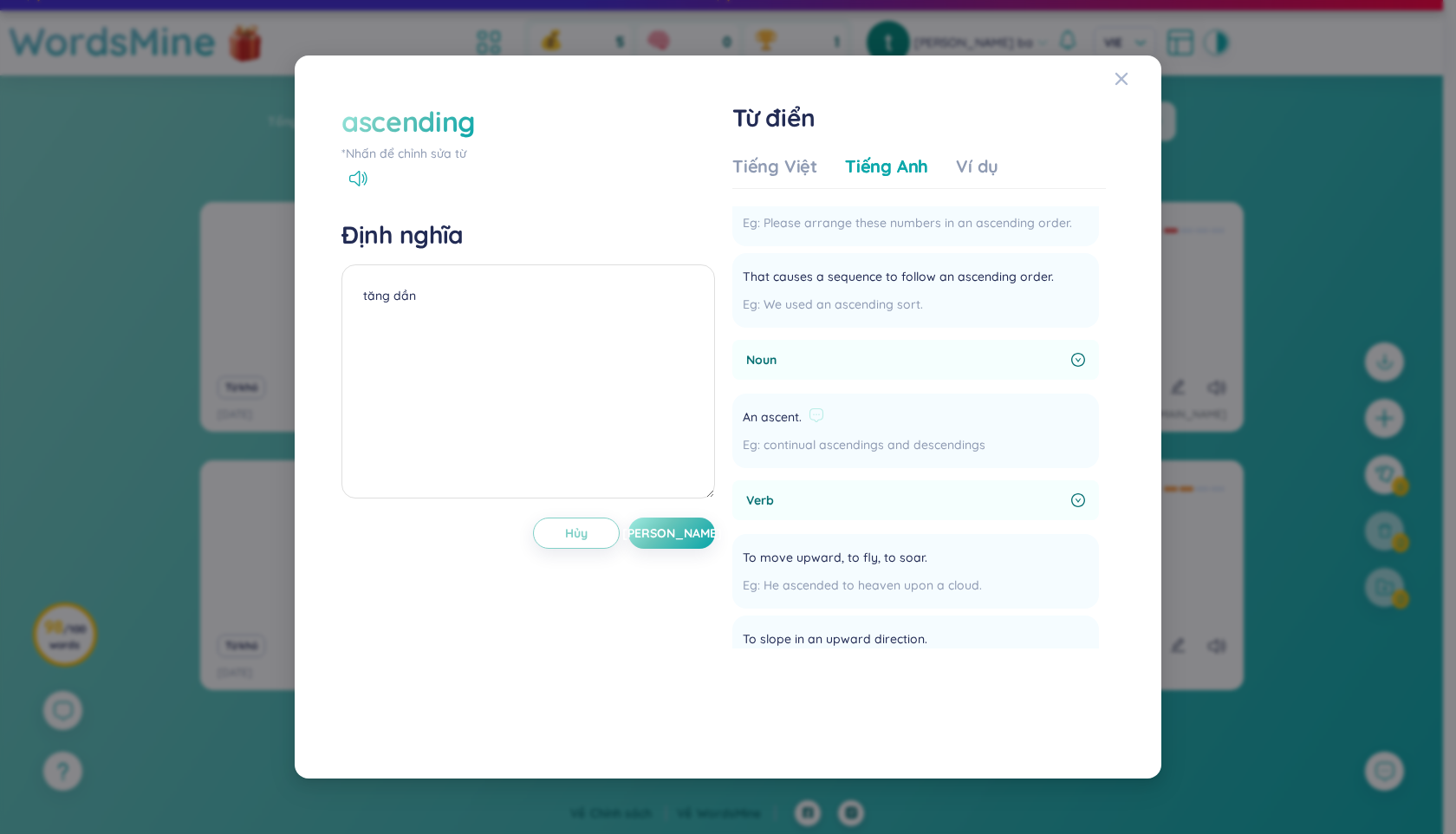
click at [956, 442] on div "continual ascendings and descendings" at bounding box center [864, 445] width 243 height 19
click at [1033, 428] on li "An ascent. continual ascendings and descendings Thêm" at bounding box center [915, 431] width 367 height 74
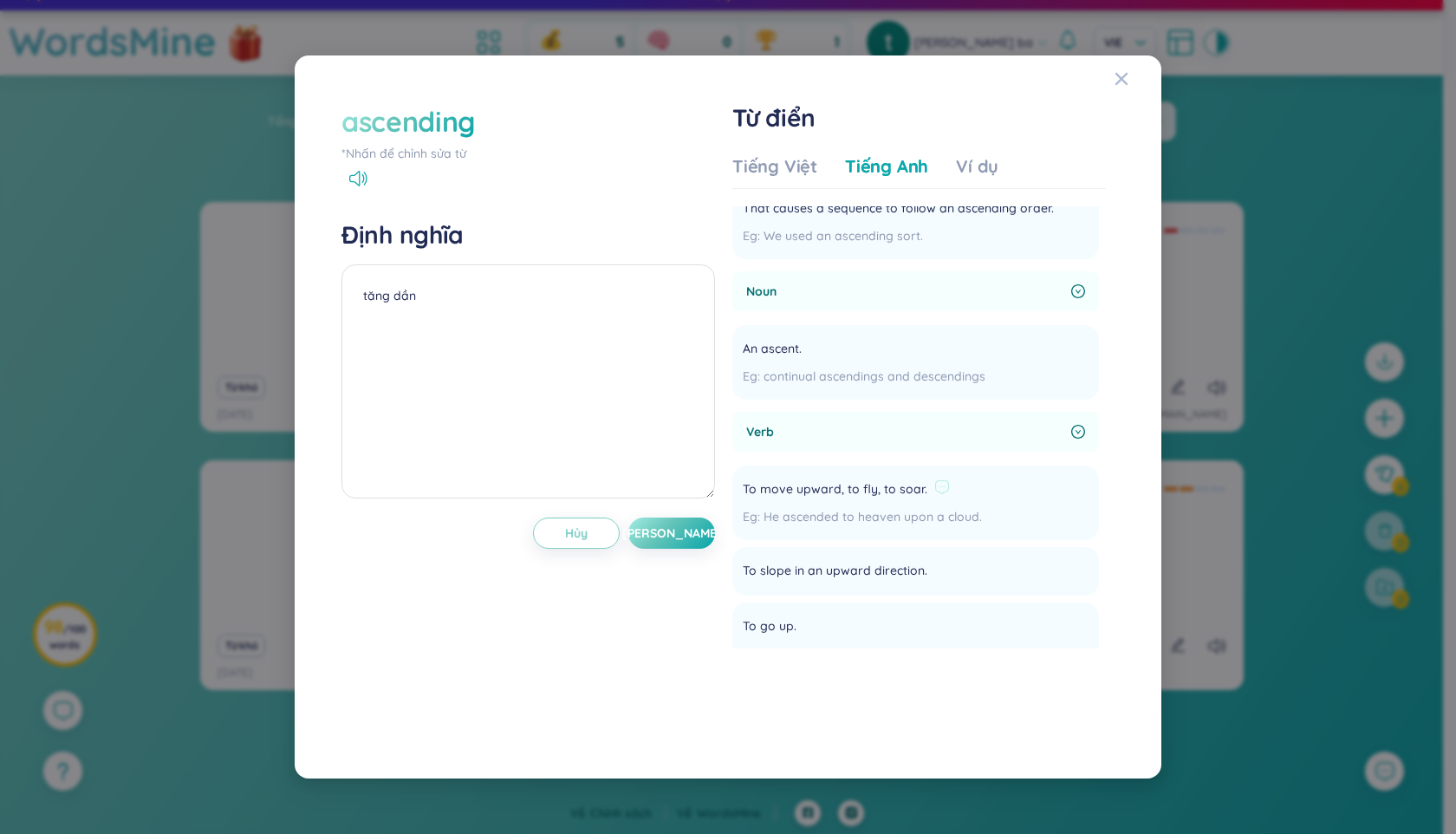
scroll to position [235, 0]
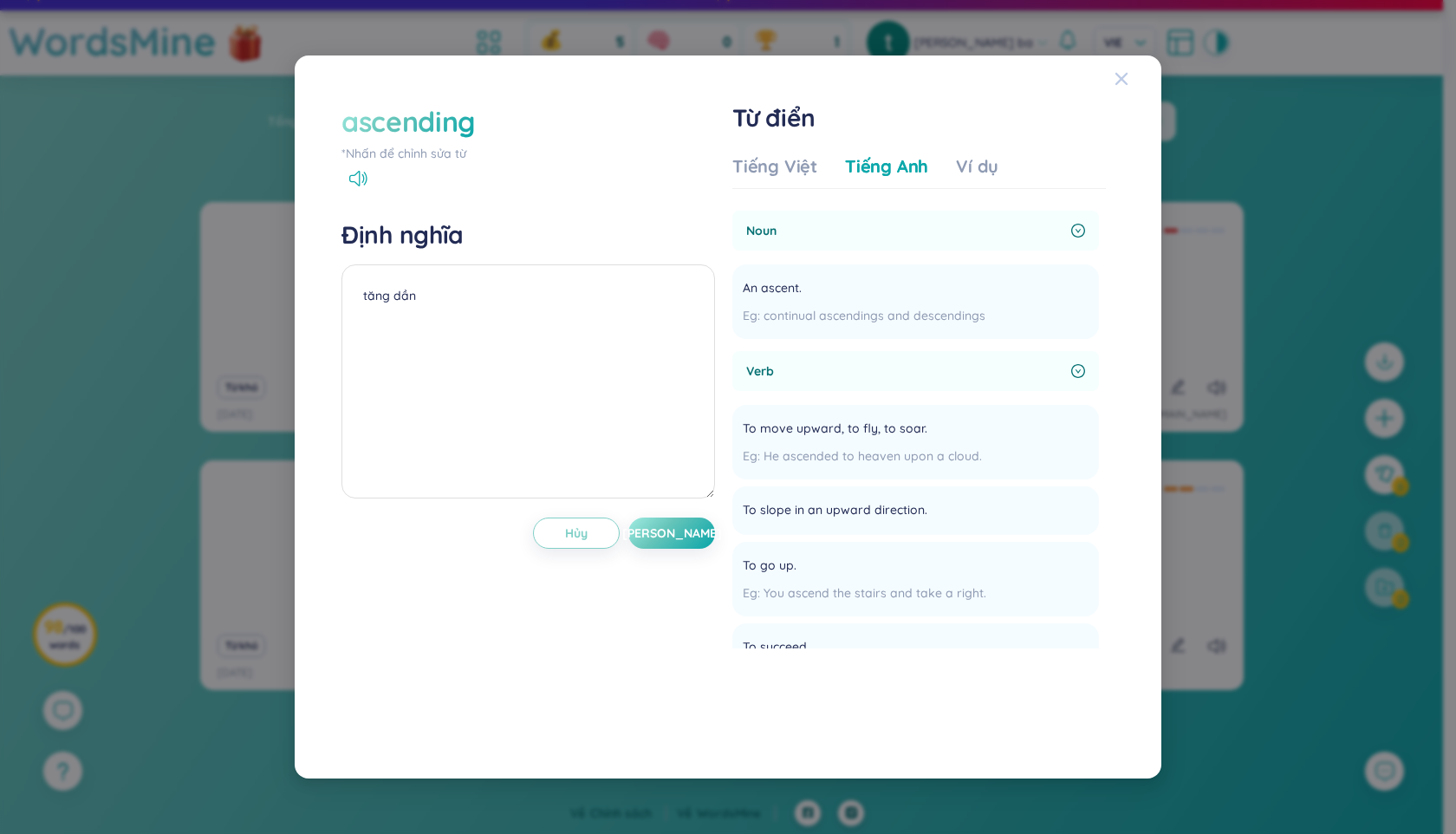
click at [1127, 81] on icon "Close" at bounding box center [1121, 78] width 14 height 14
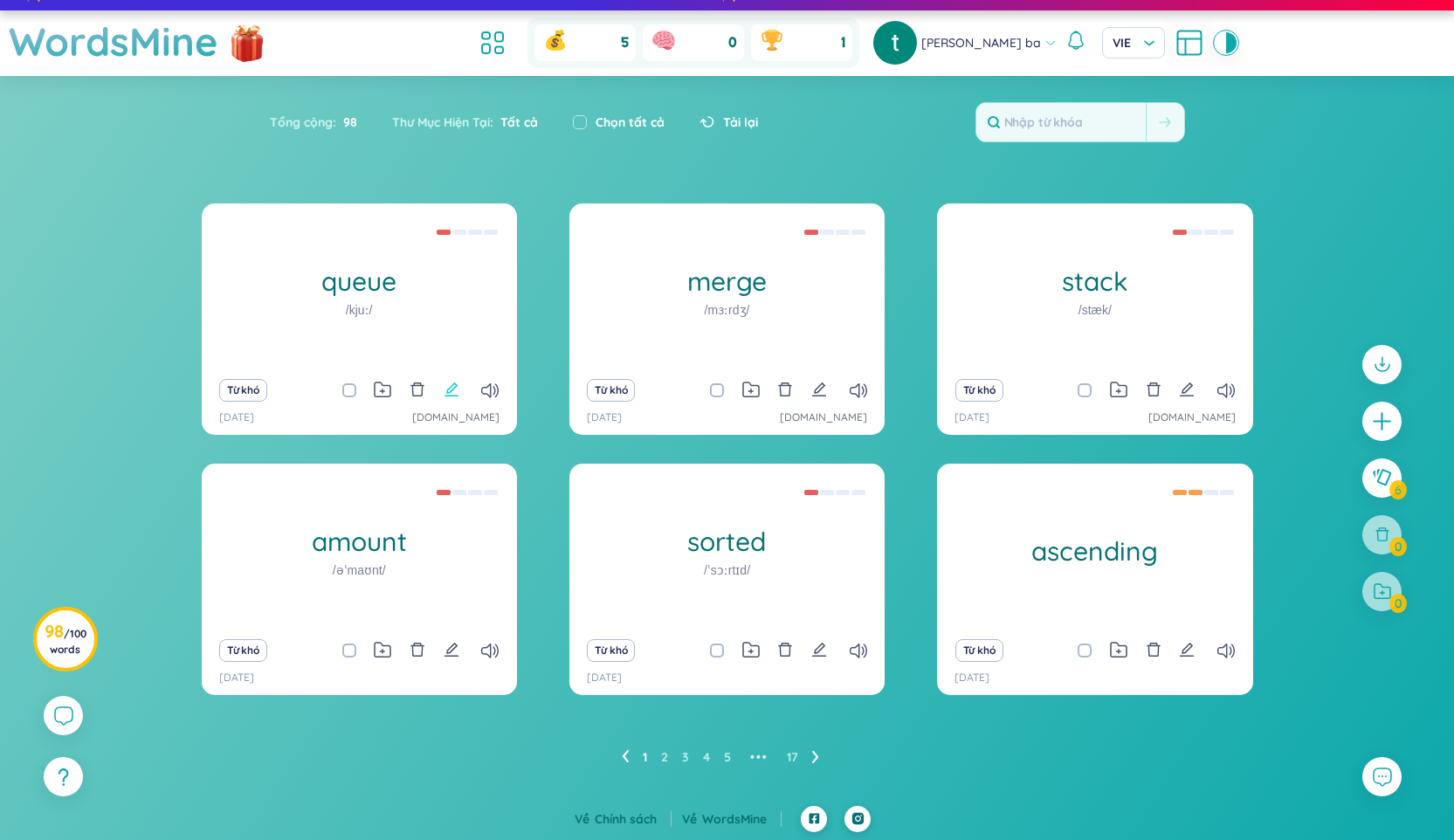
click at [449, 386] on icon "edit" at bounding box center [451, 389] width 16 height 16
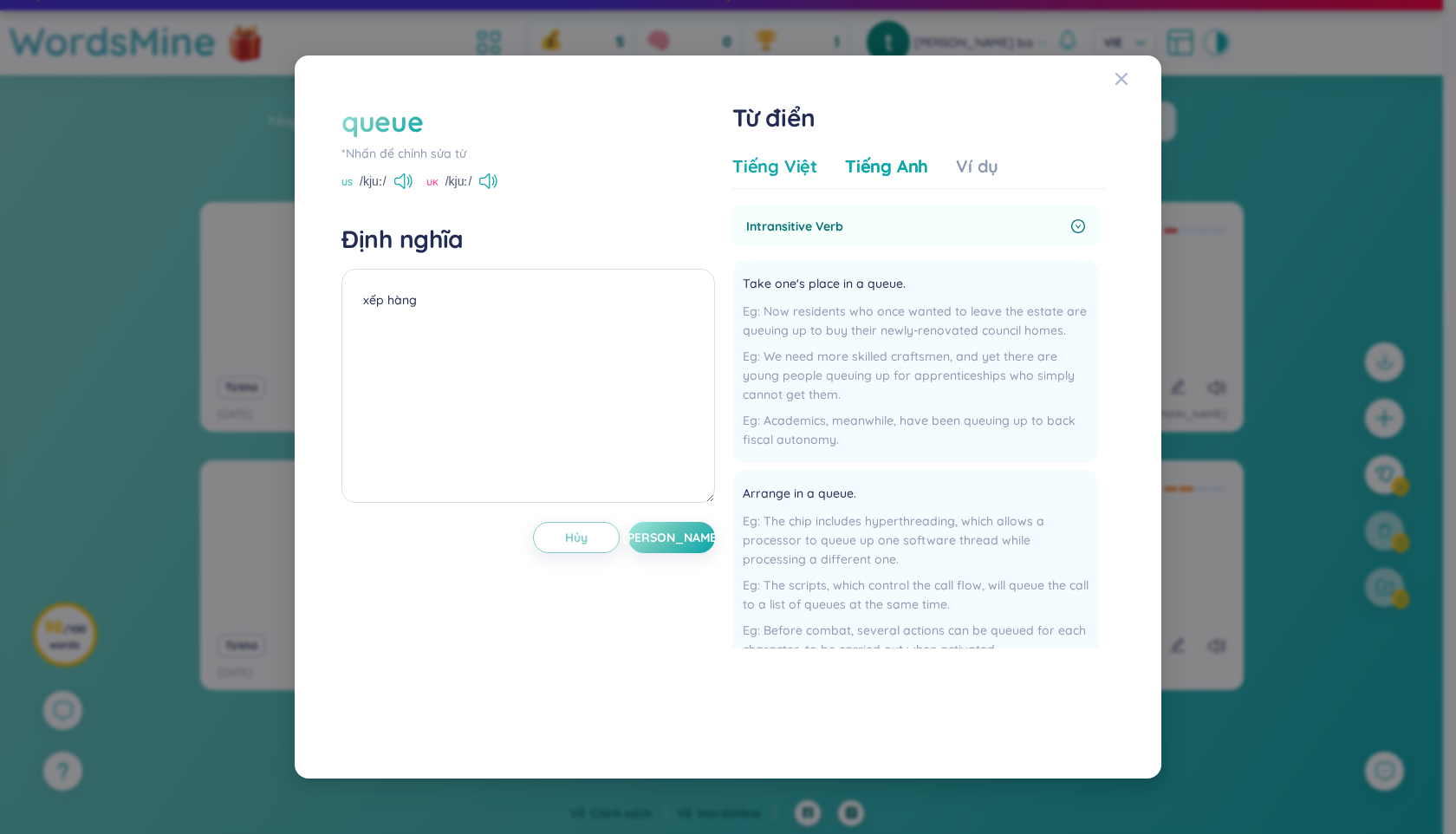
click at [771, 172] on div "Tiếng Việt" at bounding box center [775, 166] width 85 height 24
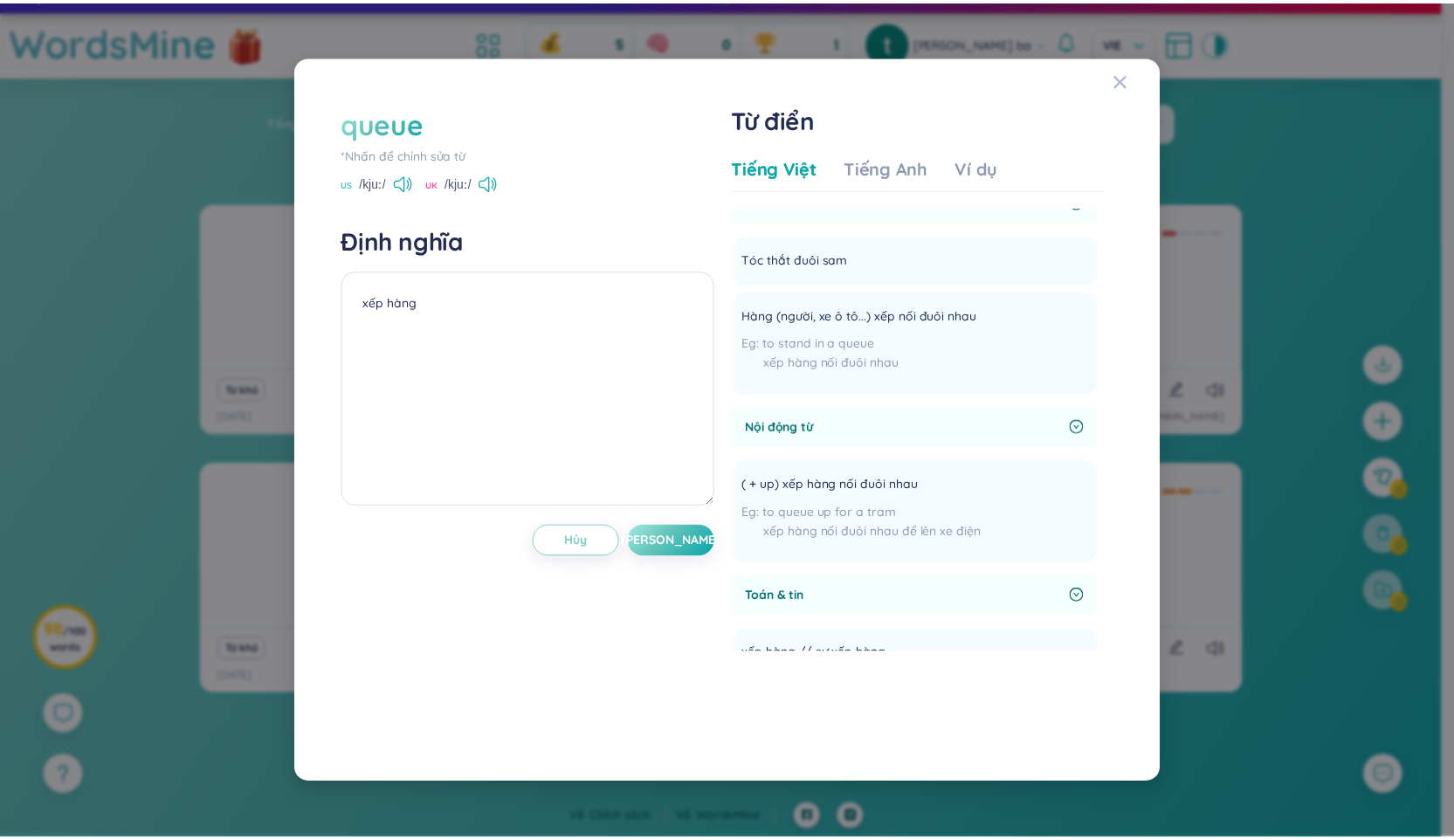
scroll to position [16, 0]
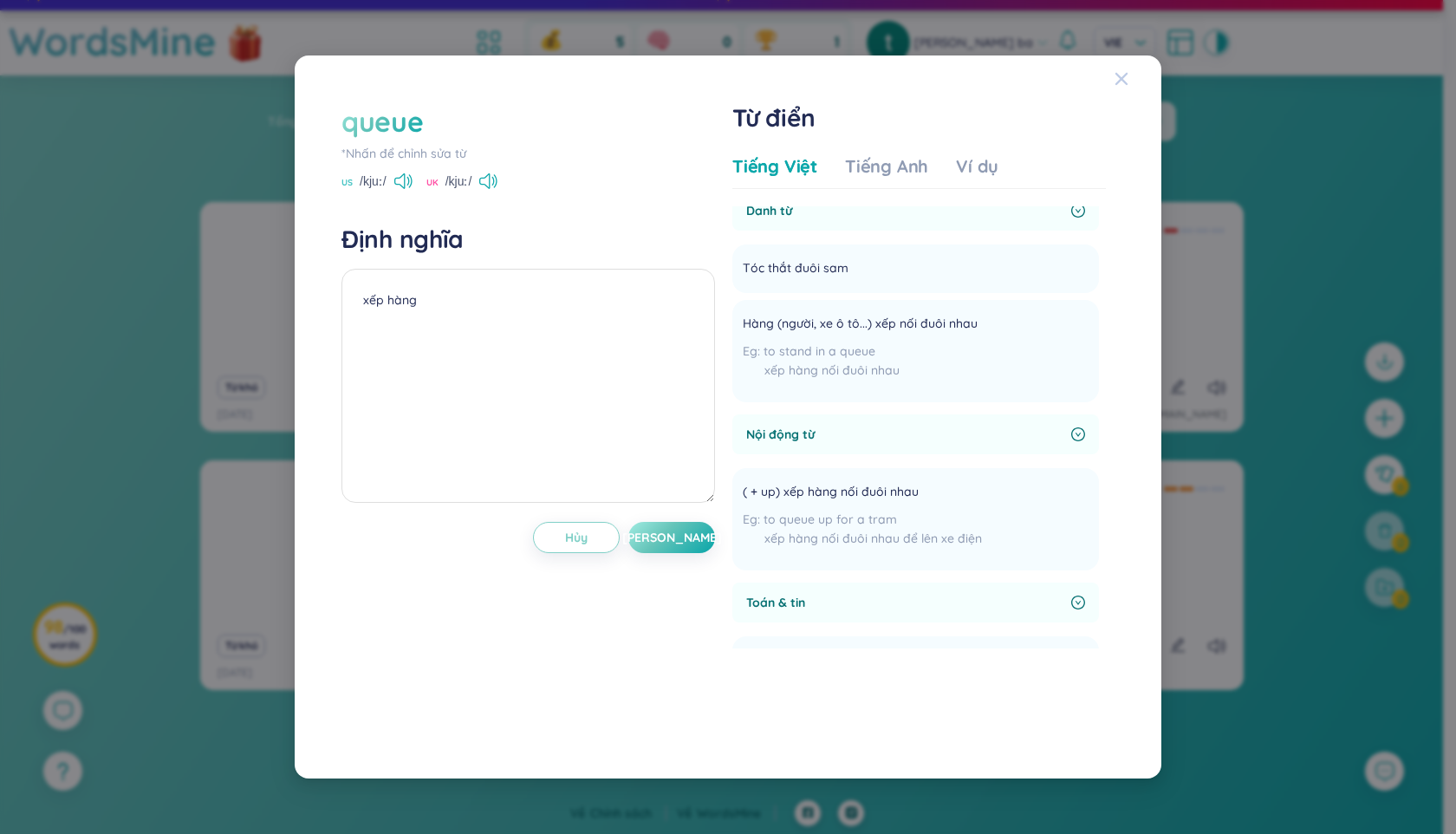
click at [1126, 69] on div "Close" at bounding box center [1121, 79] width 14 height 47
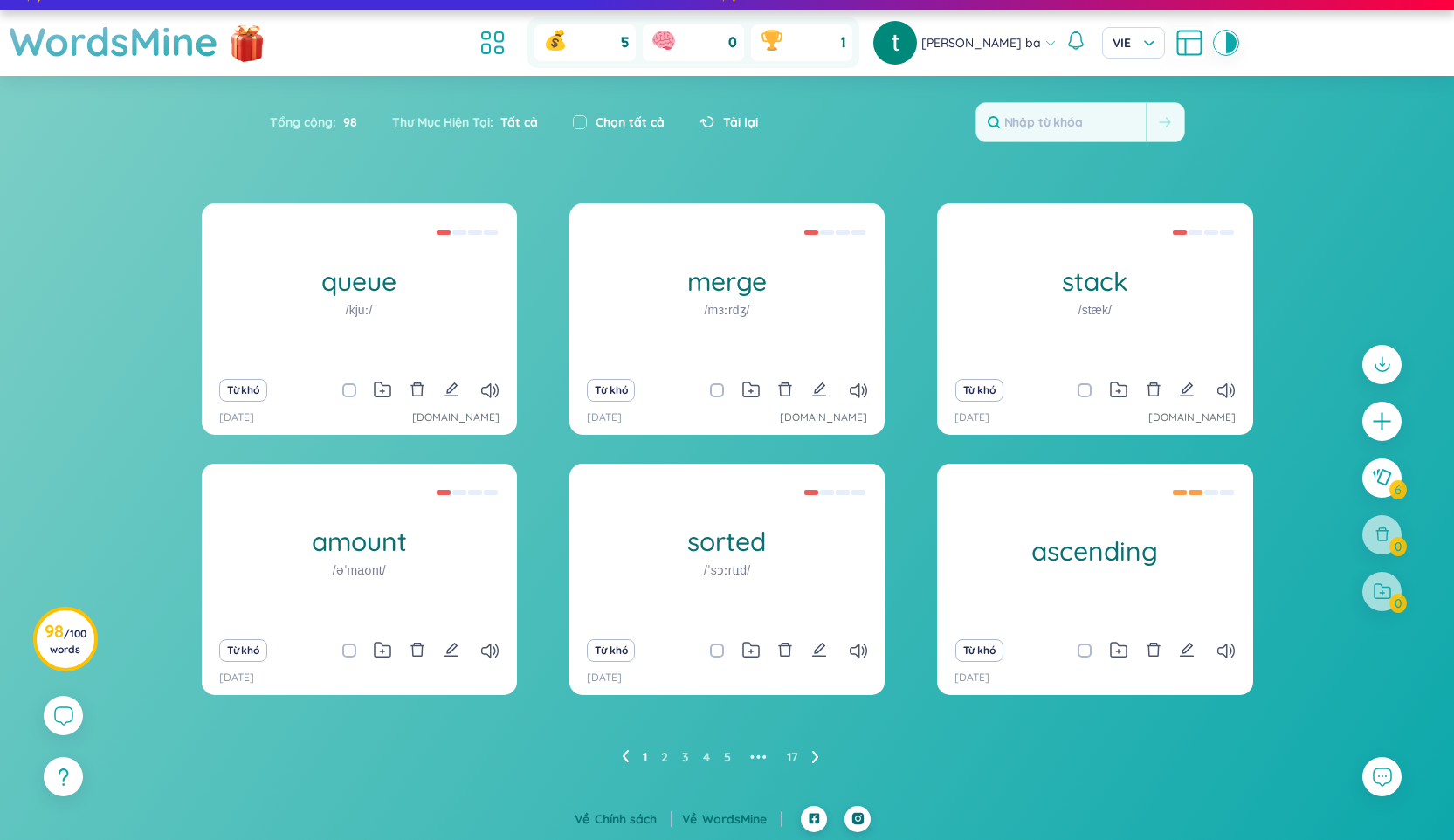
click at [813, 755] on icon at bounding box center [815, 756] width 7 height 13
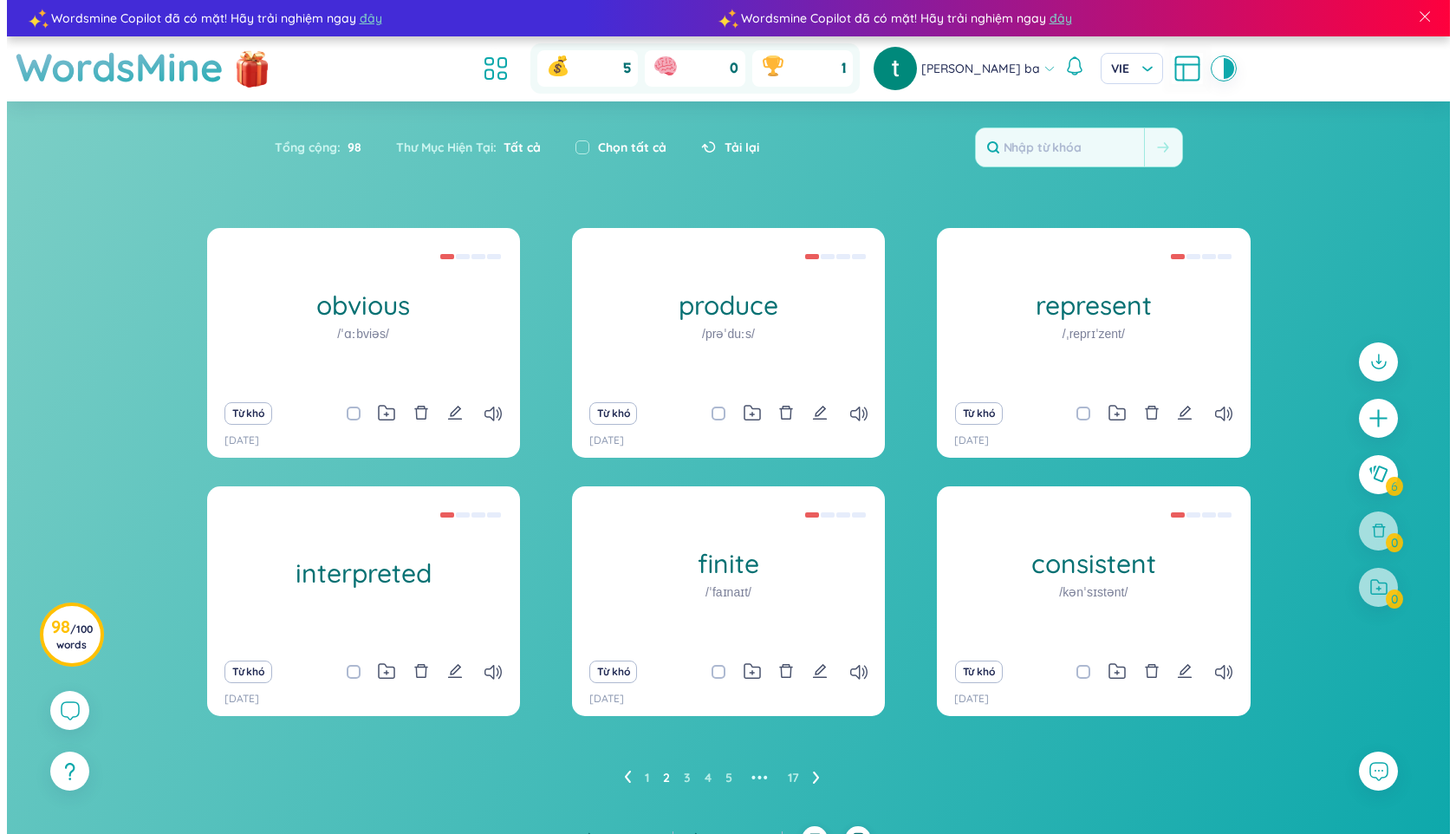
scroll to position [26, 0]
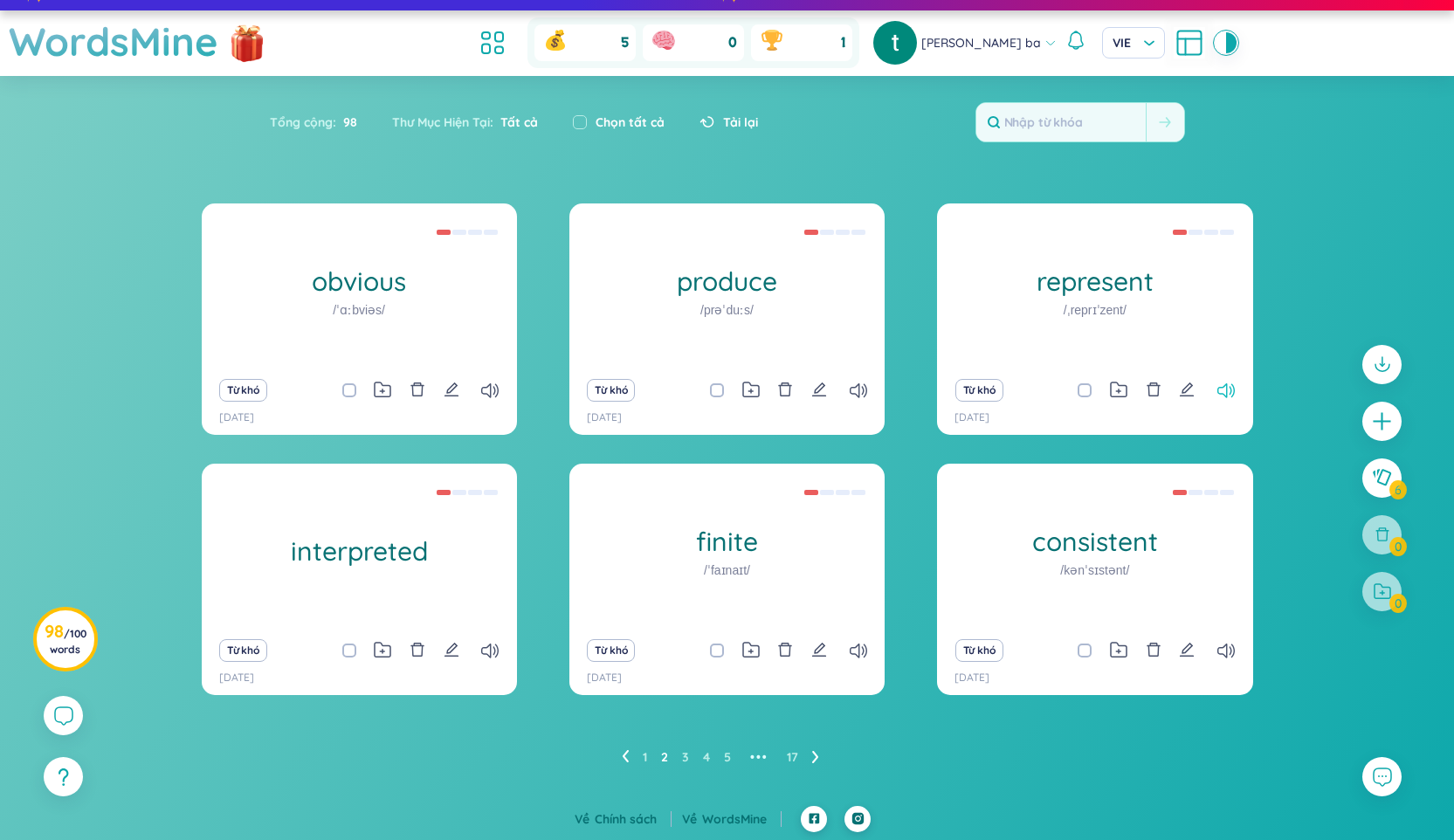
click at [1228, 389] on icon at bounding box center [1225, 390] width 17 height 15
click at [490, 649] on icon at bounding box center [489, 651] width 17 height 15
click at [496, 648] on icon at bounding box center [489, 651] width 17 height 15
click at [452, 647] on icon "edit" at bounding box center [451, 649] width 16 height 16
type textarea "Giải thích, làm sáng tỏ (Ngoại động từ) to interpret the hidden meaning of a pr…"
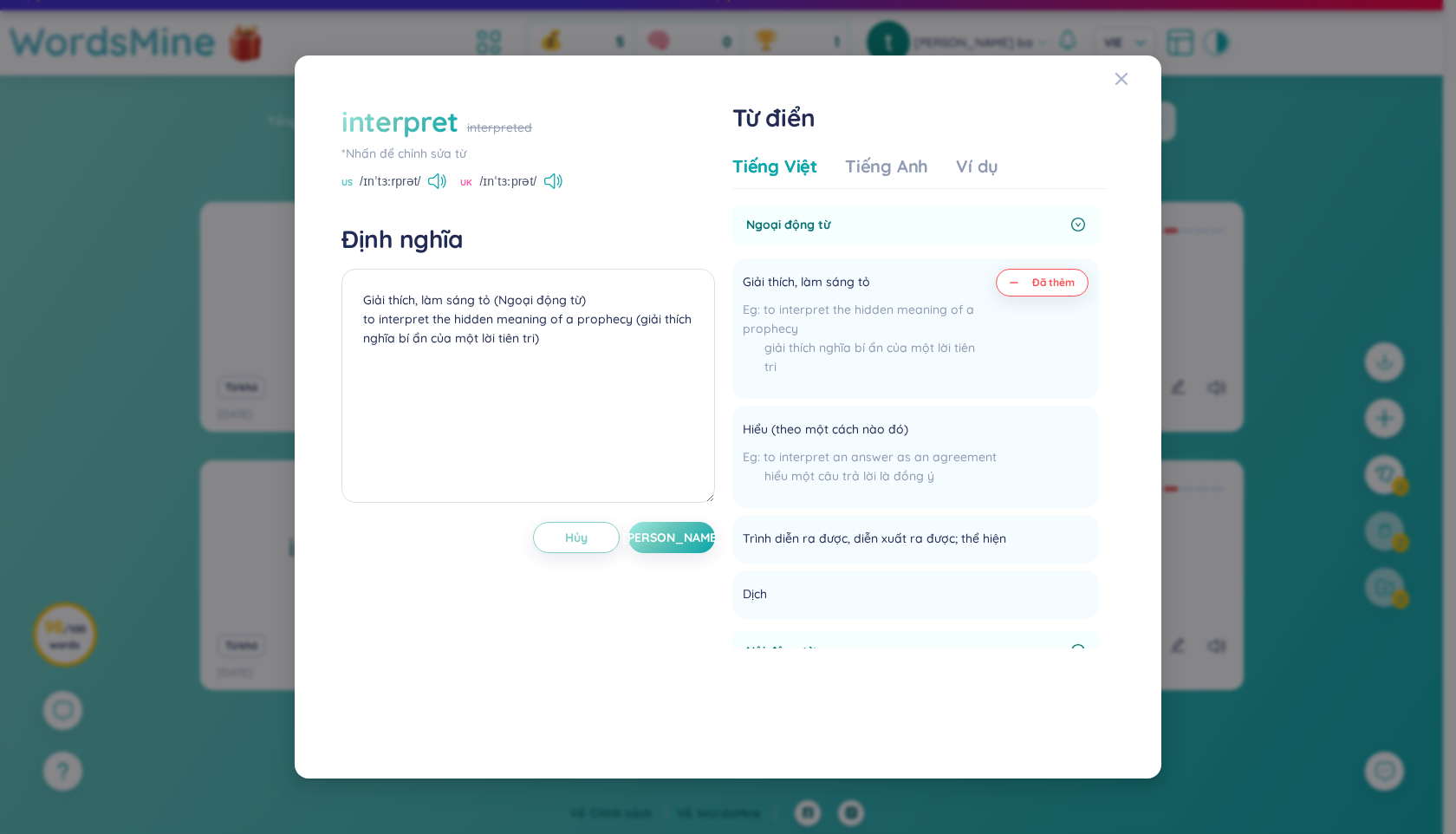
scroll to position [0, 0]
click at [1121, 84] on icon "Close" at bounding box center [1121, 78] width 14 height 14
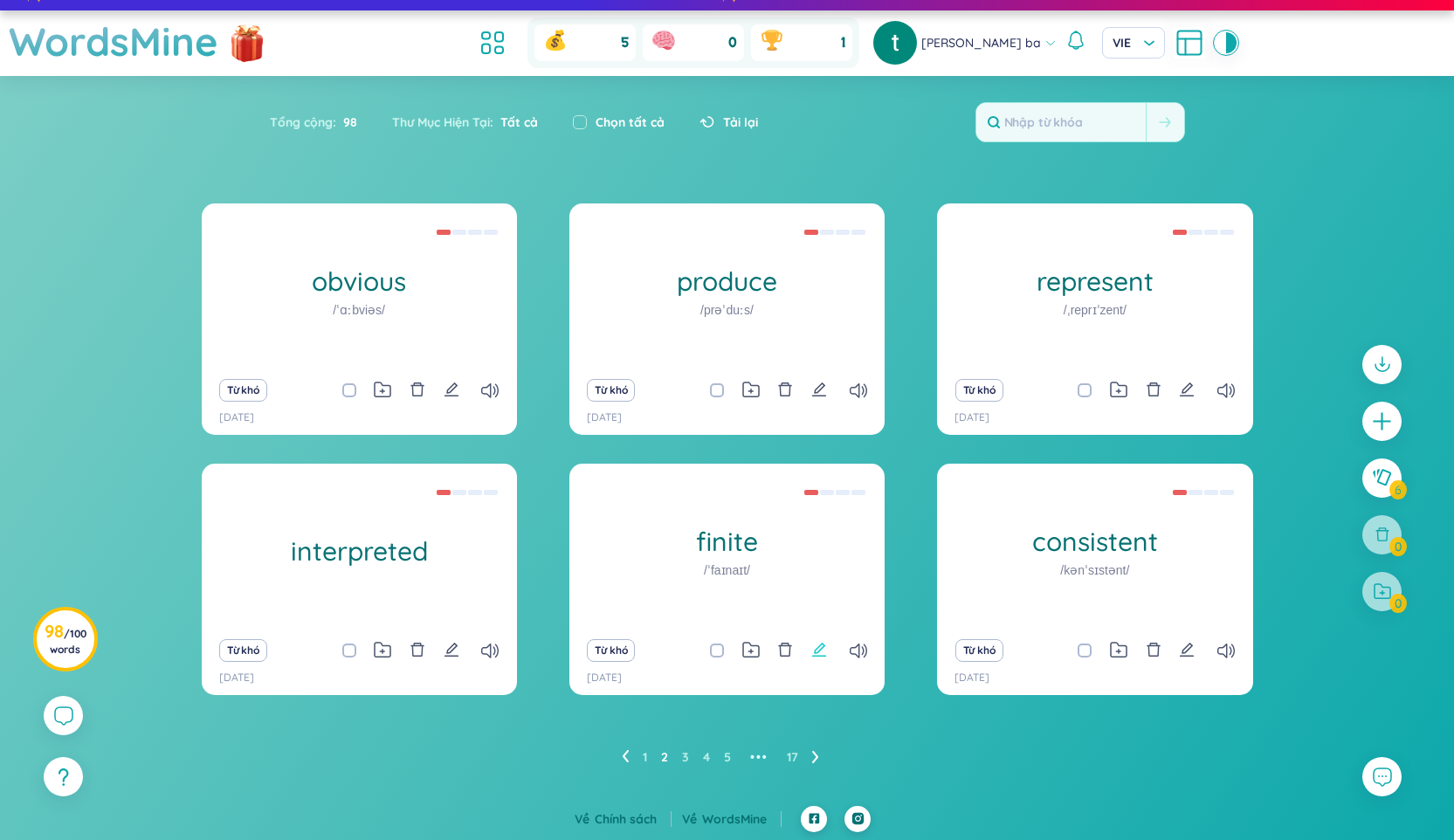
click at [821, 651] on icon "edit" at bounding box center [818, 649] width 16 height 16
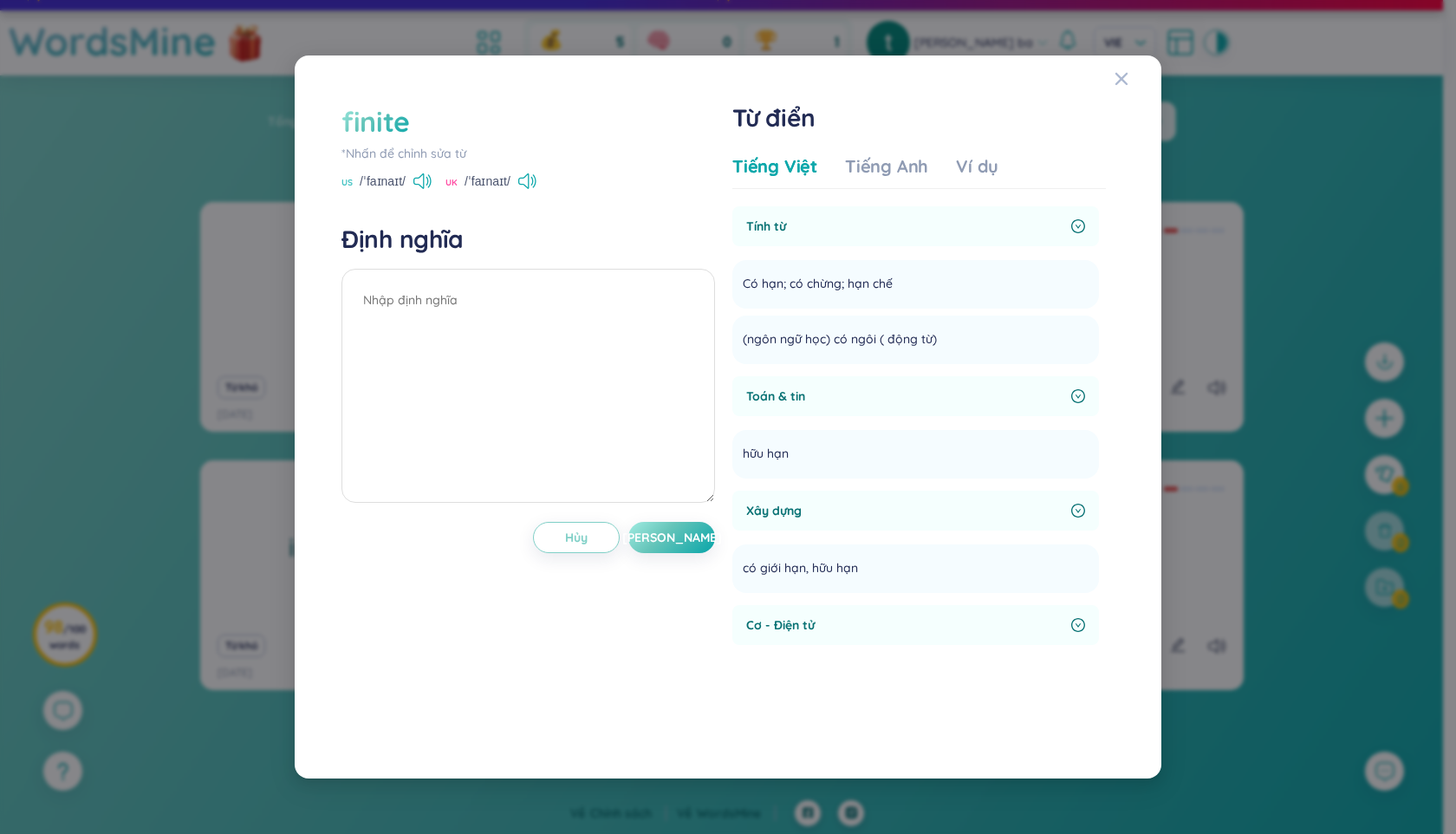
click at [800, 394] on span "Toán & tin" at bounding box center [905, 396] width 318 height 19
click at [848, 342] on span "(ngôn ngữ học) có ngôi ( động từ)" at bounding box center [839, 340] width 194 height 21
click at [394, 308] on textarea at bounding box center [528, 386] width 374 height 234
click at [1052, 287] on li "Có hạn; có chừng; hạn chế Thêm" at bounding box center [915, 284] width 367 height 49
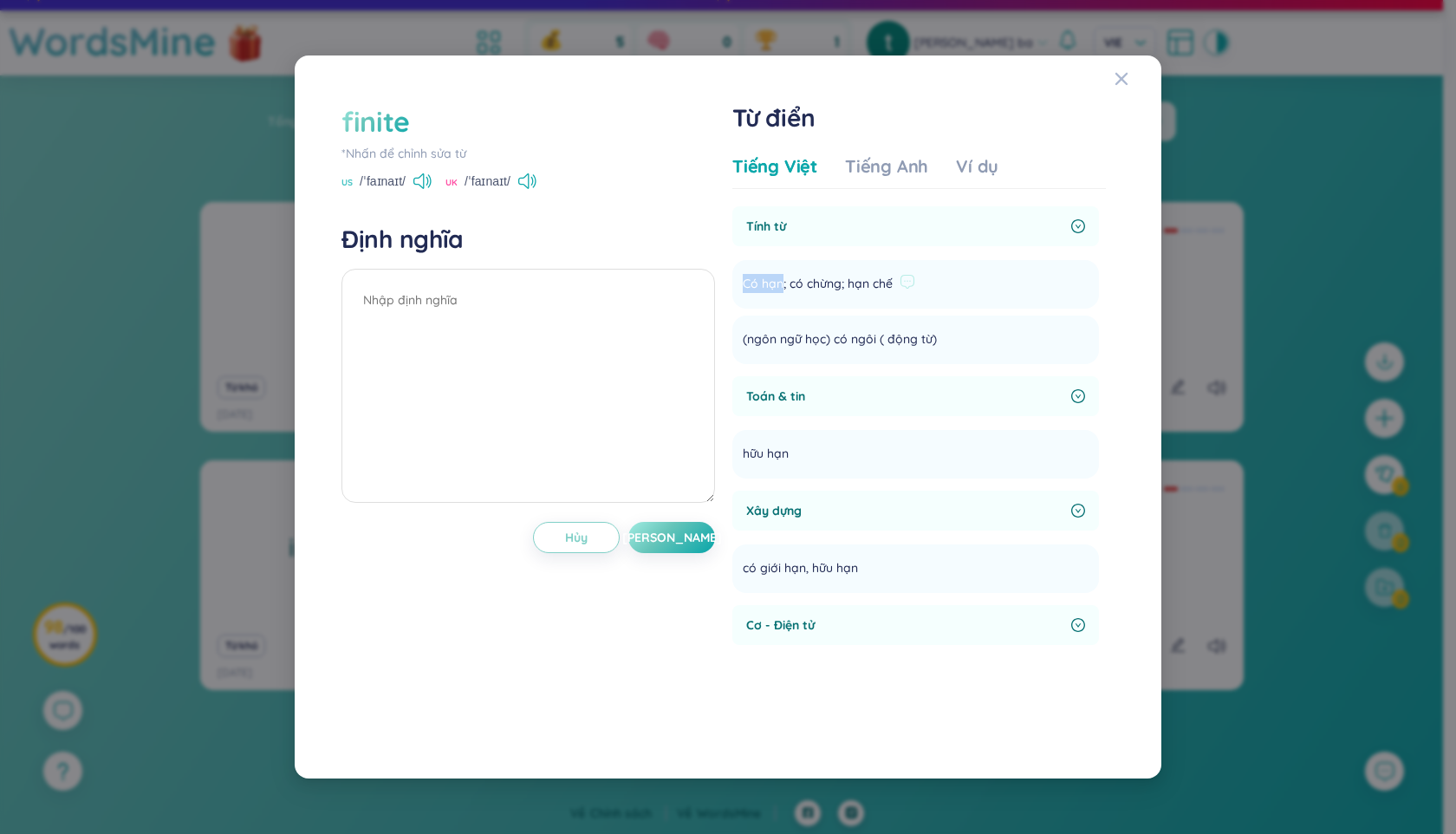
drag, startPoint x: 742, startPoint y: 282, endPoint x: 783, endPoint y: 288, distance: 41.4
click at [783, 288] on span "Có hạn; có chừng; hạn chế" at bounding box center [818, 284] width 150 height 21
copy span "Có hạn"
click at [541, 316] on textarea at bounding box center [528, 386] width 374 height 234
paste textarea "Có hạn"
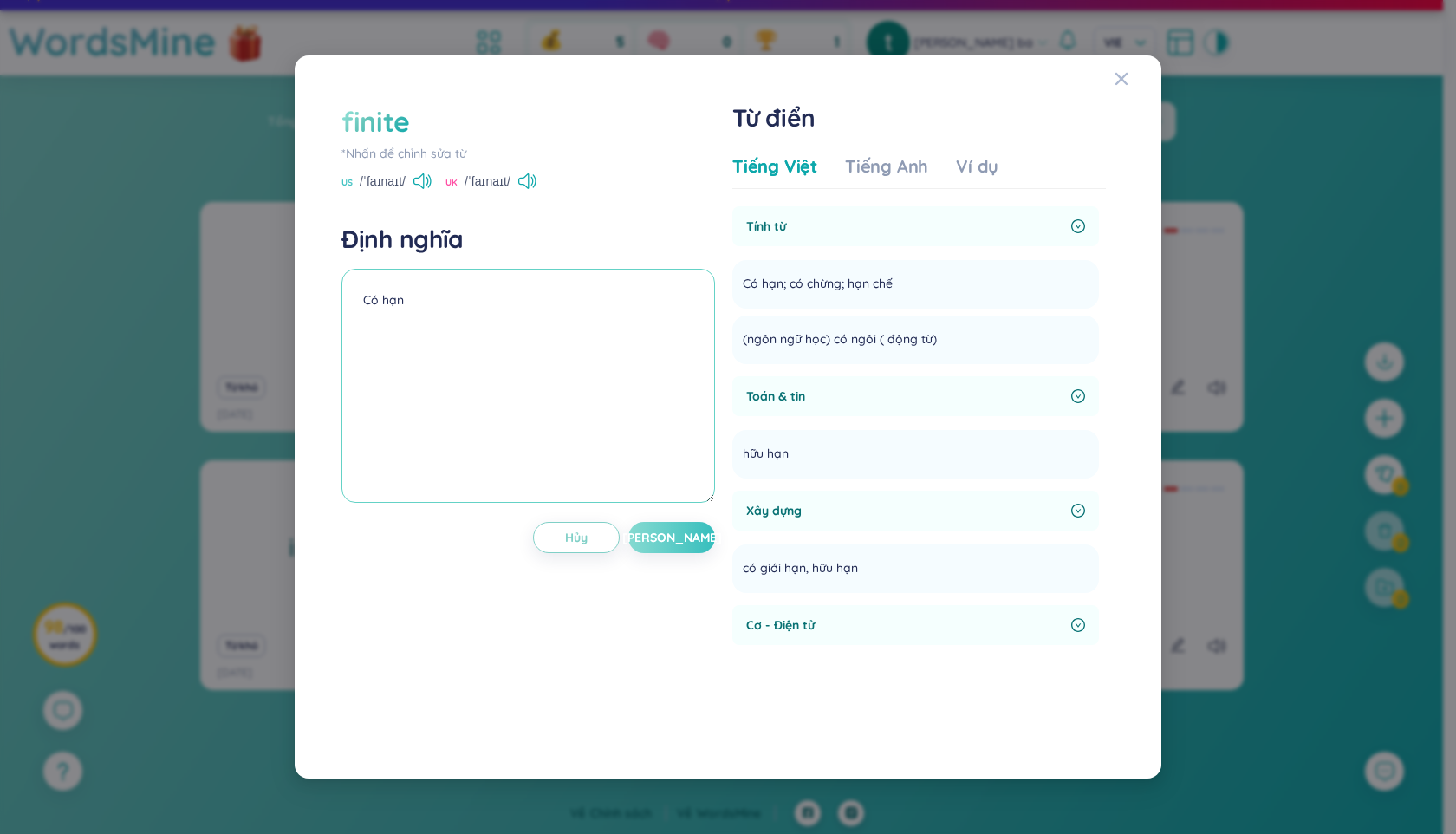
type textarea "Có hạn"
click at [685, 541] on button "[PERSON_NAME]" at bounding box center [672, 537] width 87 height 31
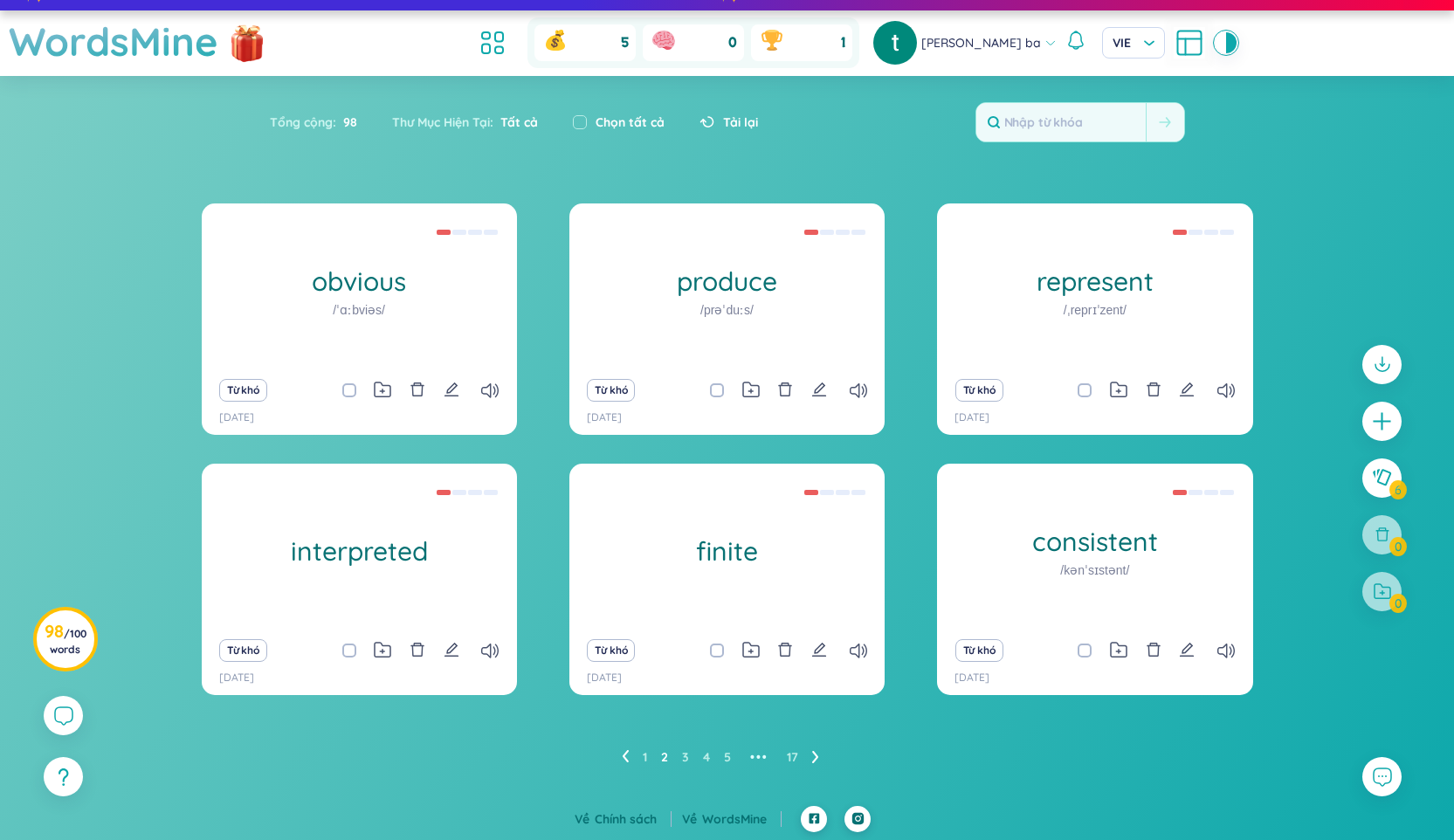
click at [1189, 648] on icon "edit" at bounding box center [1186, 649] width 14 height 14
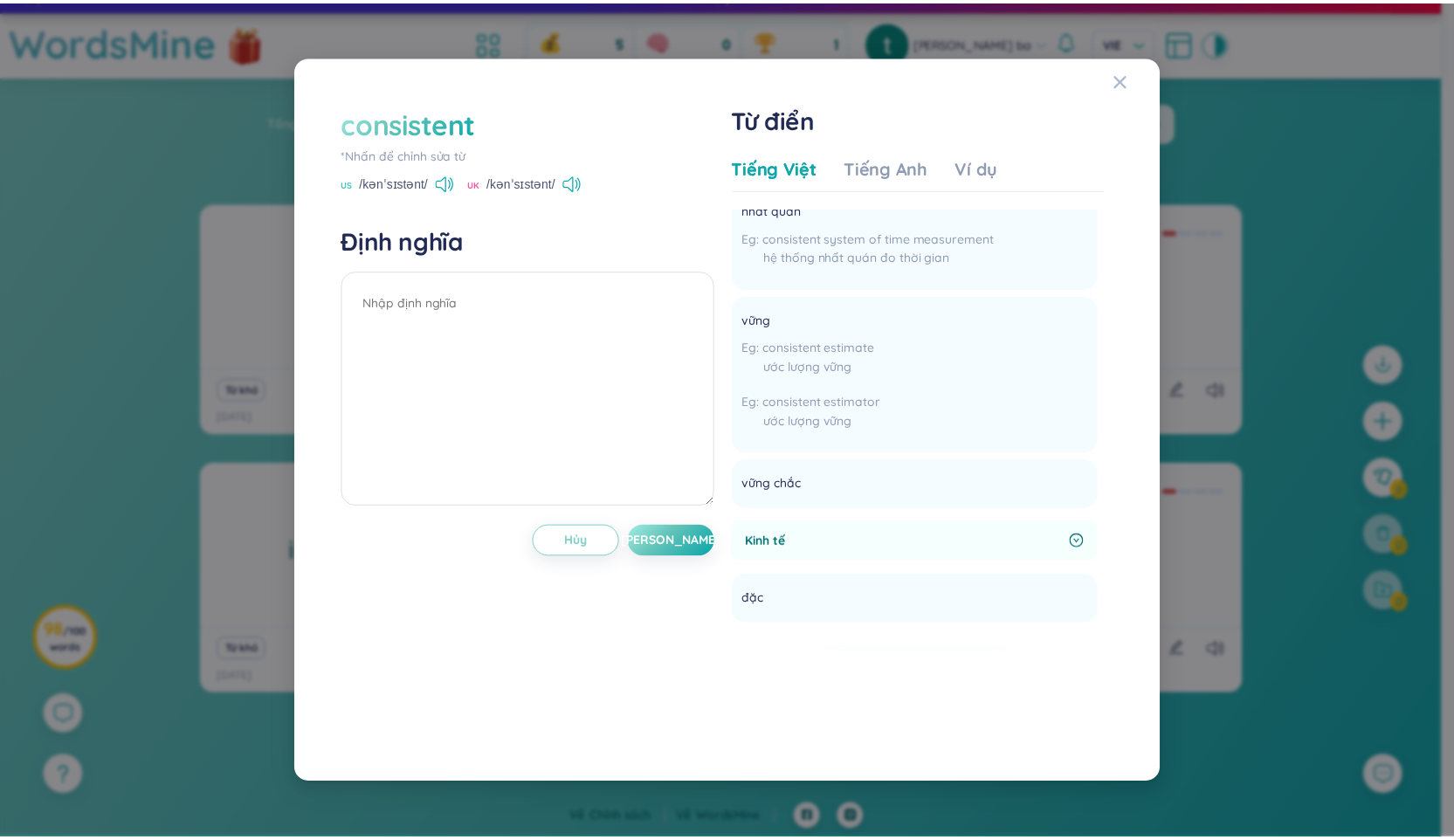
scroll to position [1010, 0]
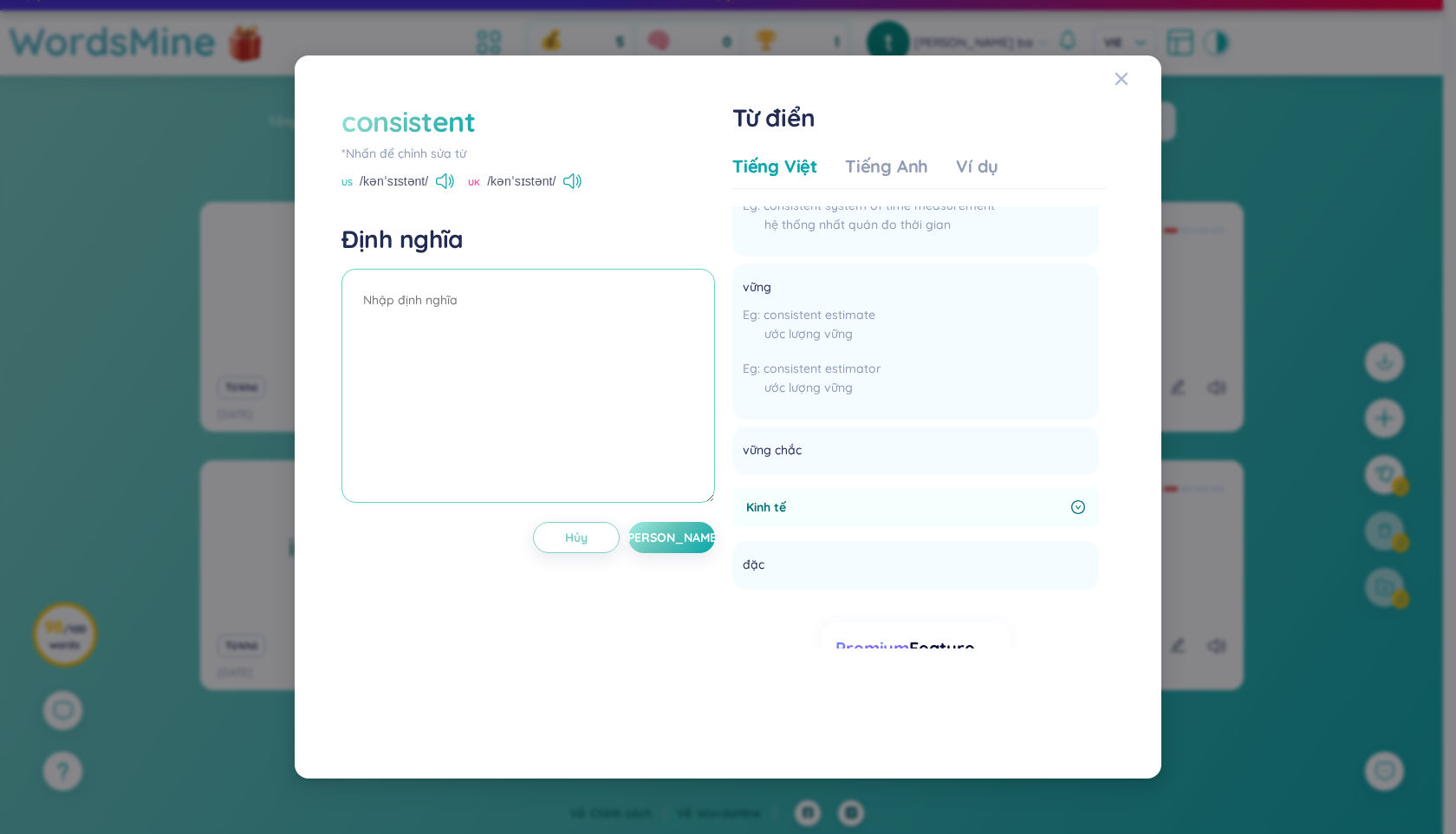
click at [503, 314] on textarea at bounding box center [528, 386] width 374 height 234
type textarea "chắc chắn"
click at [684, 541] on button "[PERSON_NAME]" at bounding box center [672, 537] width 87 height 31
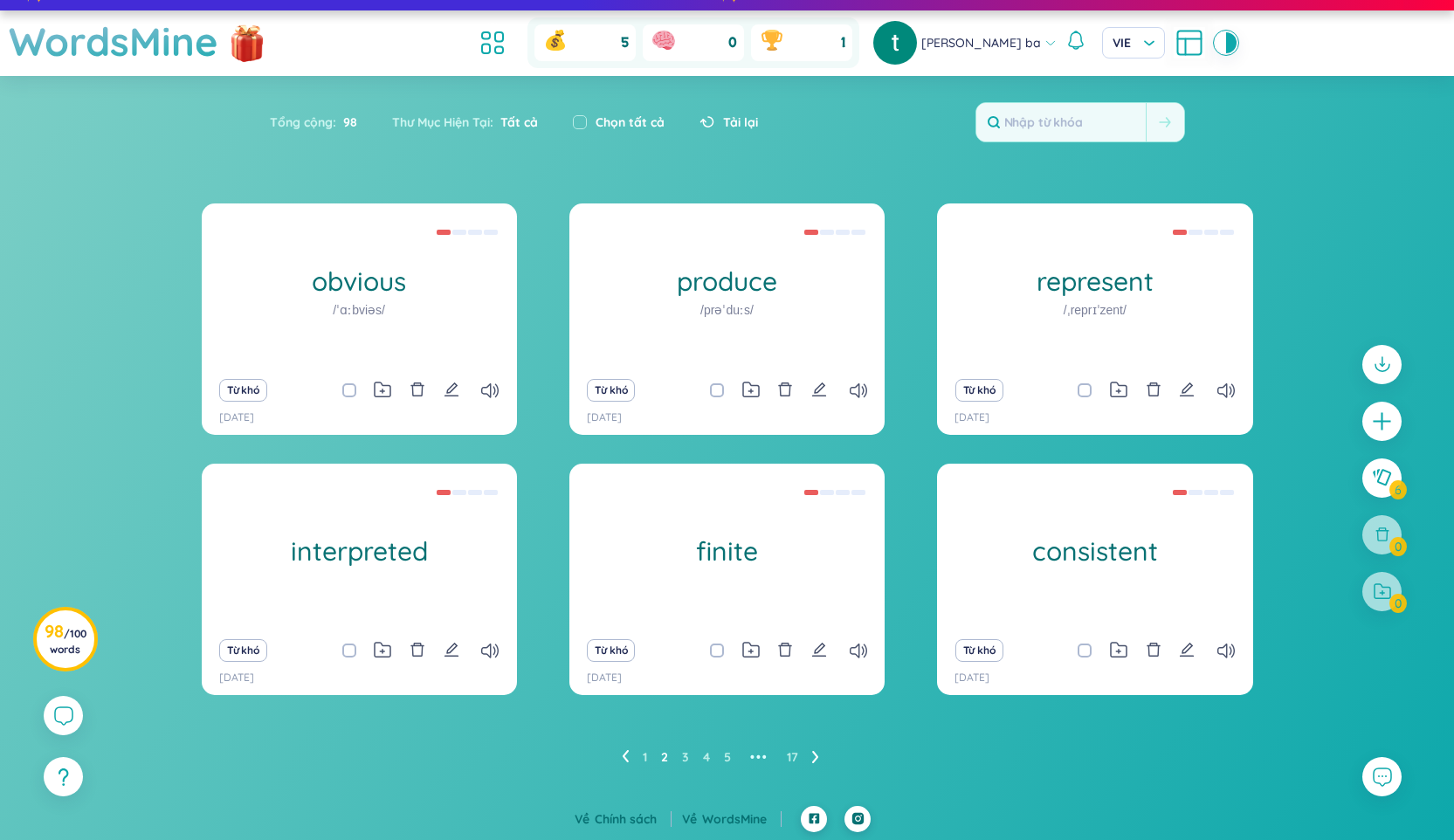
click at [624, 753] on icon at bounding box center [625, 755] width 6 height 12
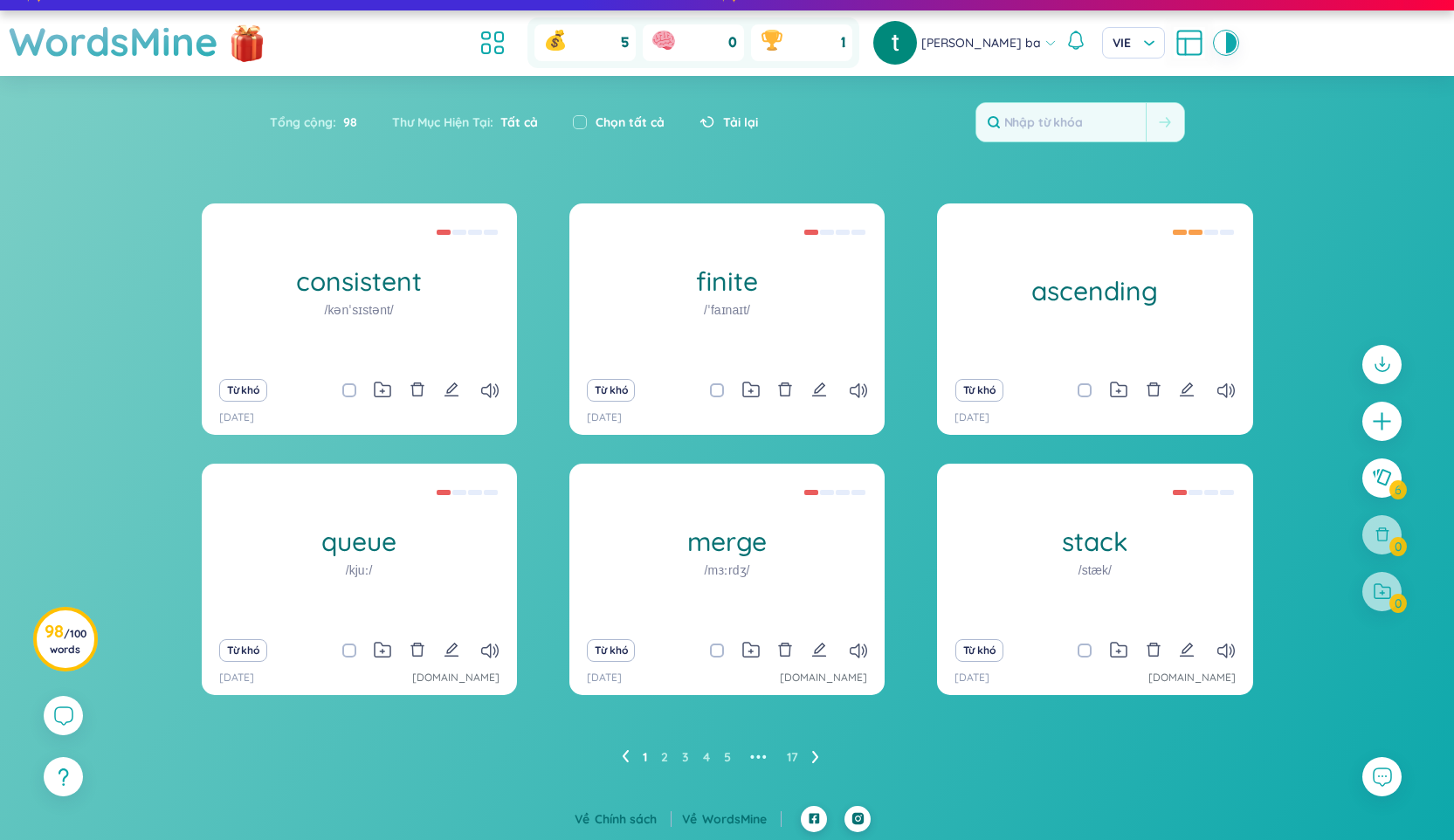
scroll to position [26, 0]
click at [66, 636] on span "/ 100 words" at bounding box center [68, 641] width 36 height 29
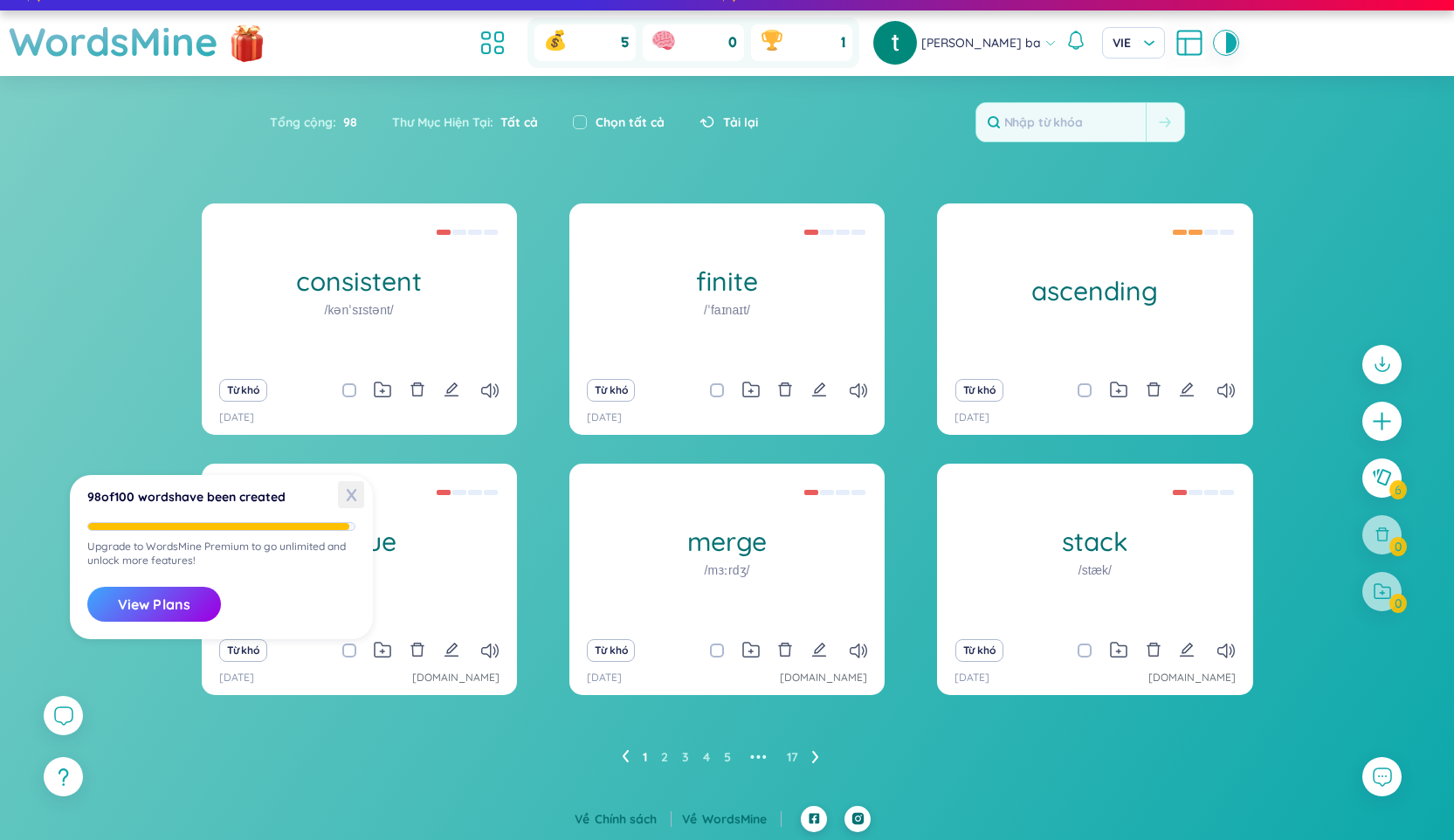
click at [348, 500] on span "X" at bounding box center [350, 494] width 26 height 27
